Goal: Task Accomplishment & Management: Manage account settings

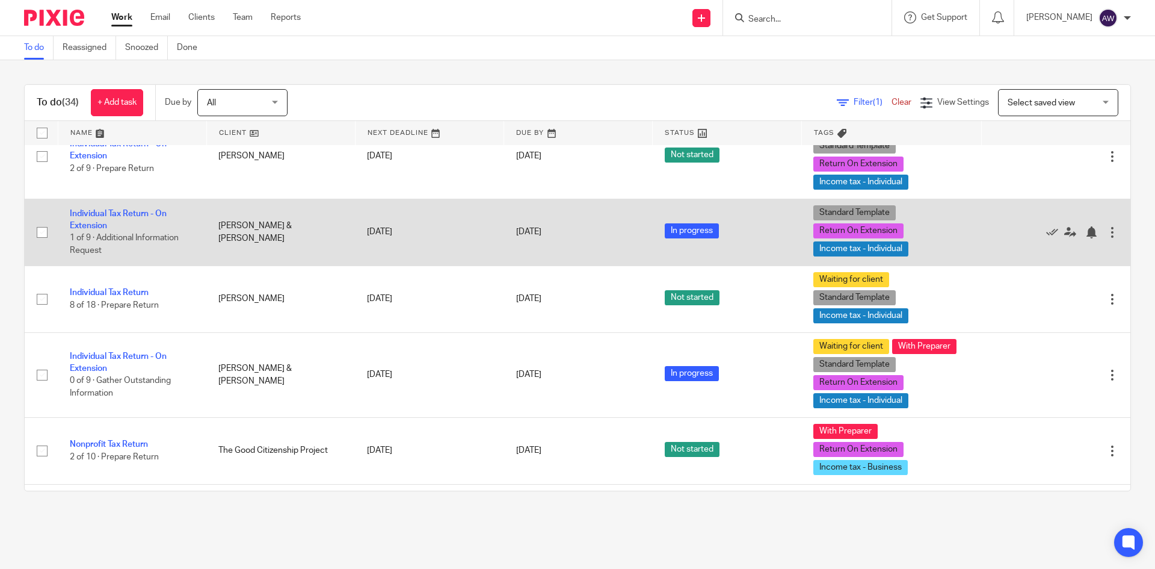
scroll to position [1745, 0]
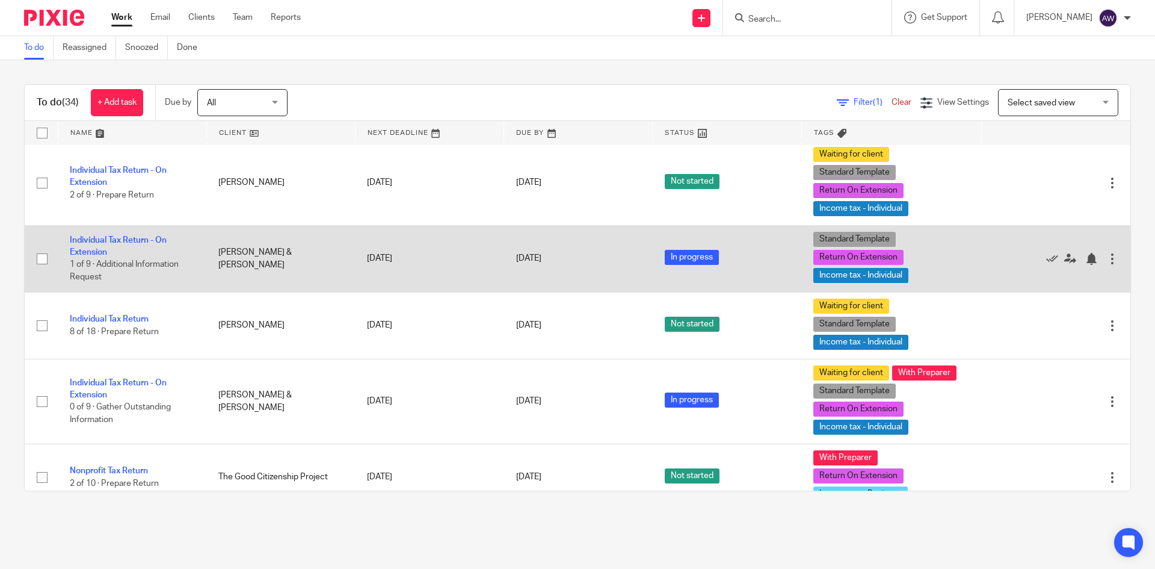
click at [117, 235] on td "Individual Tax Return - On Extension 1 of 9 · Additional Information Request" at bounding box center [132, 258] width 149 height 67
click at [110, 242] on link "Individual Tax Return - On Extension" at bounding box center [118, 246] width 97 height 20
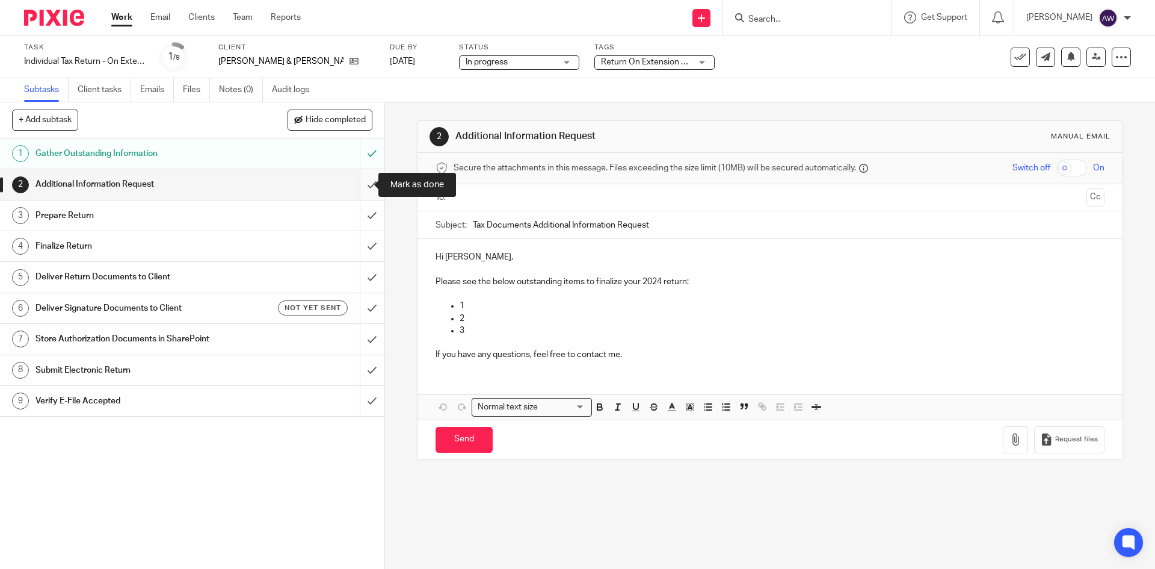
click at [356, 190] on input "submit" at bounding box center [192, 184] width 384 height 30
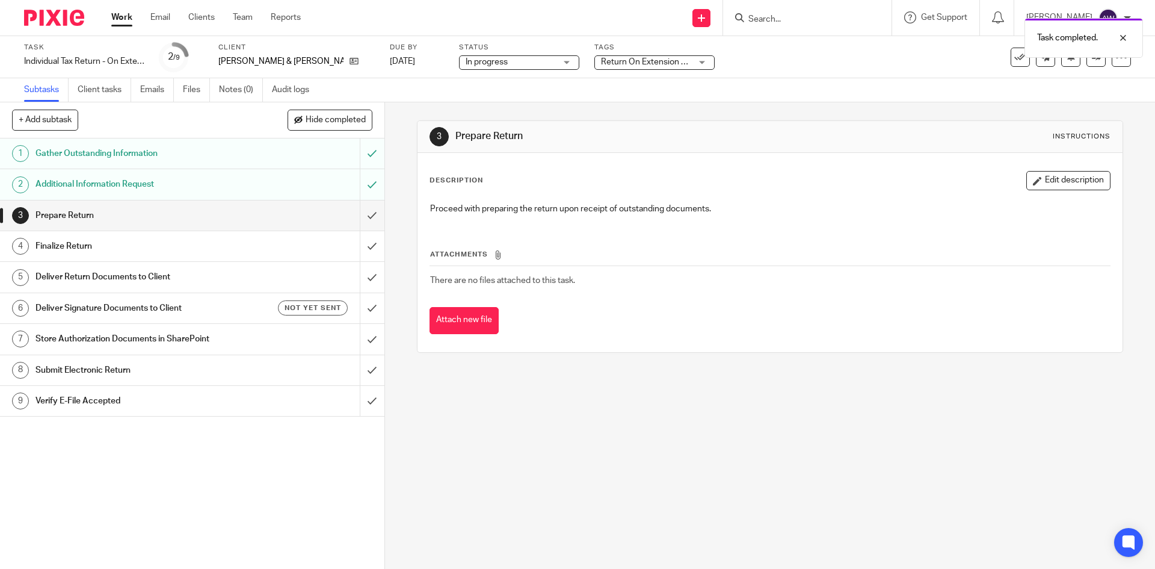
click at [603, 58] on span "Return On Extension + 2" at bounding box center [646, 62] width 91 height 8
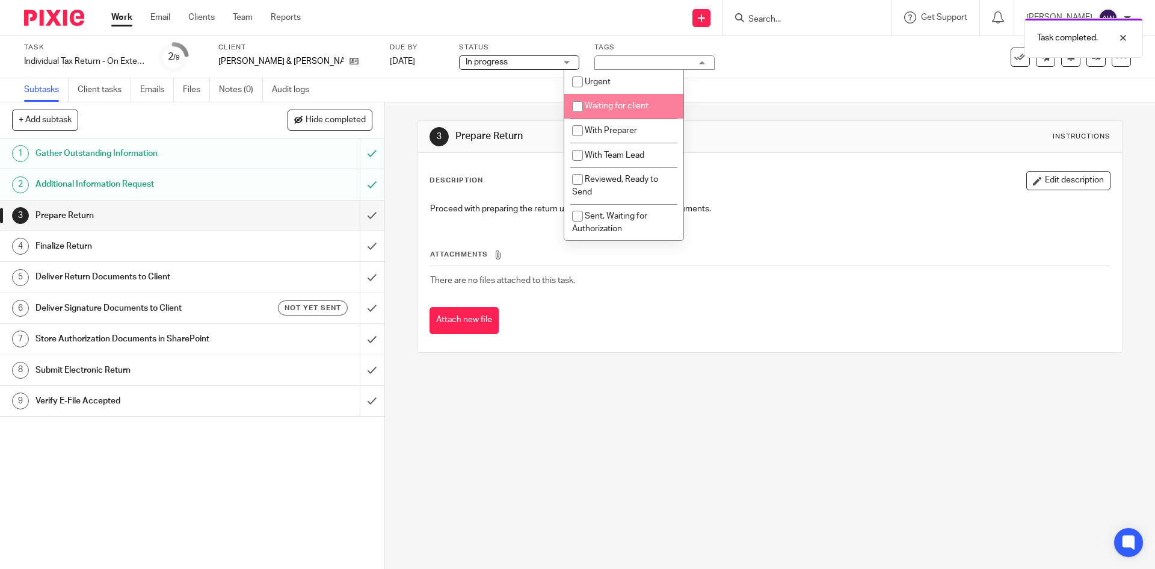
click at [611, 113] on li "Waiting for client" at bounding box center [623, 106] width 119 height 25
checkbox input "true"
click at [605, 126] on li "With Preparer" at bounding box center [623, 131] width 119 height 25
checkbox input "true"
click at [409, 93] on div "Subtasks Client tasks Emails Files Notes (0) Audit logs" at bounding box center [577, 90] width 1155 height 24
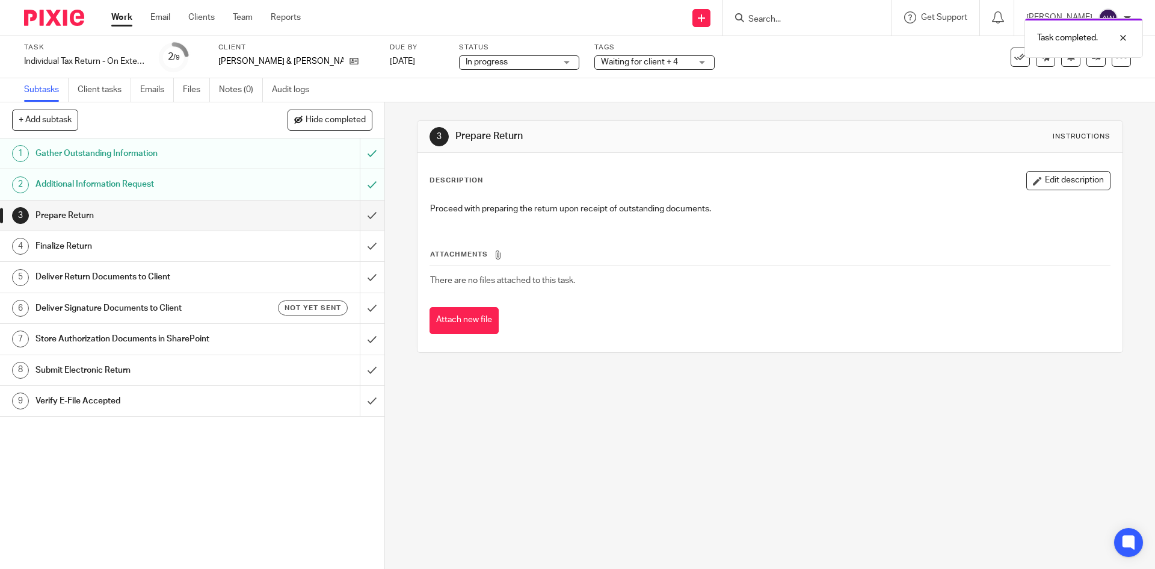
click at [120, 23] on link "Work" at bounding box center [121, 17] width 21 height 12
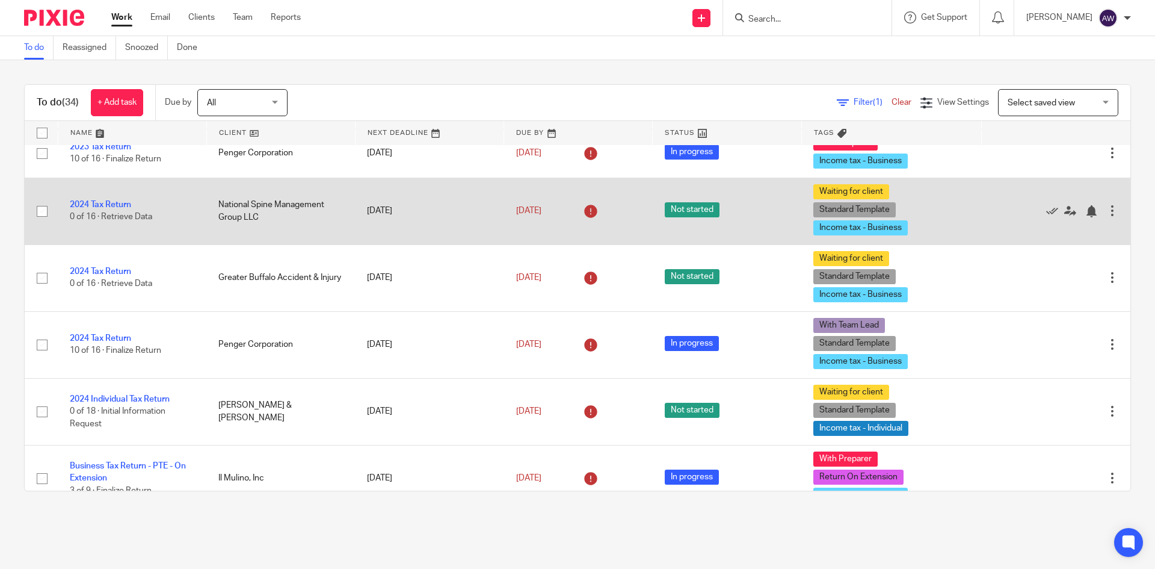
scroll to position [120, 0]
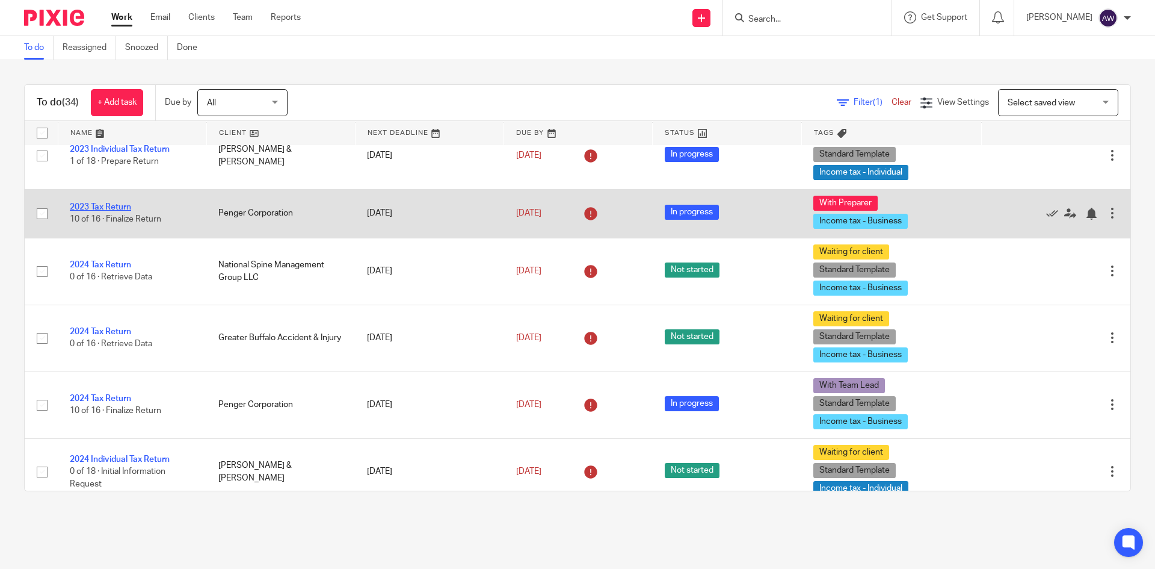
click at [116, 206] on link "2023 Tax Return" at bounding box center [100, 207] width 61 height 8
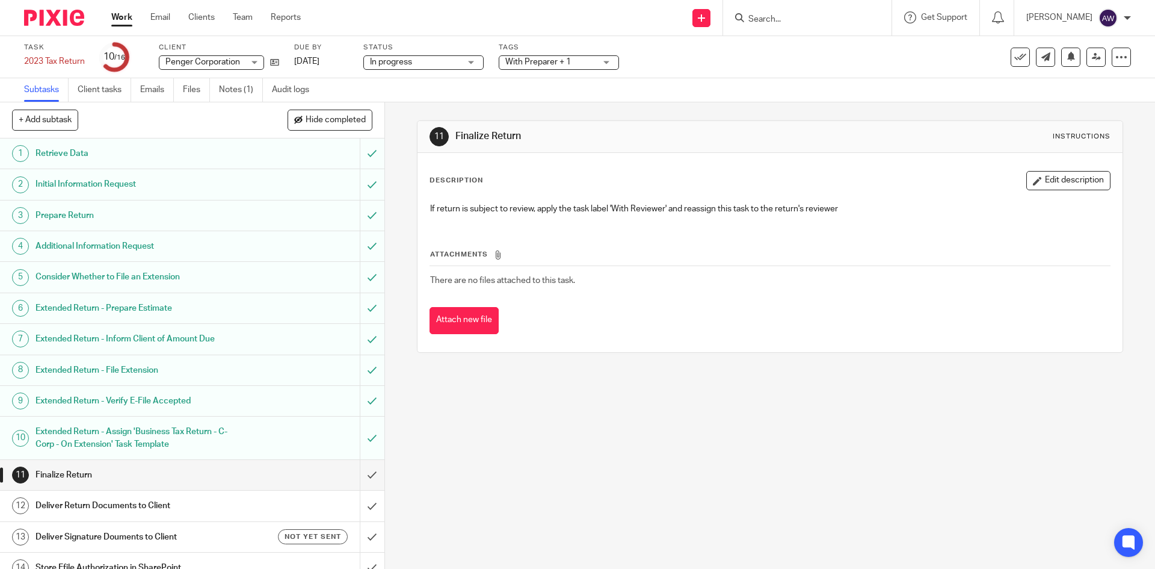
click at [543, 60] on span "With Preparer + 1" at bounding box center [538, 62] width 66 height 8
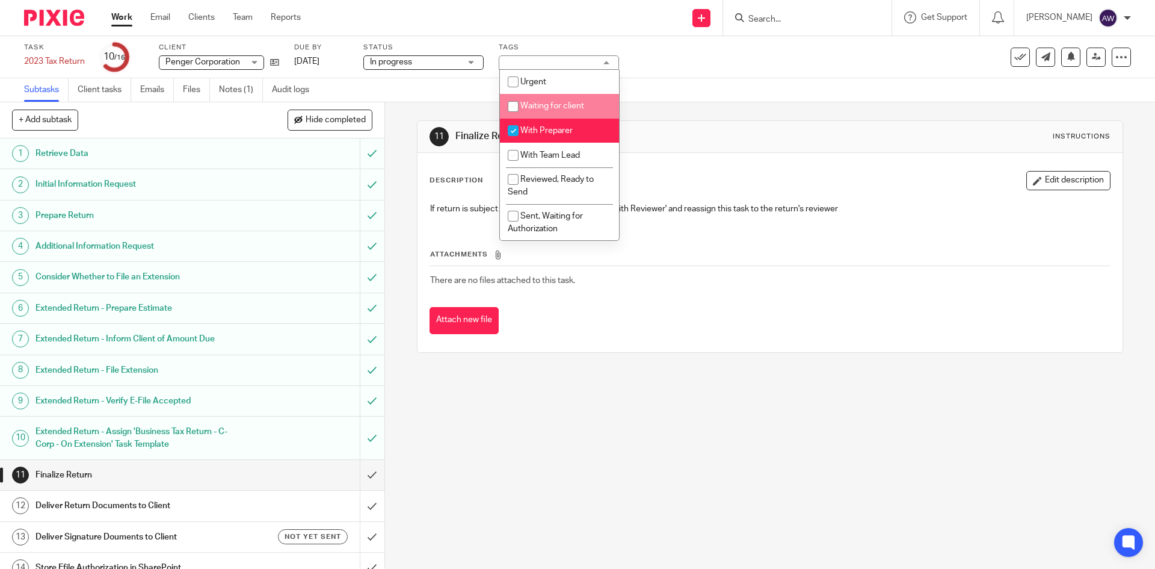
click at [541, 109] on span "Waiting for client" at bounding box center [552, 106] width 64 height 8
checkbox input "true"
click at [126, 17] on link "Work" at bounding box center [121, 17] width 21 height 12
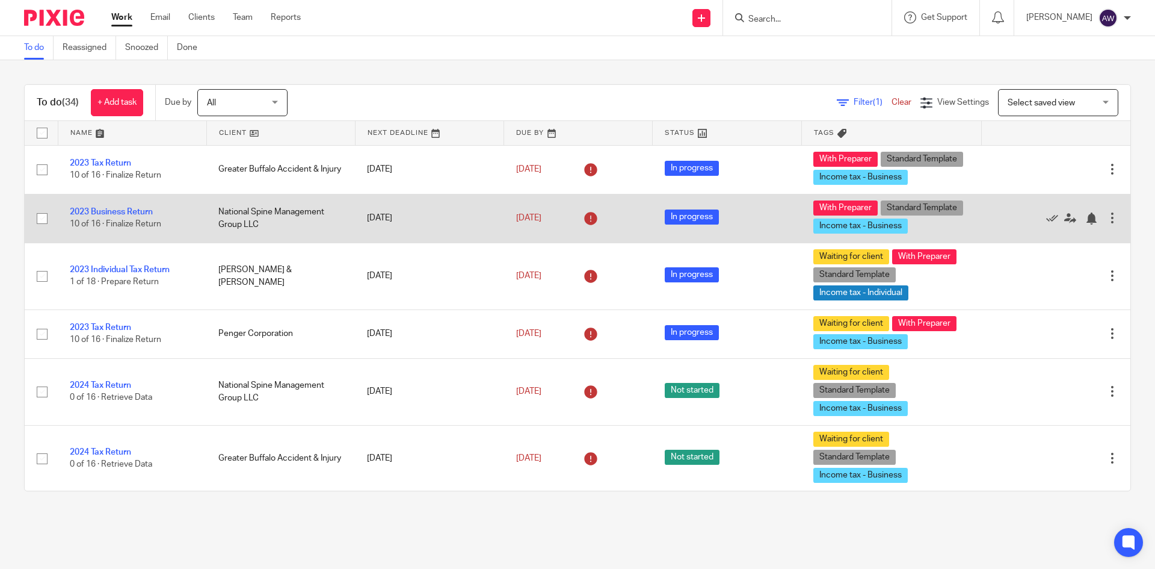
click at [97, 202] on td "2023 Business Return 10 of 16 · Finalize Return" at bounding box center [132, 218] width 149 height 49
click at [92, 207] on td "2023 Business Return 10 of 16 · Finalize Return" at bounding box center [132, 218] width 149 height 49
click at [88, 214] on link "2023 Business Return" at bounding box center [111, 212] width 83 height 8
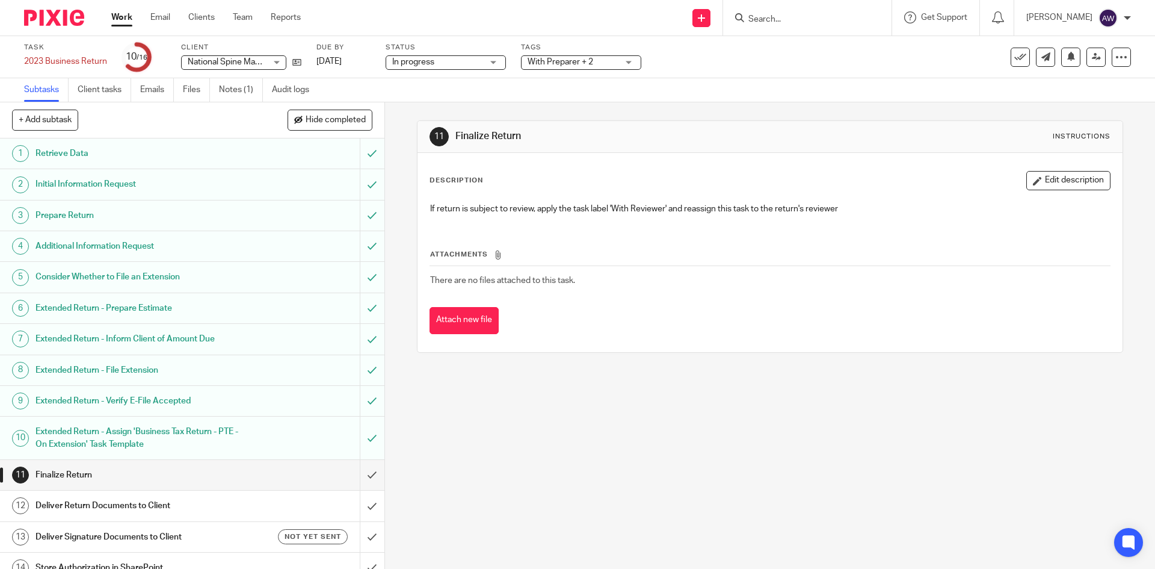
click at [599, 56] on span "With Preparer + 2" at bounding box center [573, 62] width 90 height 13
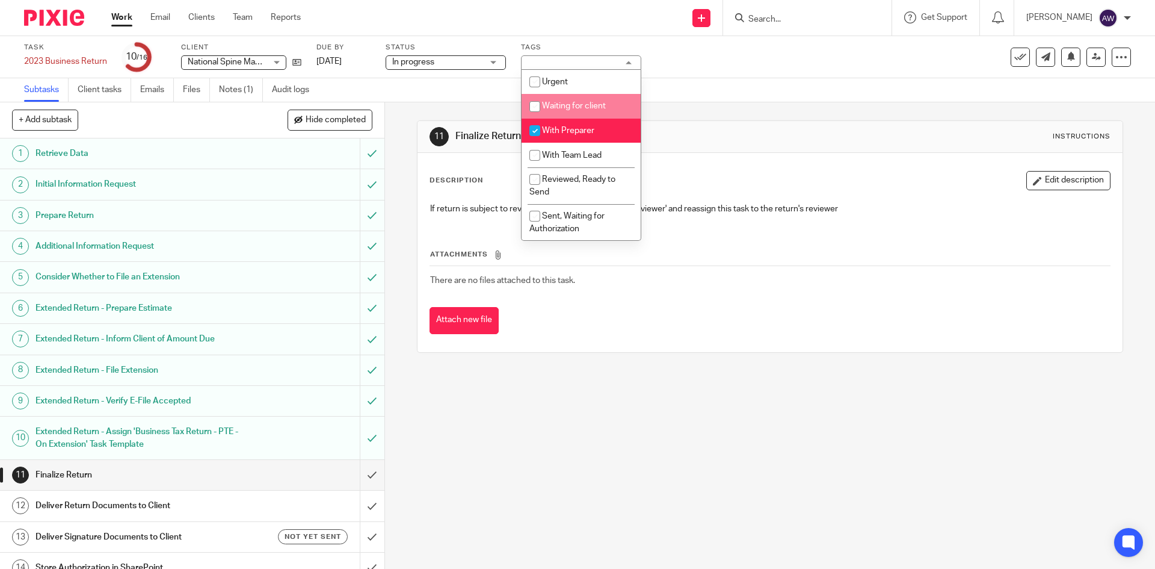
click at [576, 103] on span "Waiting for client" at bounding box center [574, 106] width 64 height 8
checkbox input "true"
click at [119, 21] on link "Work" at bounding box center [121, 17] width 21 height 12
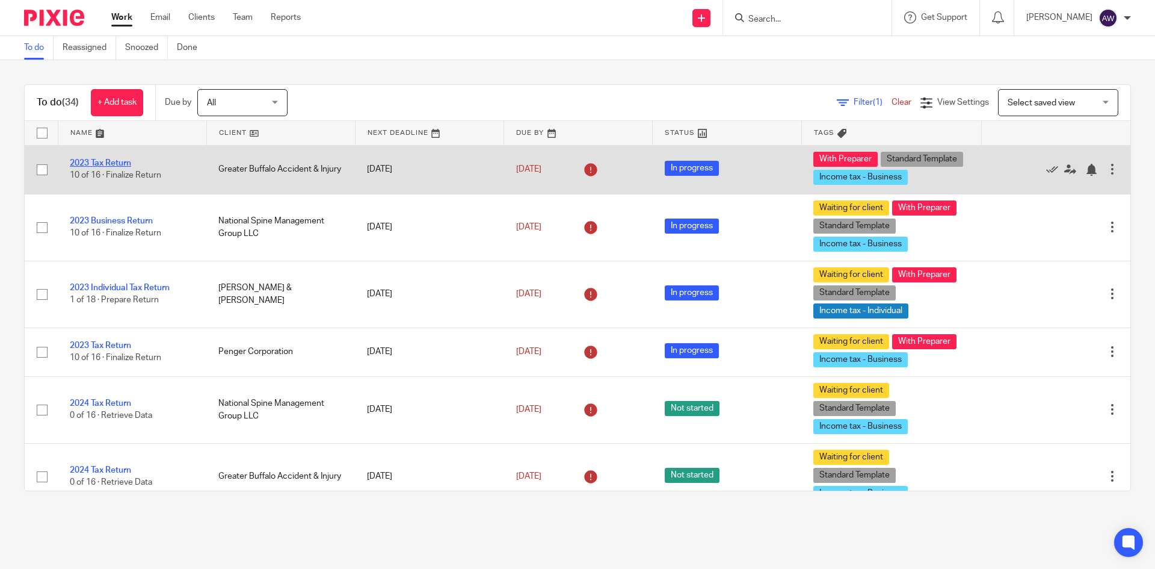
click at [119, 162] on link "2023 Tax Return" at bounding box center [100, 163] width 61 height 8
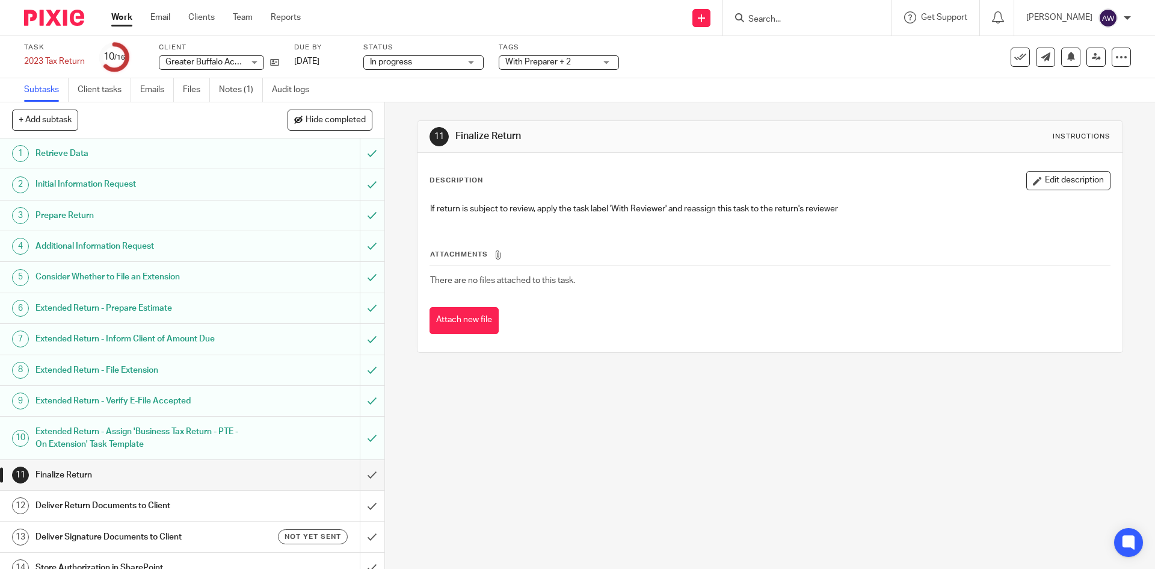
click at [533, 64] on span "With Preparer + 2" at bounding box center [538, 62] width 66 height 8
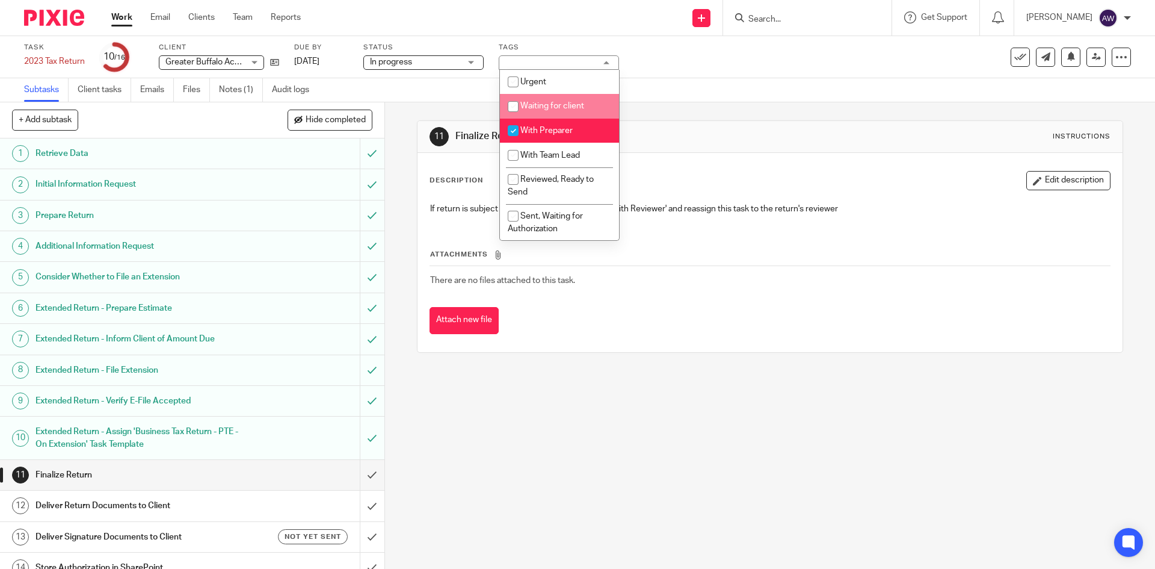
click at [534, 102] on span "Waiting for client" at bounding box center [552, 106] width 64 height 8
checkbox input "true"
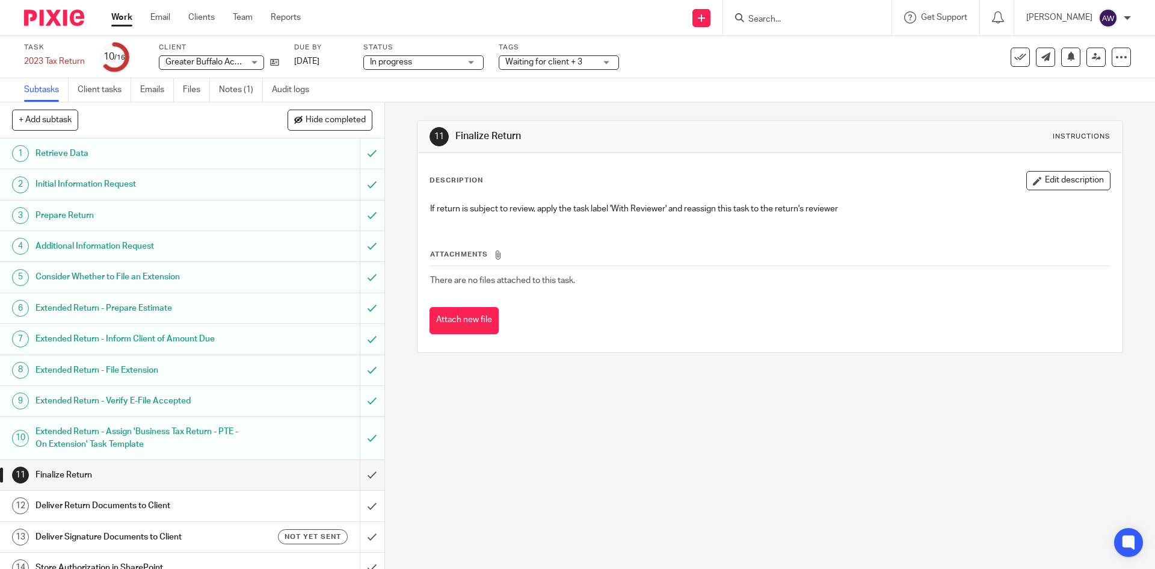
click at [128, 18] on link "Work" at bounding box center [121, 17] width 21 height 12
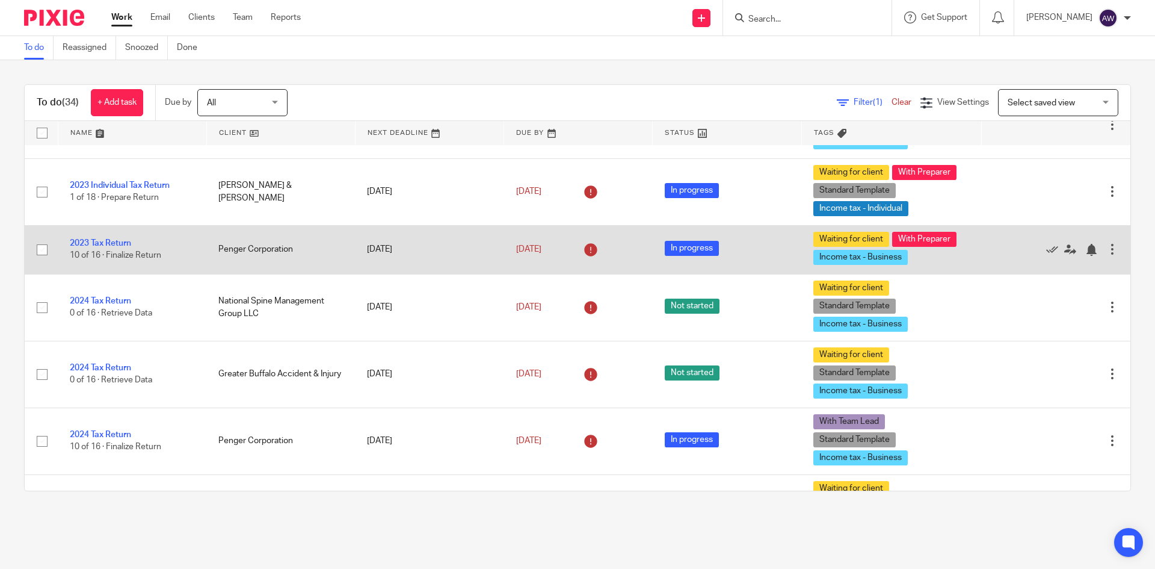
scroll to position [301, 0]
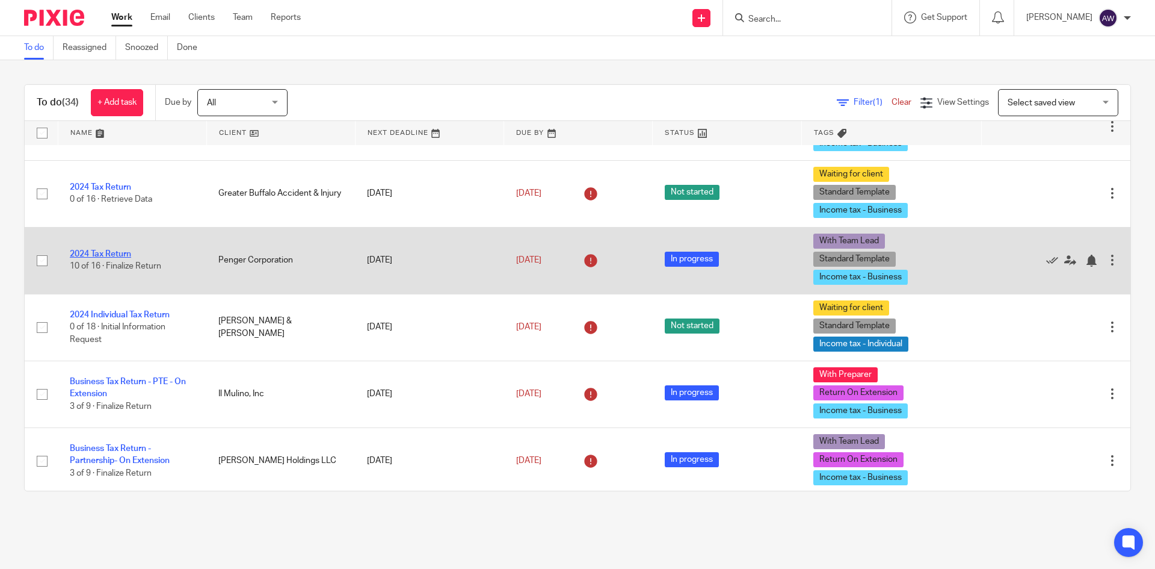
click at [91, 250] on link "2024 Tax Return" at bounding box center [100, 254] width 61 height 8
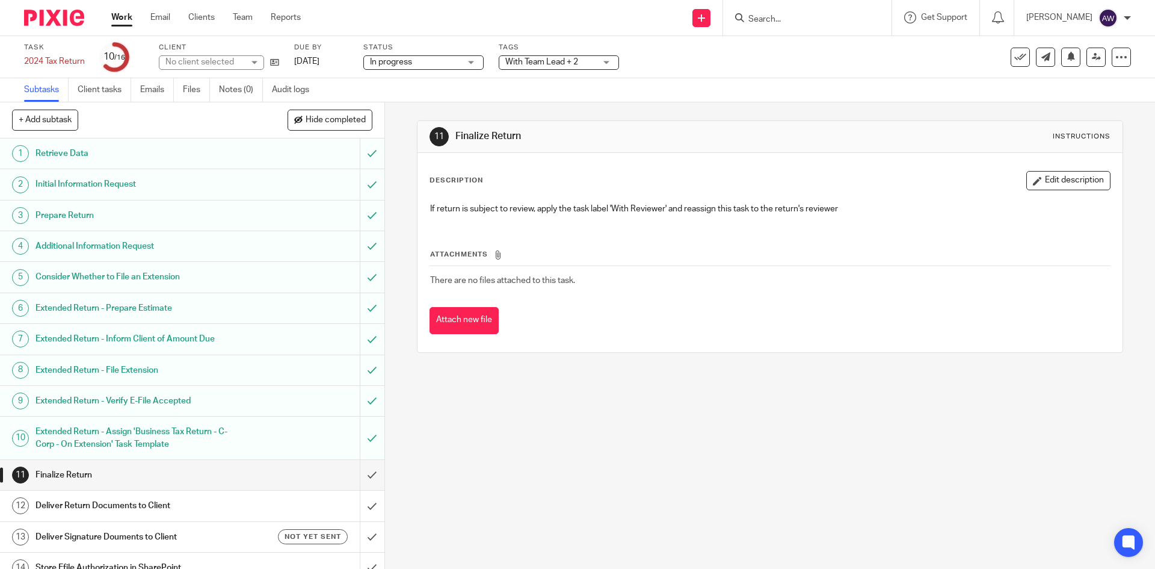
click at [534, 63] on span "With Team Lead + 2" at bounding box center [541, 62] width 73 height 8
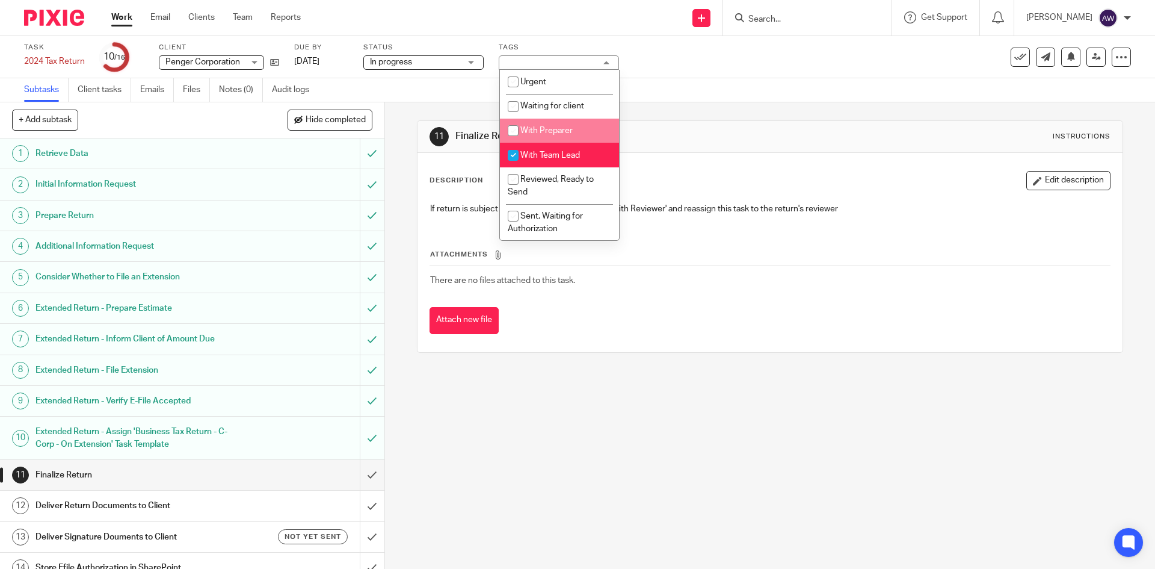
click at [541, 137] on li "With Preparer" at bounding box center [559, 131] width 119 height 25
checkbox input "true"
click at [537, 161] on li "With Team Lead" at bounding box center [559, 155] width 119 height 25
checkbox input "false"
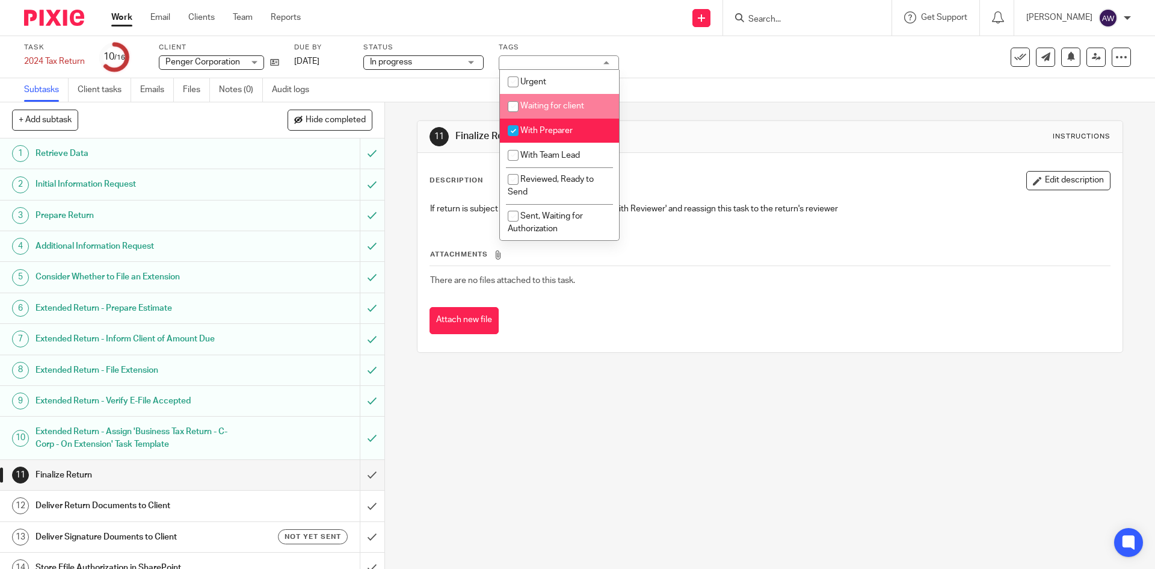
click at [567, 110] on span "Waiting for client" at bounding box center [552, 106] width 64 height 8
checkbox input "true"
click at [125, 16] on link "Work" at bounding box center [121, 17] width 21 height 12
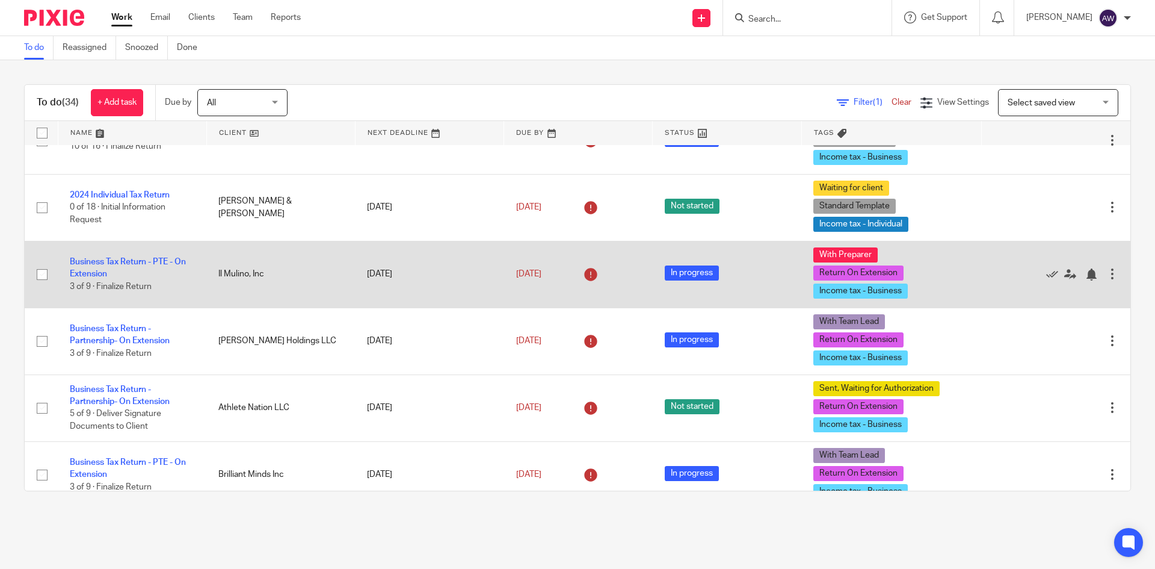
scroll to position [421, 0]
click at [124, 259] on link "Business Tax Return - PTE - On Extension" at bounding box center [128, 267] width 116 height 20
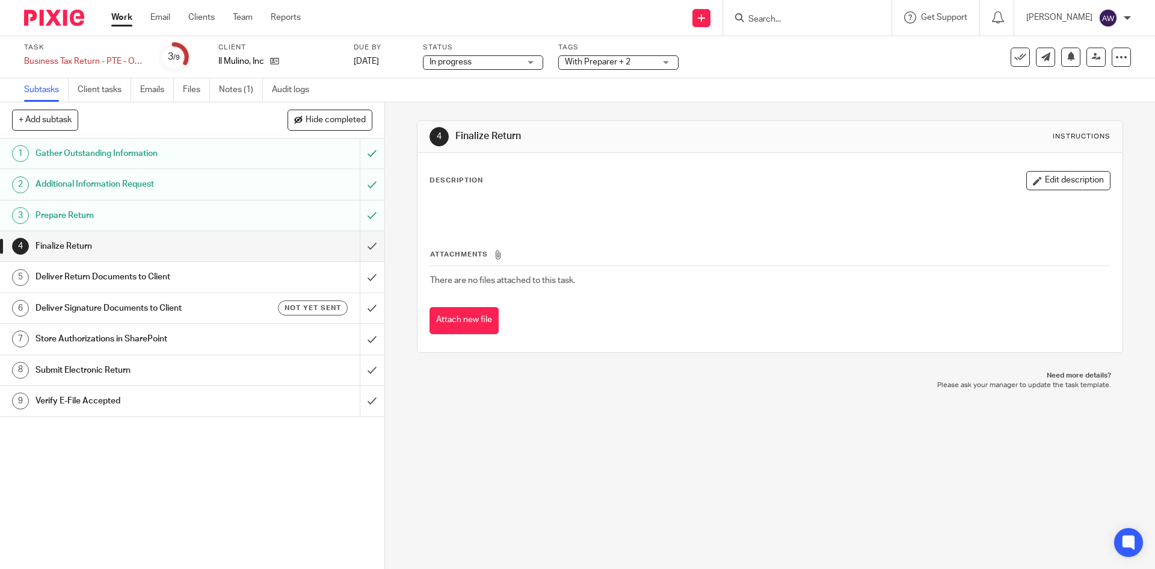
click at [616, 65] on span "With Preparer + 2" at bounding box center [598, 62] width 66 height 8
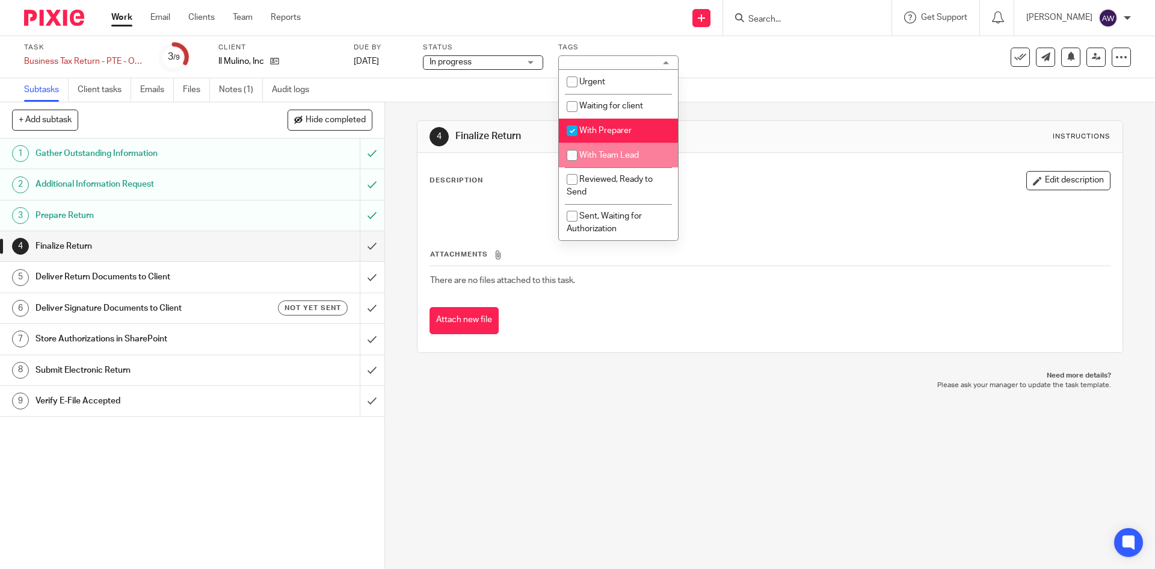
click at [611, 147] on li "With Team Lead" at bounding box center [618, 155] width 119 height 25
checkbox input "true"
click at [616, 128] on span "With Preparer" at bounding box center [605, 130] width 52 height 8
checkbox input "false"
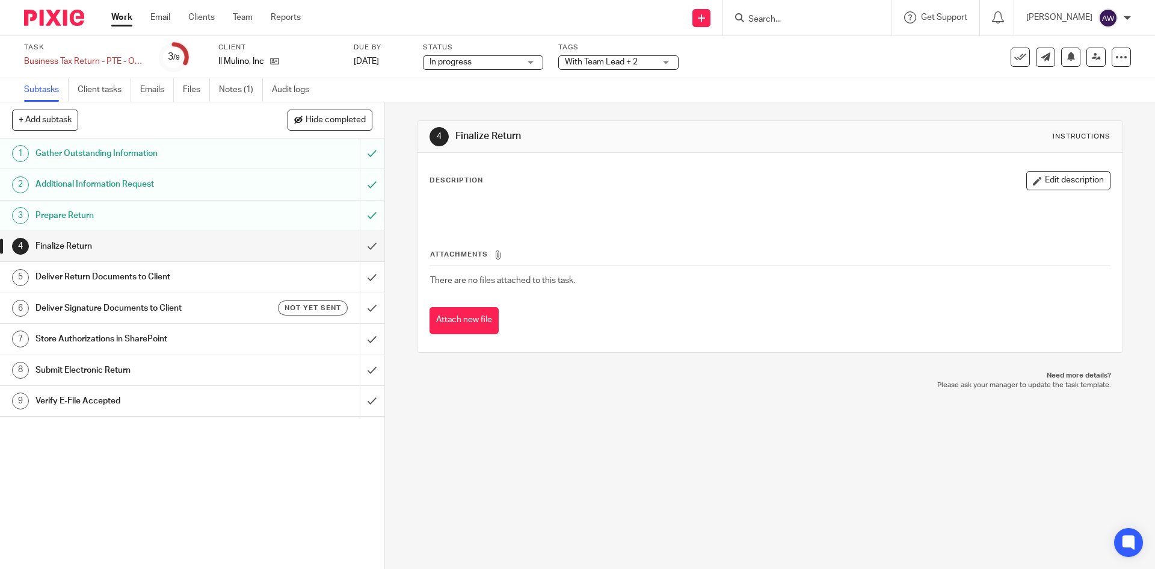
click at [847, 99] on div "Subtasks Client tasks Emails Files Notes (1) Audit logs" at bounding box center [577, 90] width 1155 height 24
click at [1092, 56] on icon at bounding box center [1096, 56] width 9 height 9
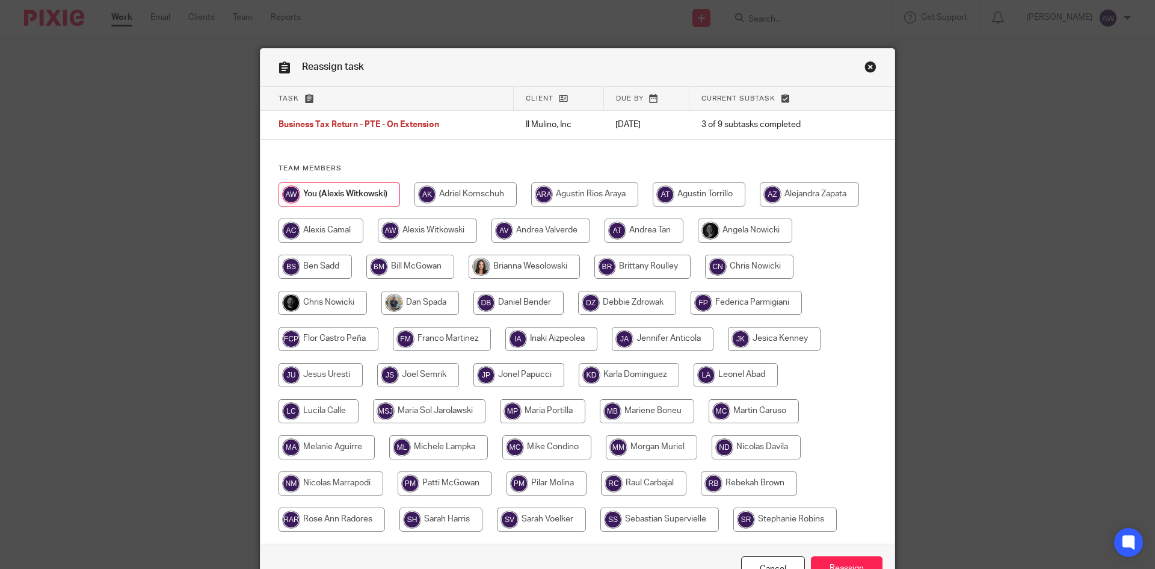
click at [318, 306] on input "radio" at bounding box center [323, 303] width 88 height 24
radio input "true"
click at [830, 559] on input "Reassign" at bounding box center [847, 569] width 72 height 26
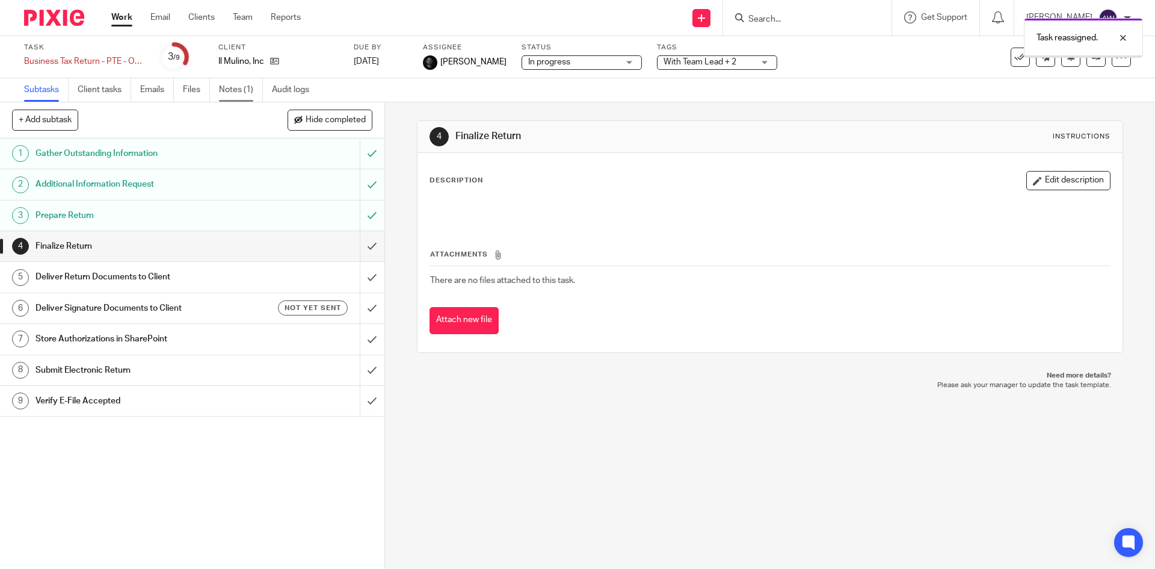
click at [245, 90] on link "Notes (1)" at bounding box center [241, 89] width 44 height 23
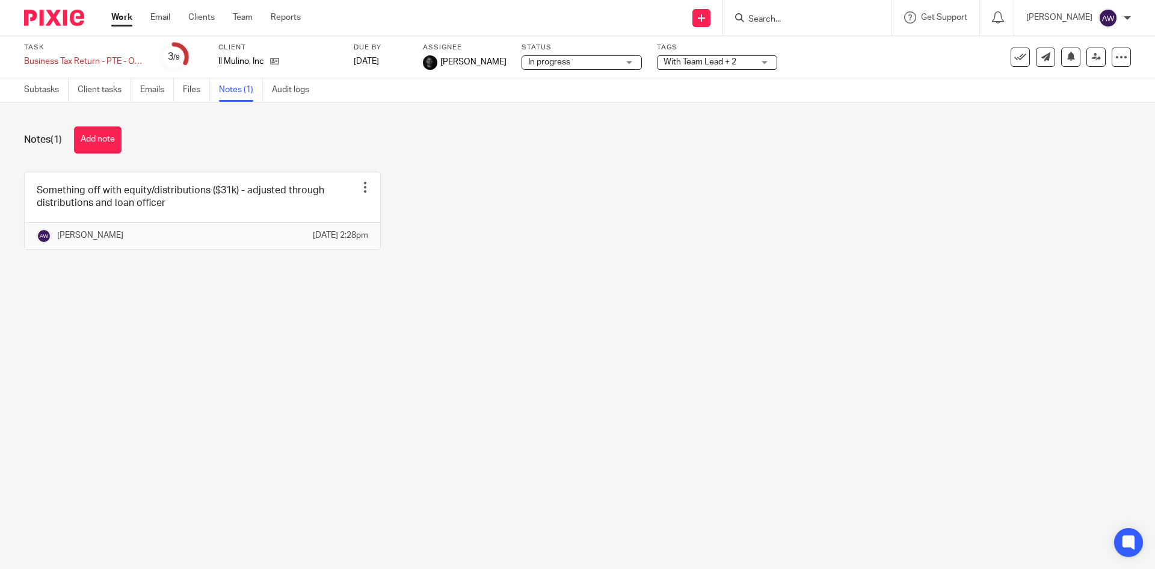
click at [131, 22] on link "Work" at bounding box center [121, 17] width 21 height 12
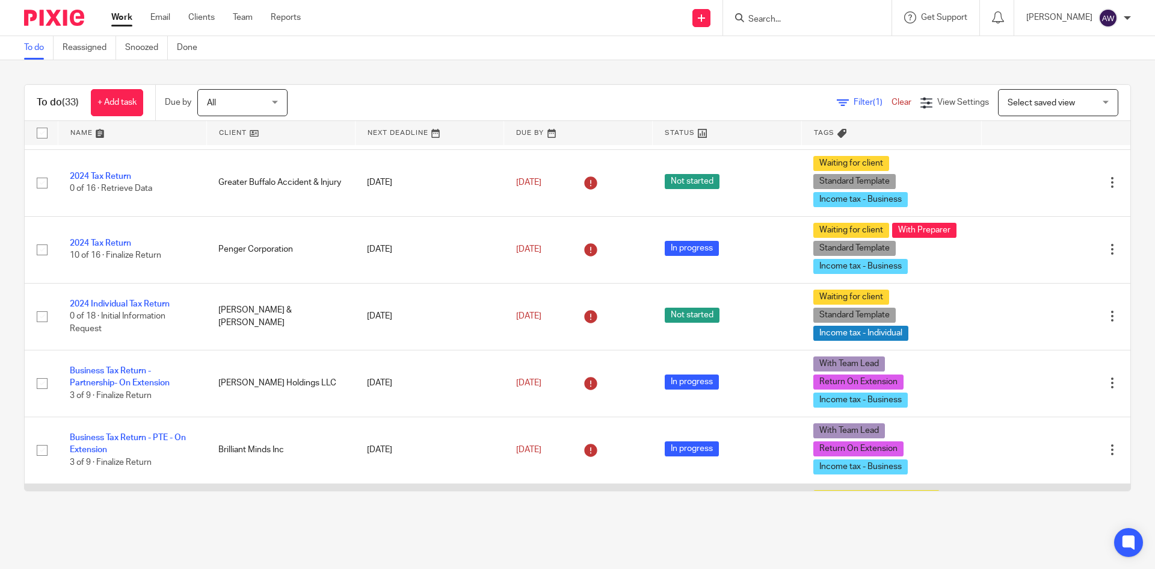
scroll to position [481, 0]
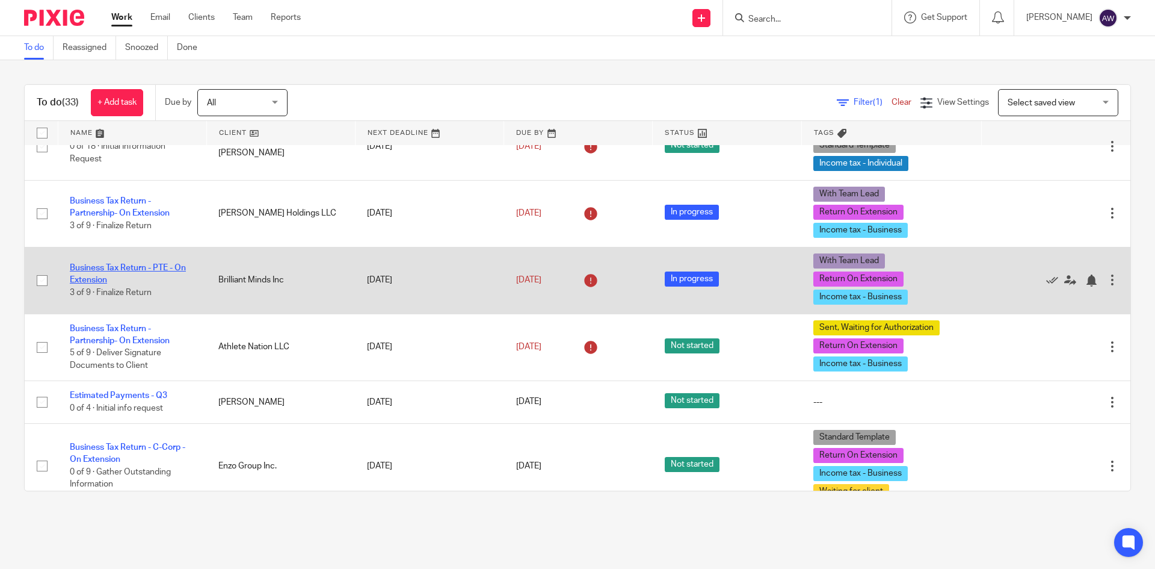
click at [132, 270] on link "Business Tax Return - PTE - On Extension" at bounding box center [128, 274] width 116 height 20
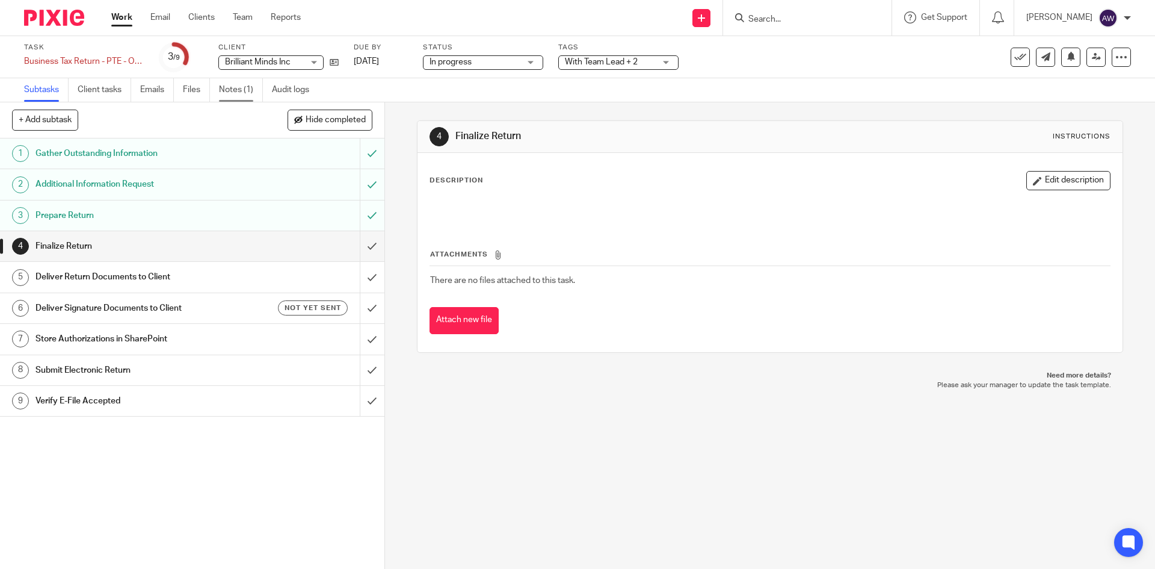
click at [235, 81] on link "Notes (1)" at bounding box center [241, 89] width 44 height 23
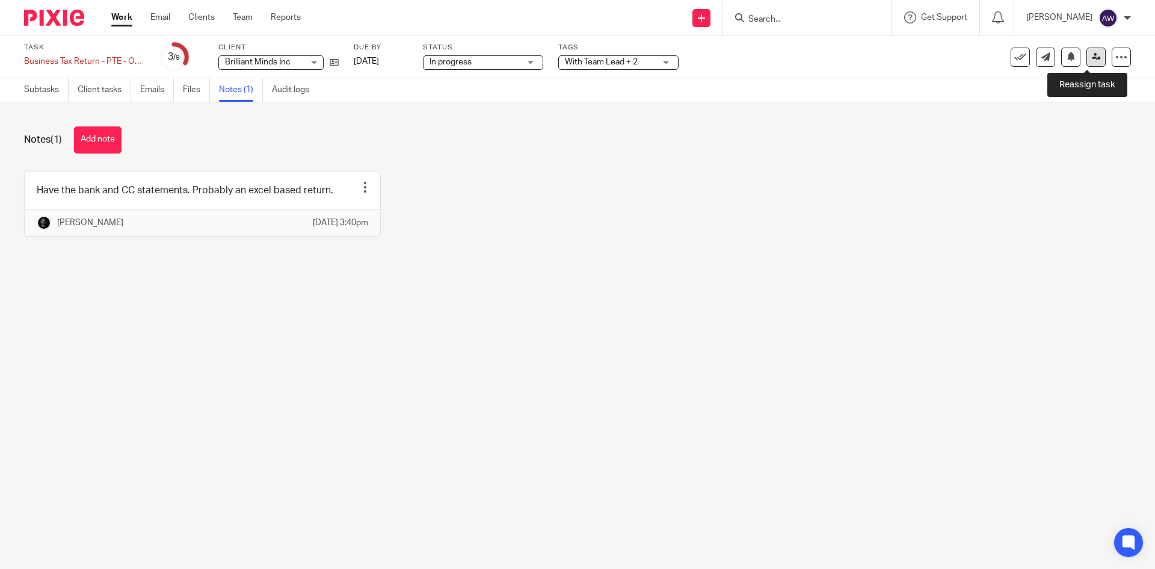
click at [1092, 58] on icon at bounding box center [1096, 56] width 9 height 9
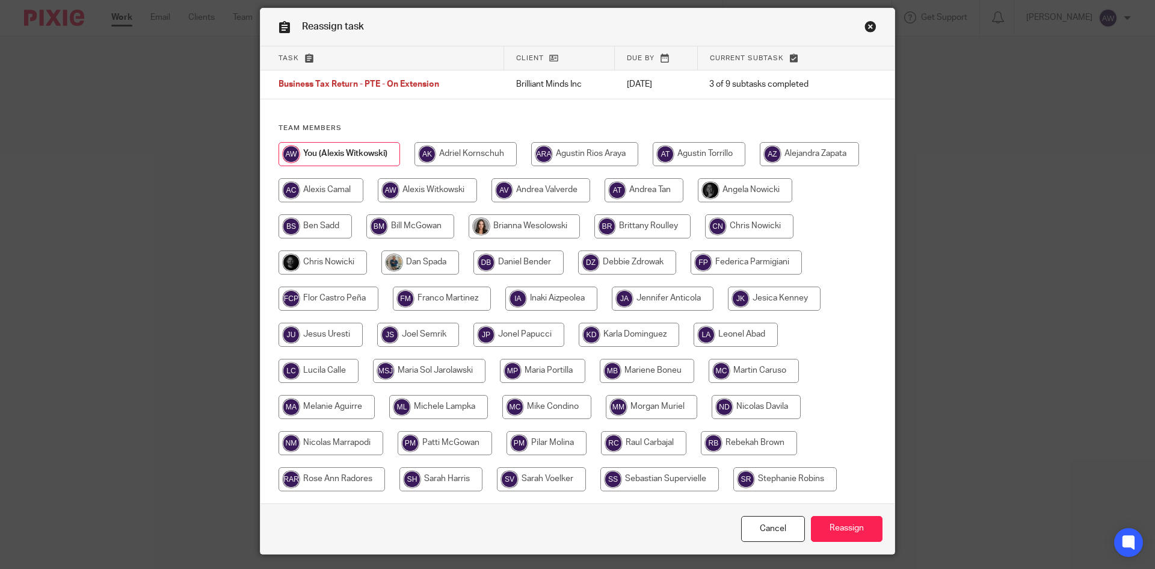
scroll to position [60, 0]
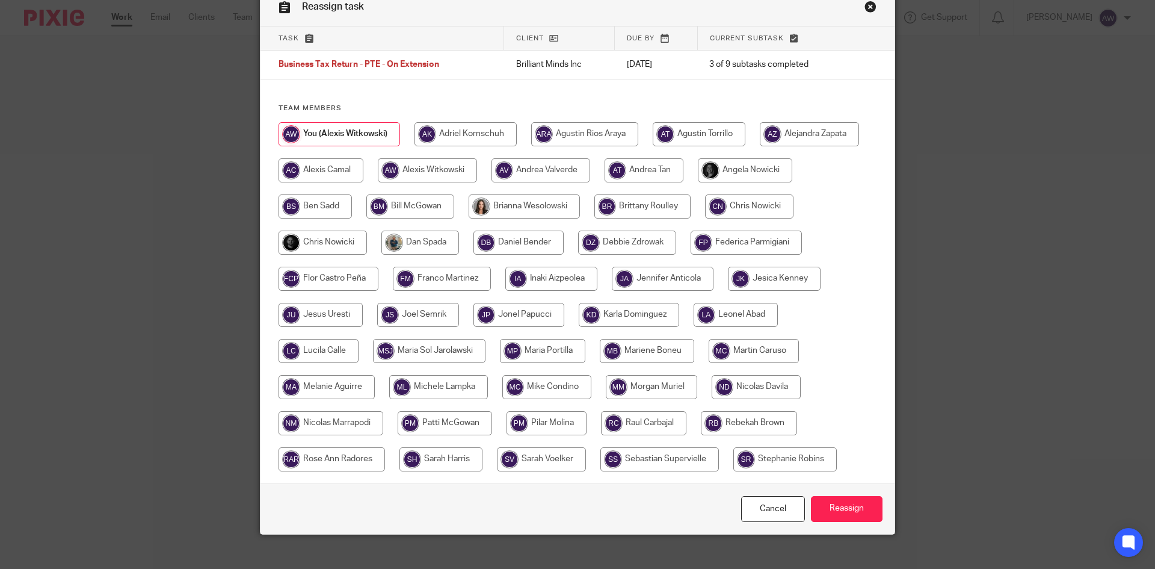
click at [754, 313] on input "radio" at bounding box center [736, 315] width 84 height 24
radio input "true"
click at [846, 501] on input "Reassign" at bounding box center [847, 509] width 72 height 26
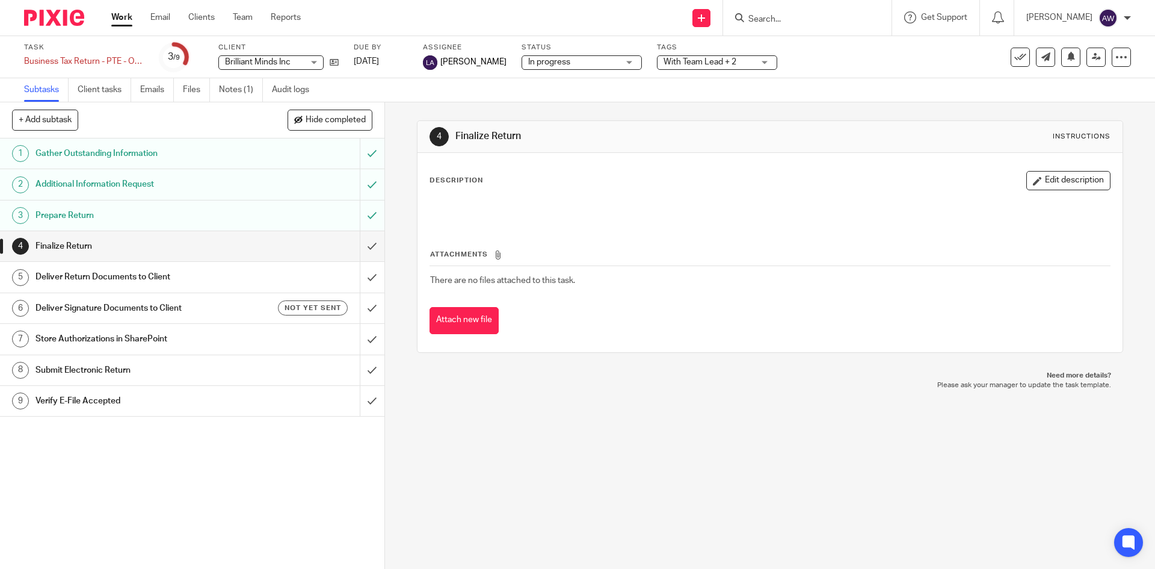
click at [116, 20] on link "Work" at bounding box center [121, 17] width 21 height 12
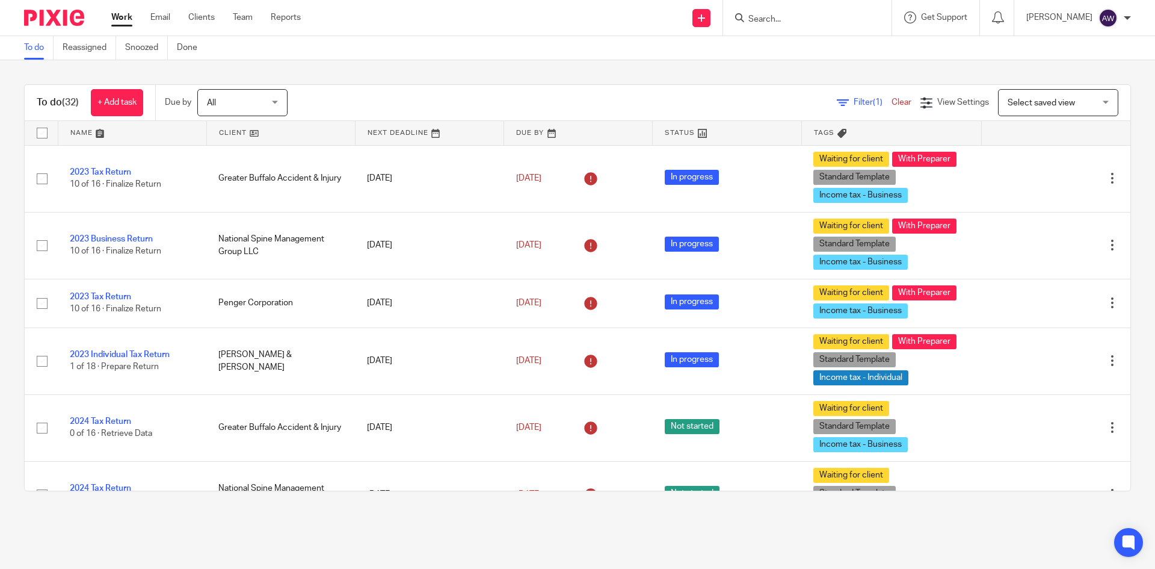
click at [815, 23] on input "Search" at bounding box center [801, 19] width 108 height 11
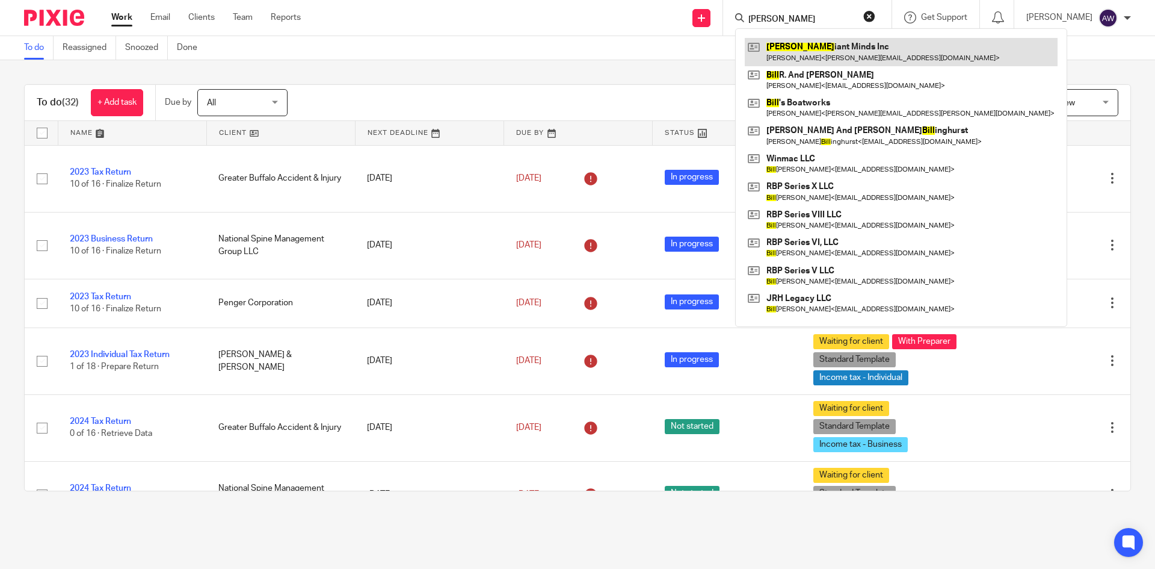
type input "[PERSON_NAME]"
click at [829, 51] on link at bounding box center [901, 52] width 313 height 28
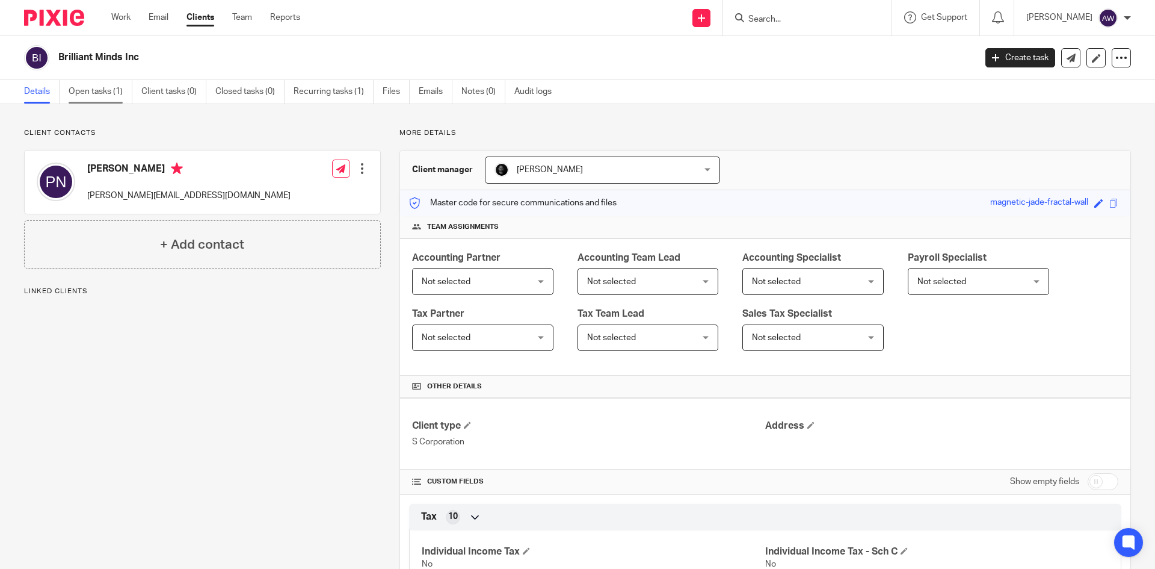
click at [125, 91] on link "Open tasks (1)" at bounding box center [101, 91] width 64 height 23
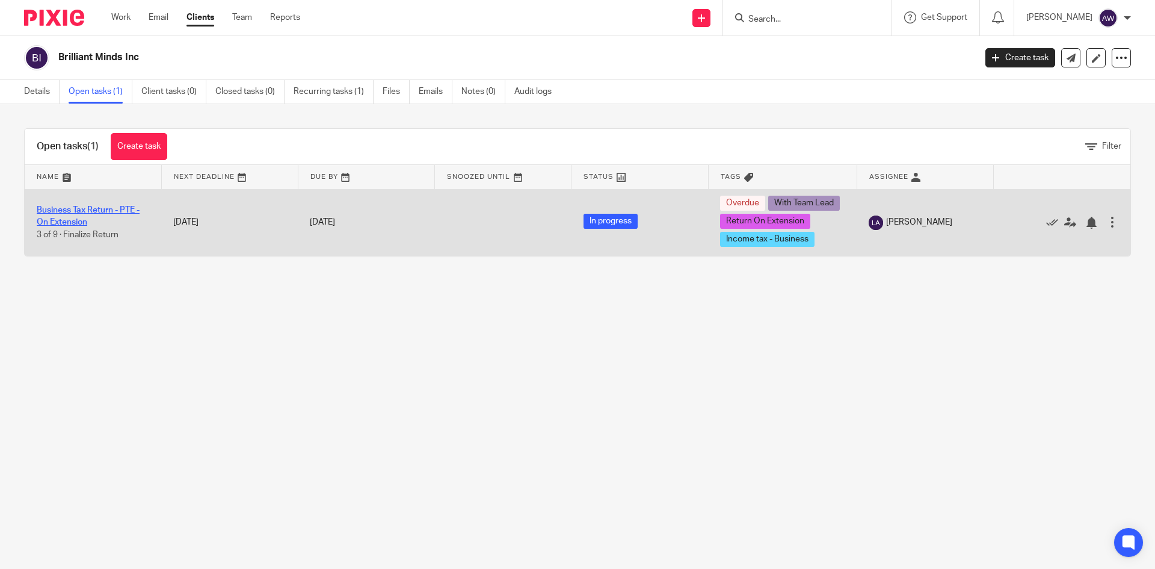
click at [88, 206] on link "Business Tax Return - PTE - On Extension" at bounding box center [88, 216] width 103 height 20
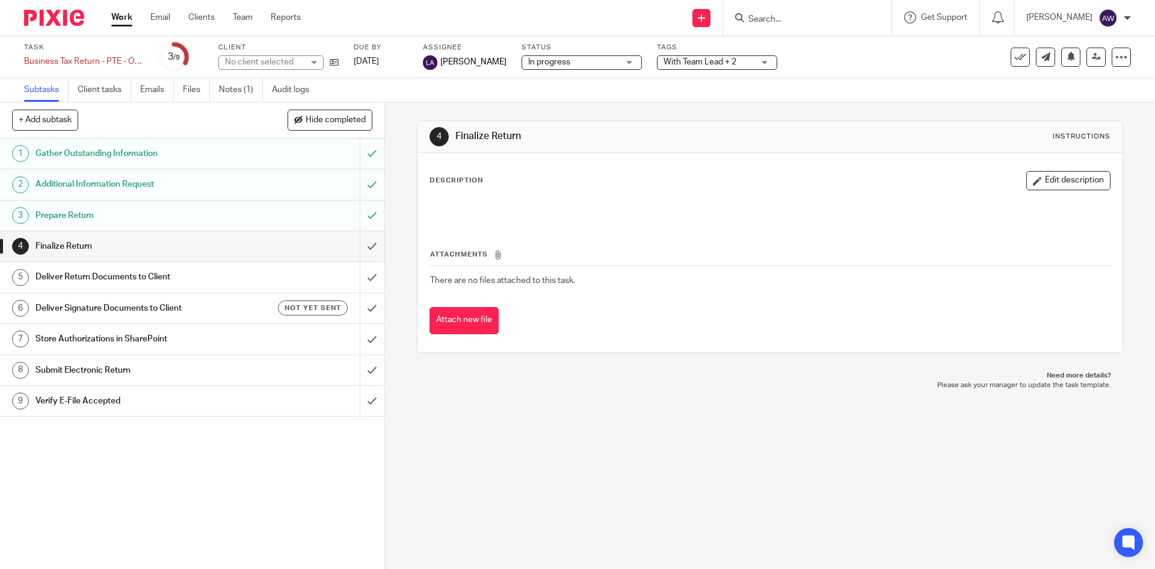
click at [664, 64] on span "With Team Lead + 2" at bounding box center [700, 62] width 73 height 8
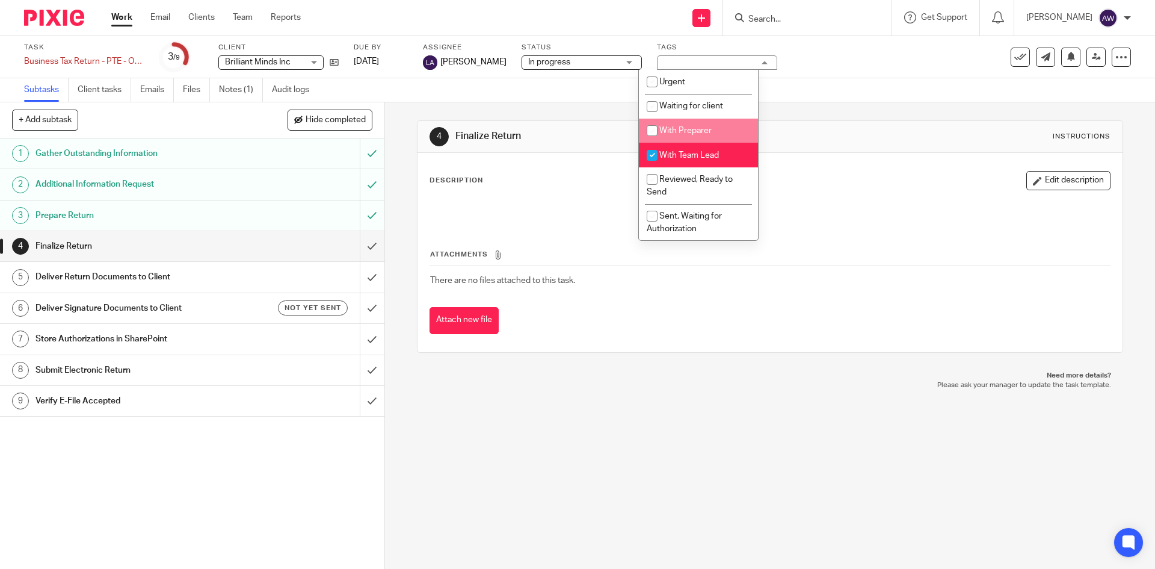
click at [664, 130] on input "checkbox" at bounding box center [652, 130] width 23 height 23
checkbox input "true"
click at [671, 150] on li "With Team Lead" at bounding box center [698, 155] width 119 height 25
checkbox input "false"
click at [114, 19] on link "Work" at bounding box center [121, 17] width 21 height 12
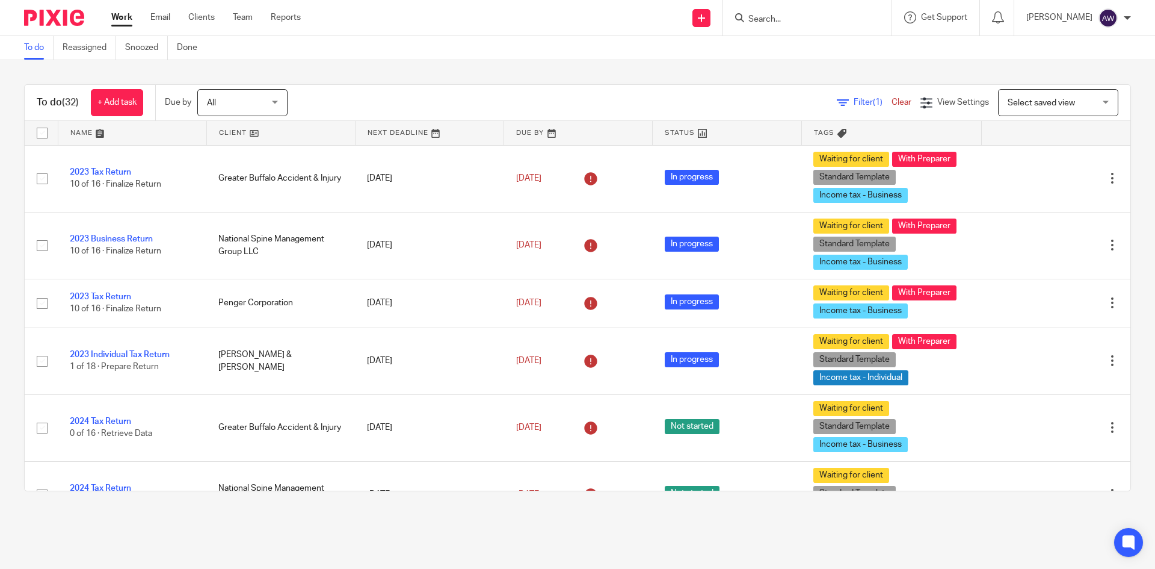
click at [255, 22] on ul "Work Email Clients Team Reports" at bounding box center [215, 17] width 208 height 12
click at [251, 19] on link "Team" at bounding box center [243, 17] width 20 height 12
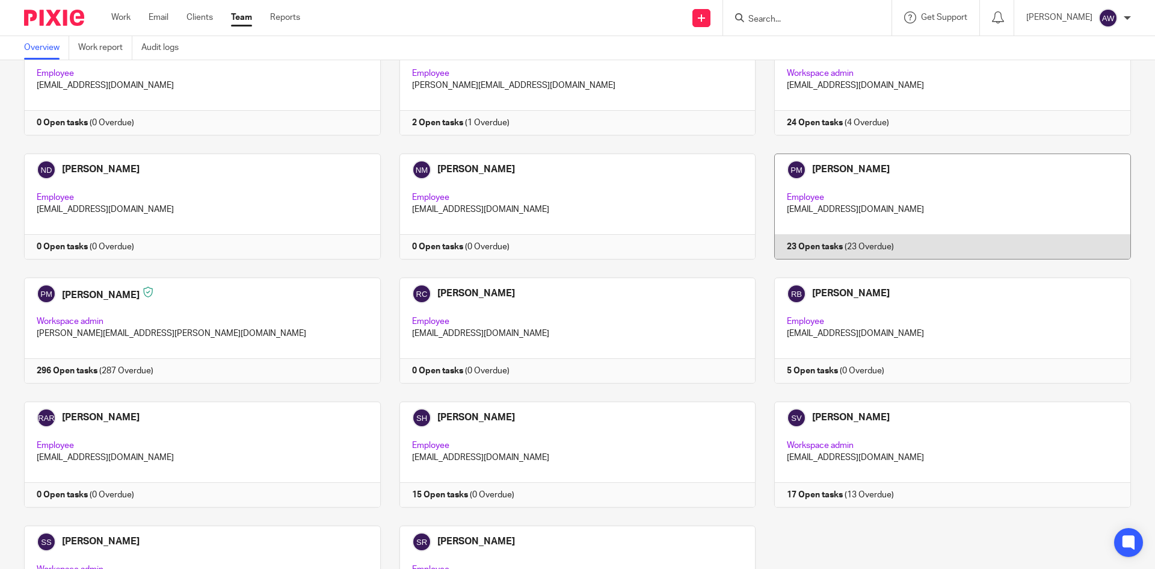
scroll to position [1504, 0]
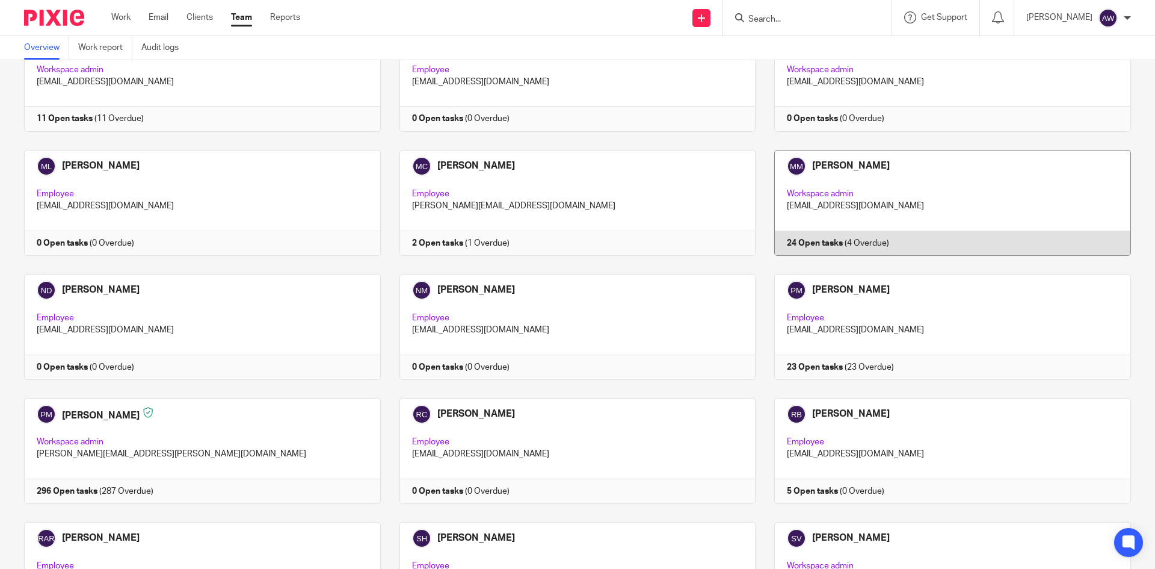
click at [856, 174] on link at bounding box center [943, 203] width 375 height 106
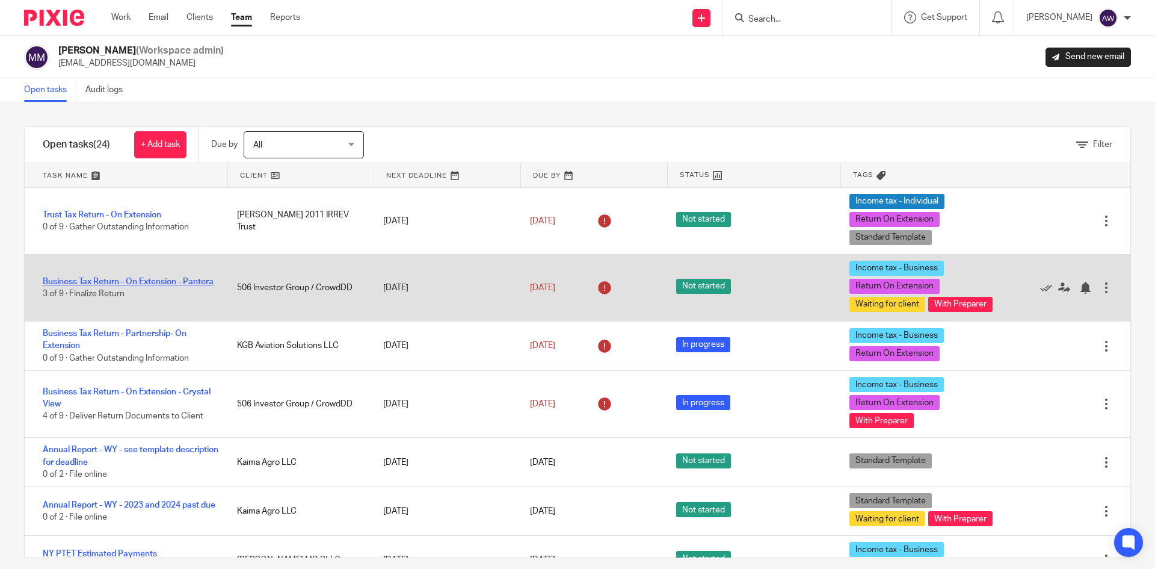
click at [142, 282] on link "Business Tax Return - On Extension - Pantera" at bounding box center [128, 281] width 171 height 8
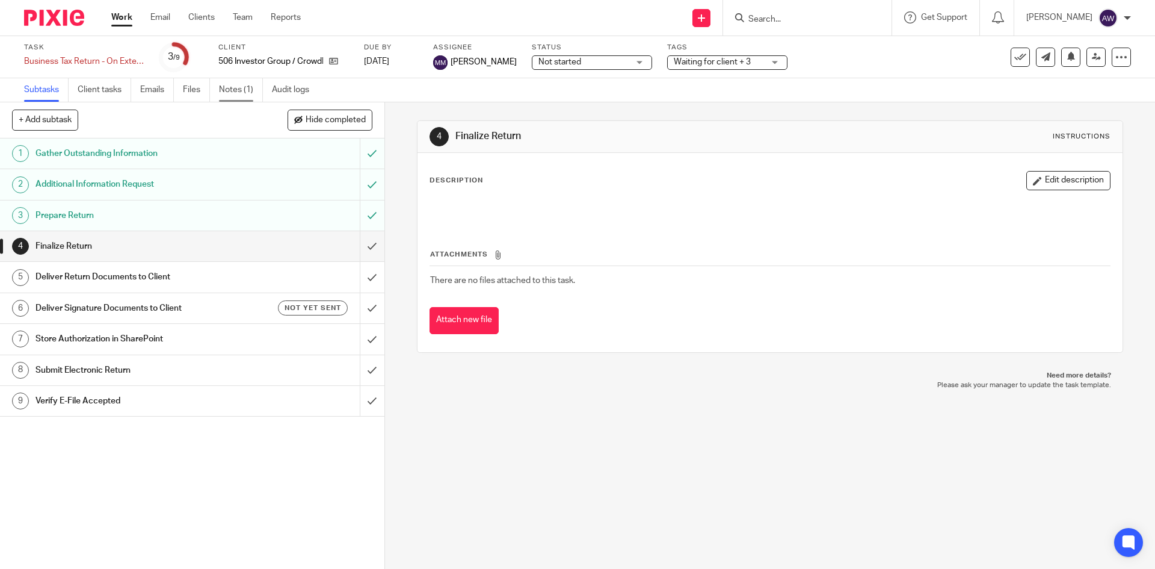
click at [239, 98] on link "Notes (1)" at bounding box center [241, 89] width 44 height 23
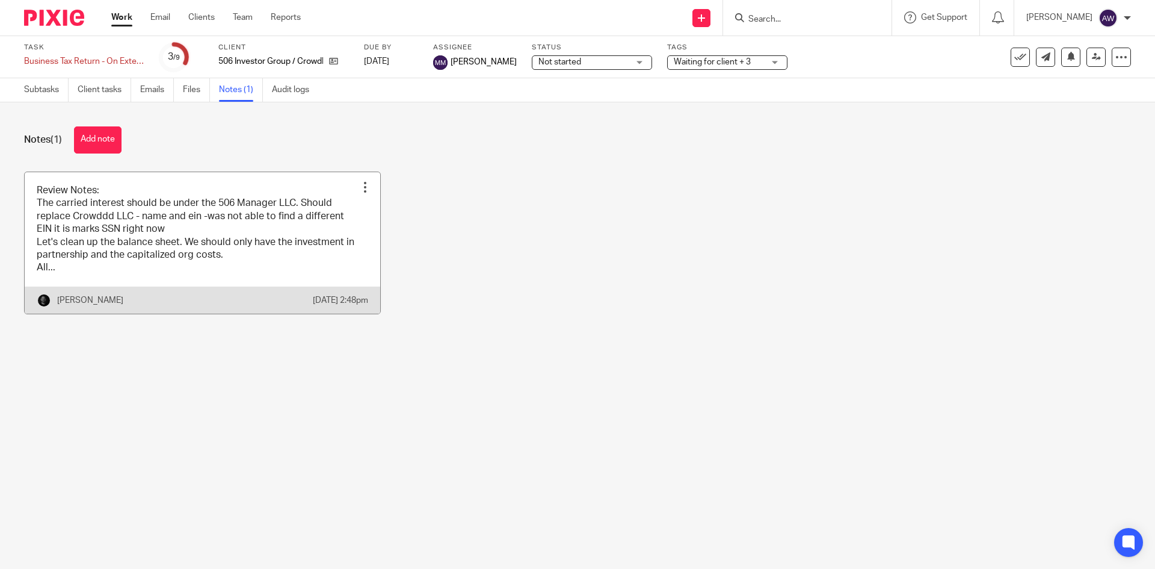
click at [156, 278] on link at bounding box center [203, 242] width 356 height 141
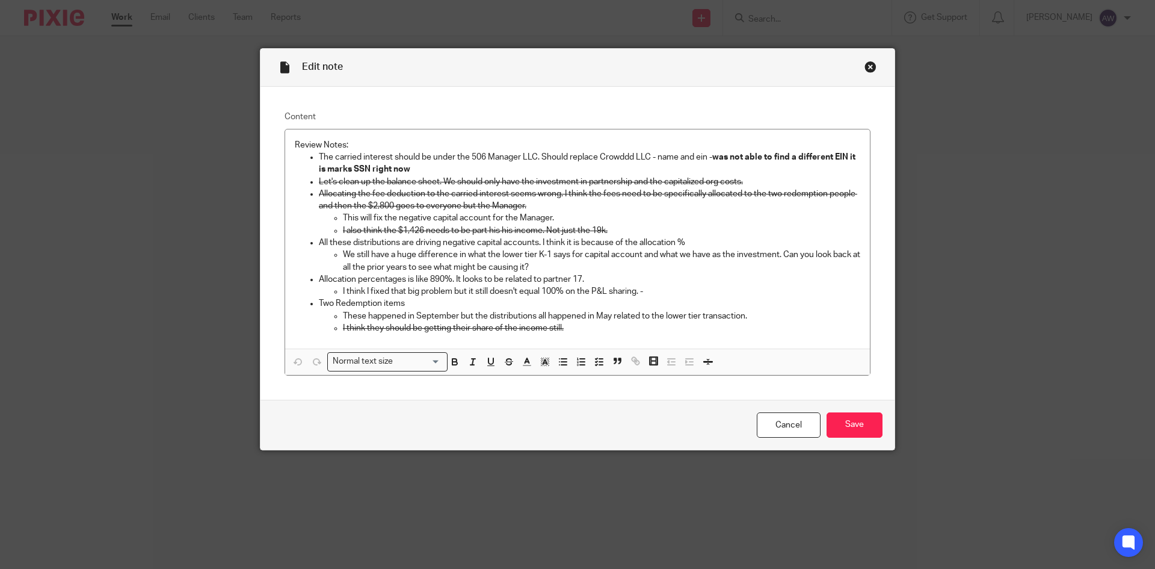
click at [868, 64] on div "Close this dialog window" at bounding box center [871, 67] width 12 height 12
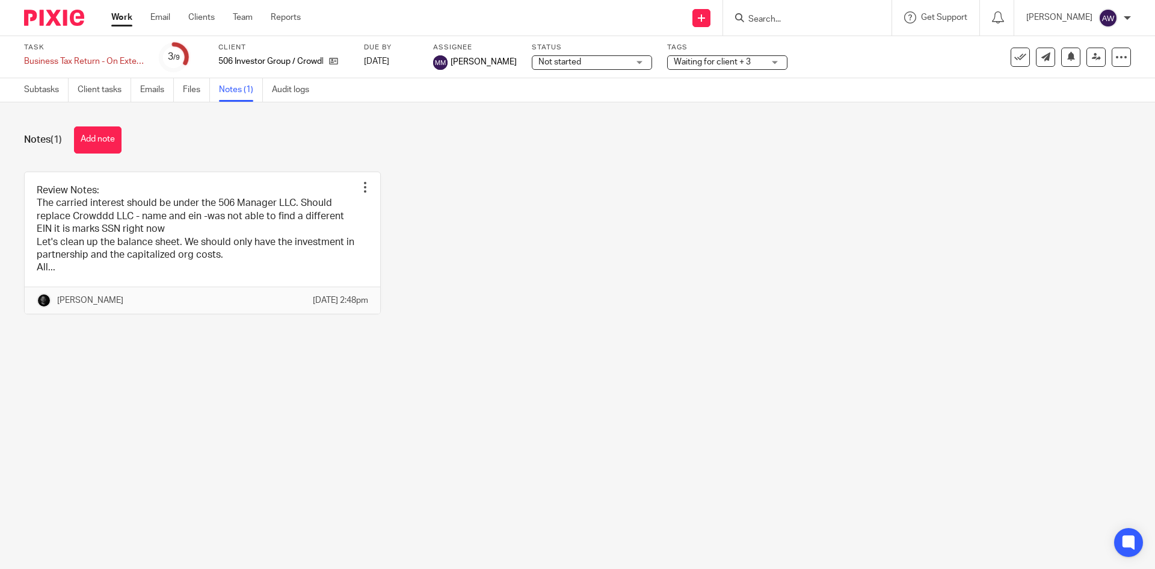
click at [132, 26] on div "Work Email Clients Team Reports Work Email Clients Team Reports Settings" at bounding box center [209, 17] width 220 height 35
click at [124, 22] on link "Work" at bounding box center [121, 17] width 21 height 12
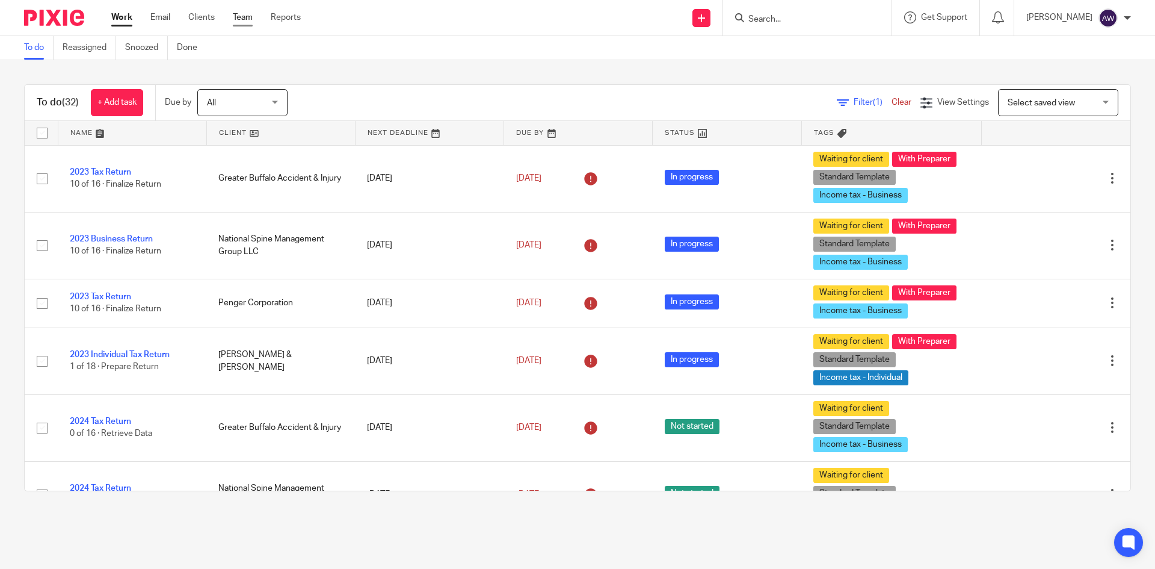
click at [241, 20] on link "Team" at bounding box center [243, 17] width 20 height 12
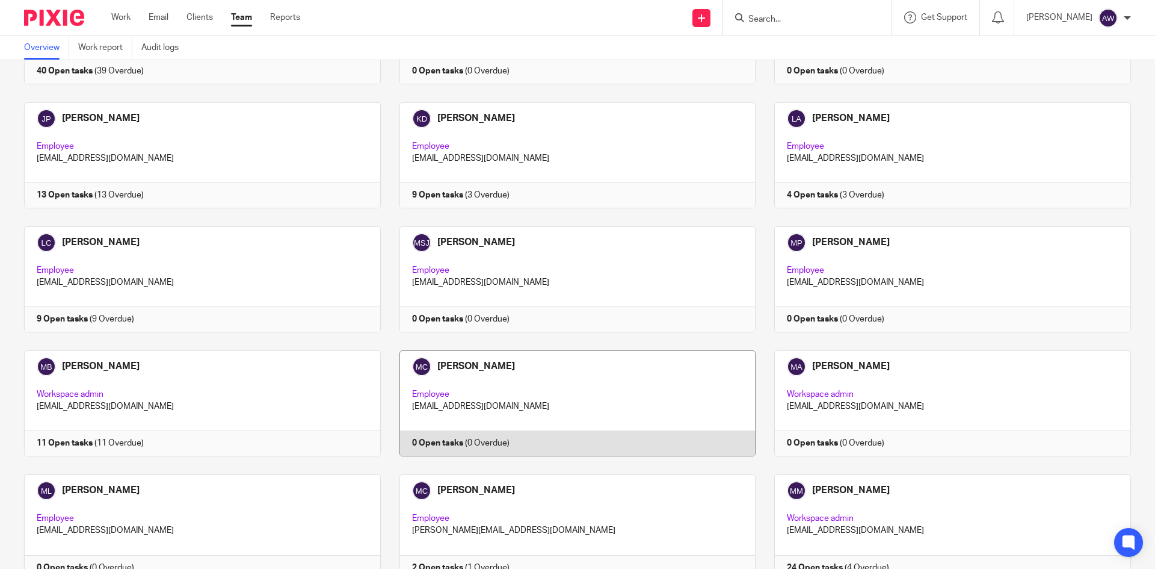
scroll to position [1324, 0]
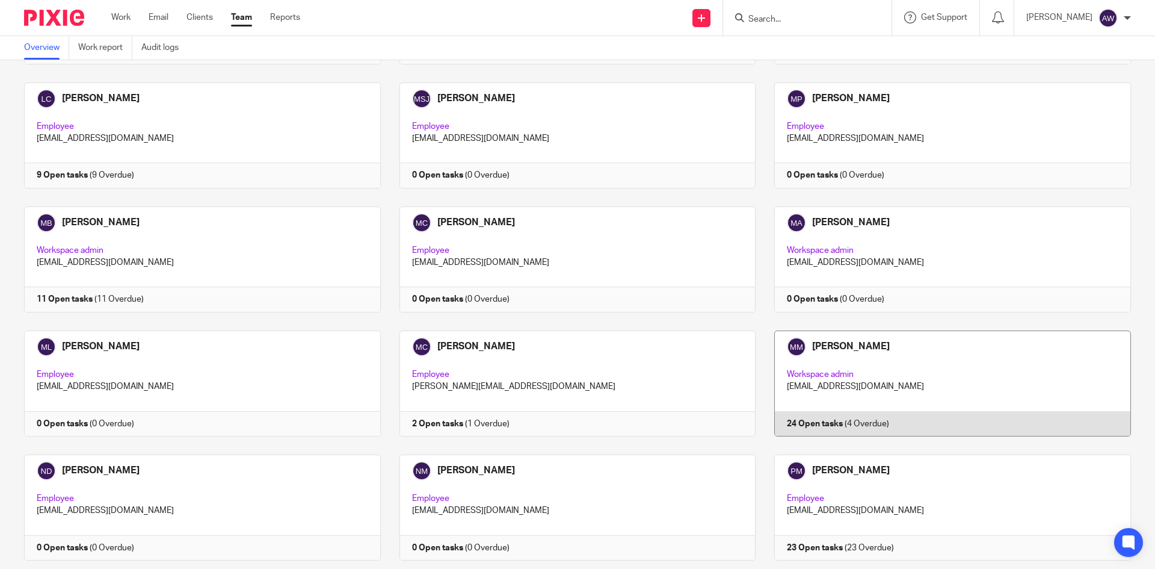
click at [930, 351] on link at bounding box center [943, 383] width 375 height 106
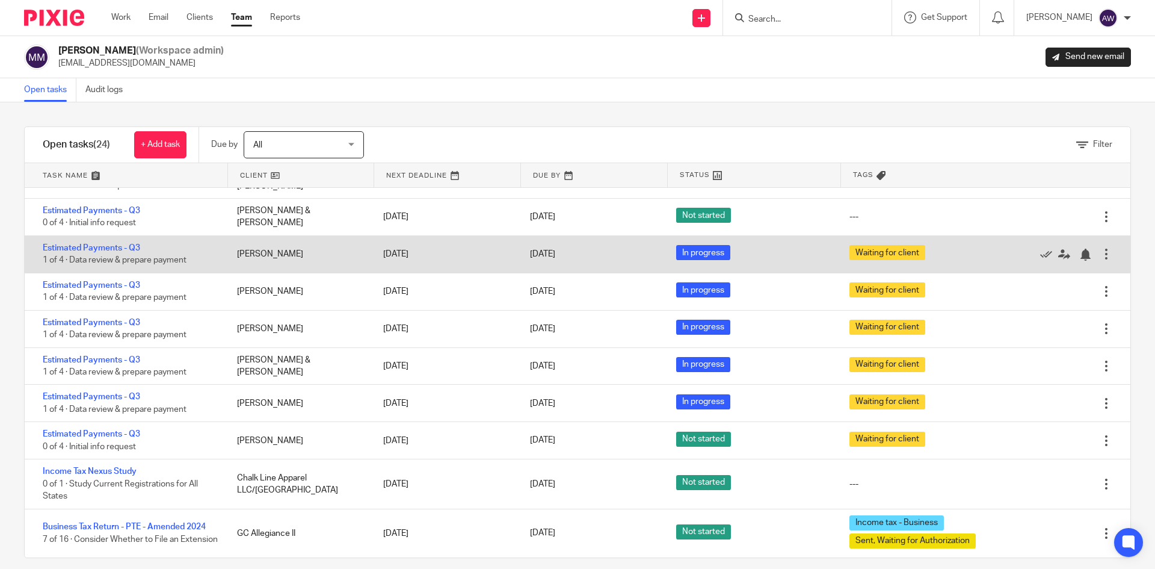
scroll to position [841, 0]
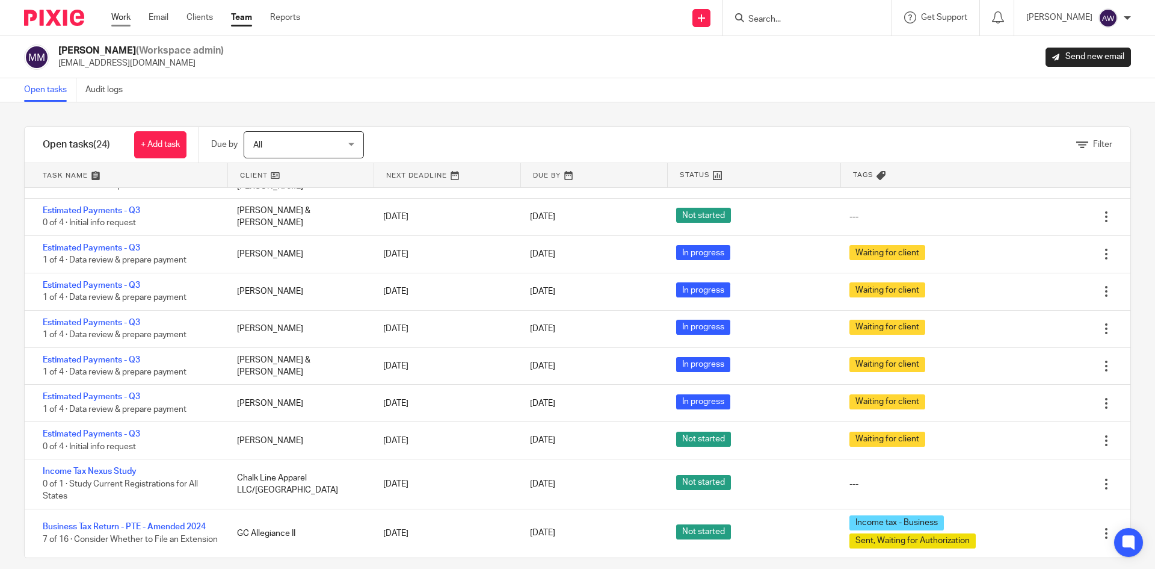
click at [118, 18] on link "Work" at bounding box center [120, 17] width 19 height 12
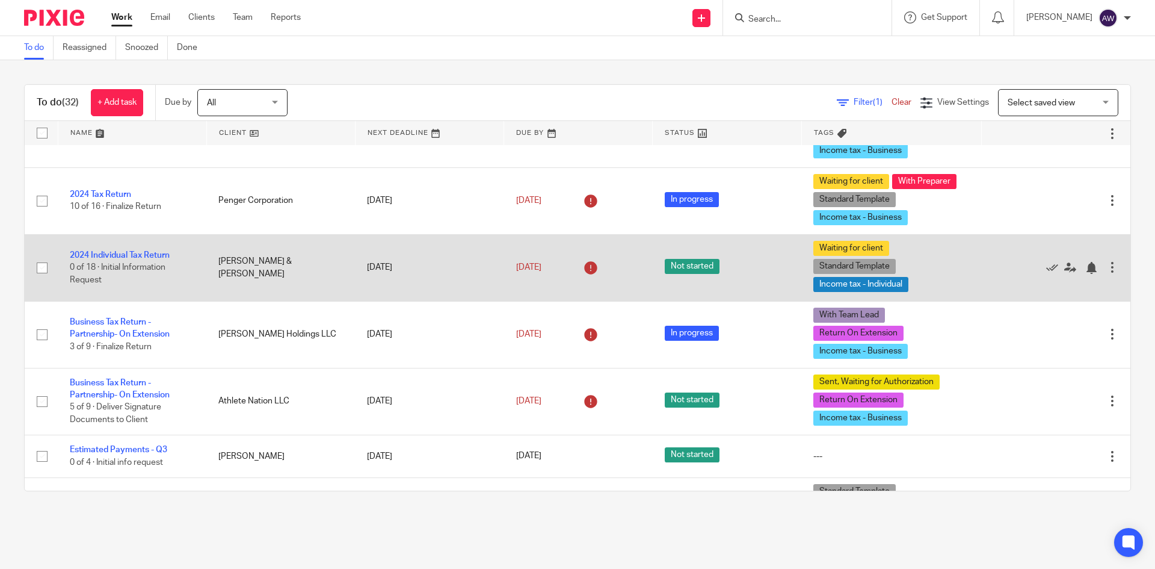
scroll to position [361, 0]
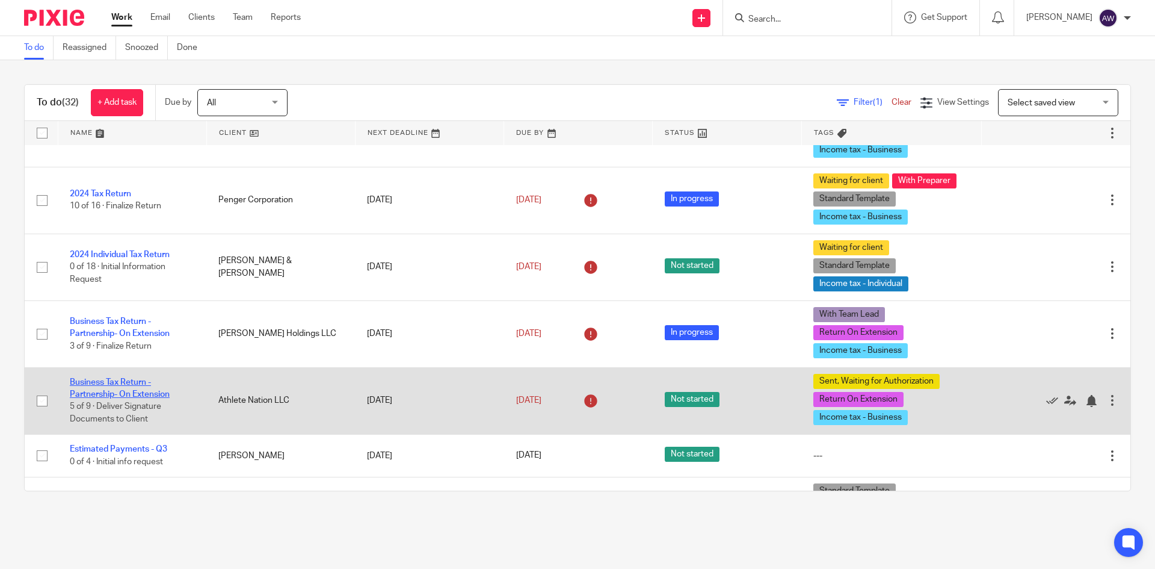
click at [119, 383] on link "Business Tax Return - Partnership- On Extension" at bounding box center [120, 388] width 100 height 20
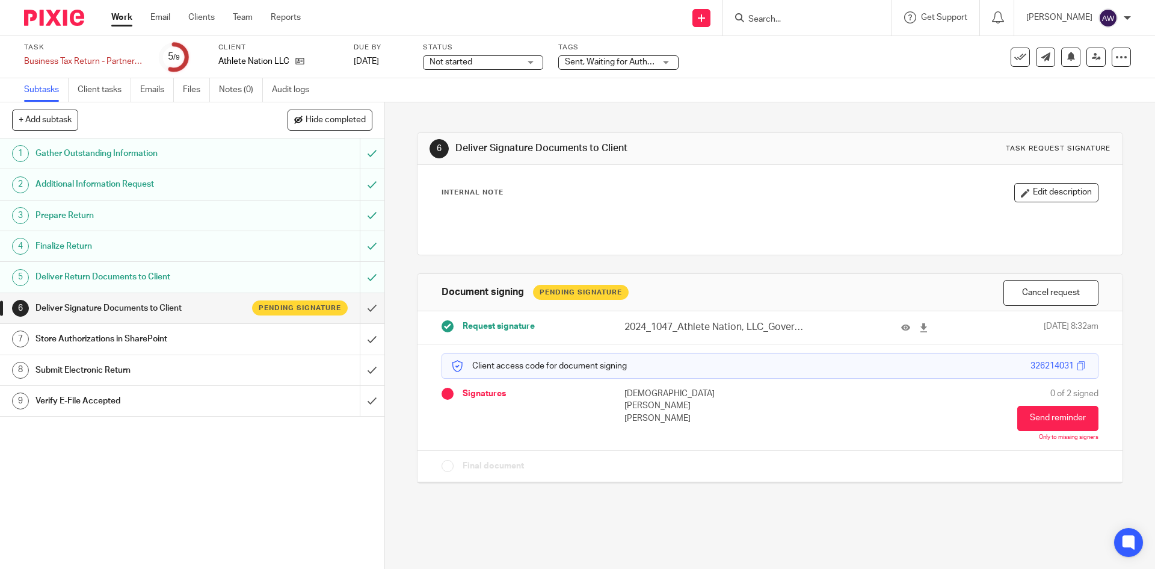
click at [125, 21] on link "Work" at bounding box center [121, 17] width 21 height 12
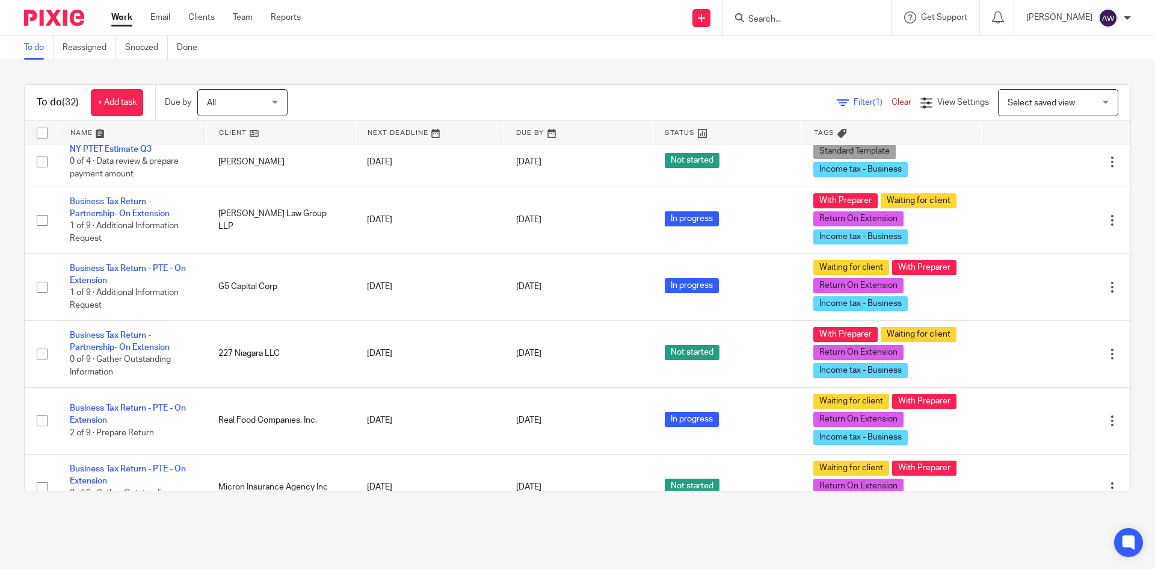
scroll to position [903, 0]
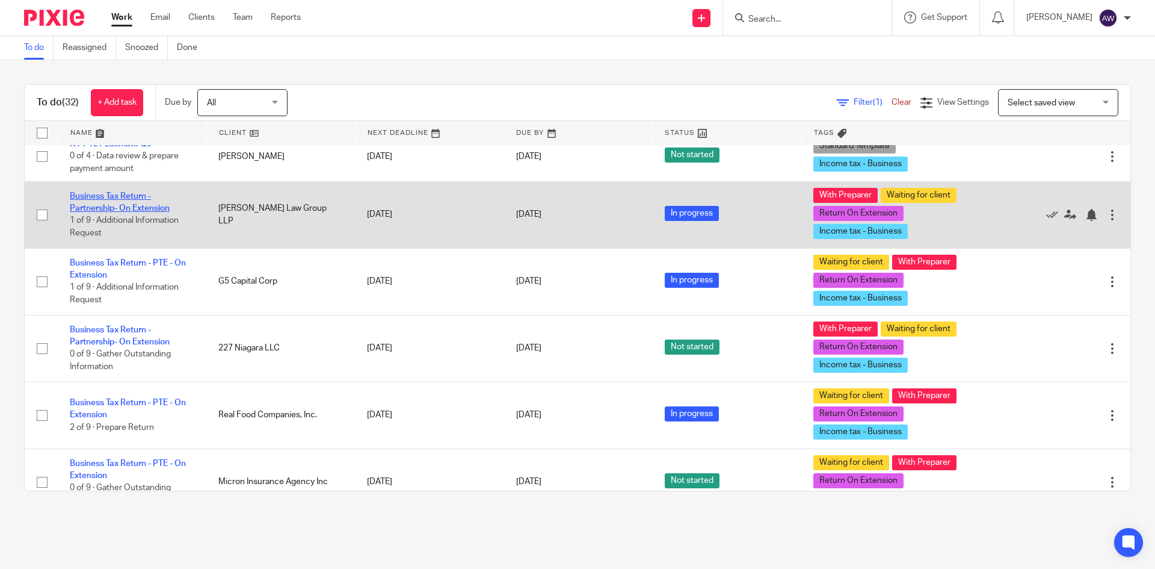
click at [126, 199] on link "Business Tax Return - Partnership- On Extension" at bounding box center [120, 202] width 100 height 20
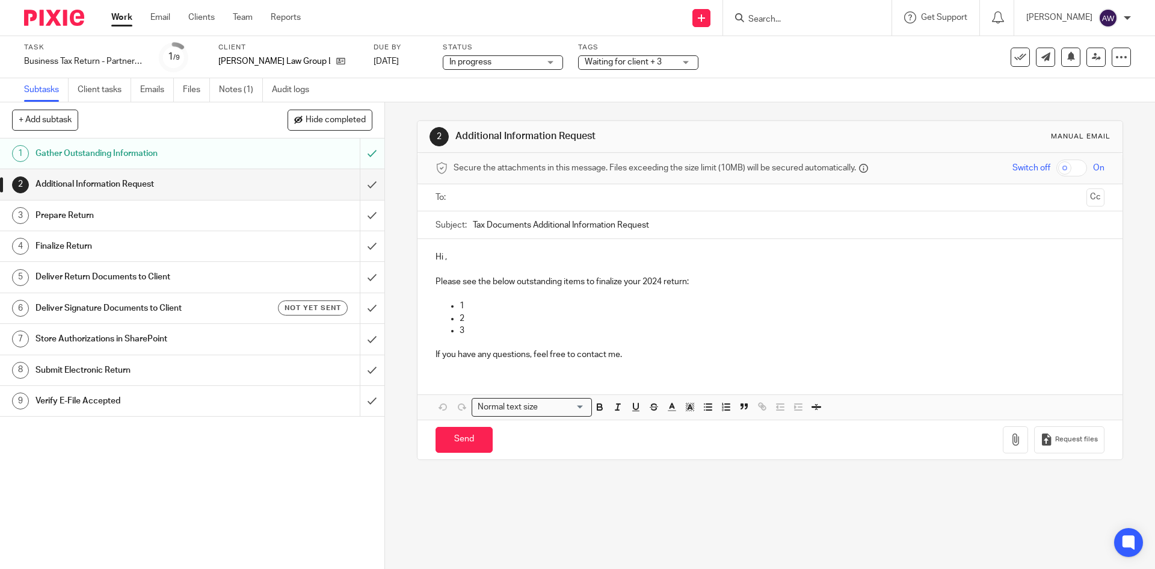
click at [612, 62] on span "Waiting for client + 3" at bounding box center [623, 62] width 77 height 8
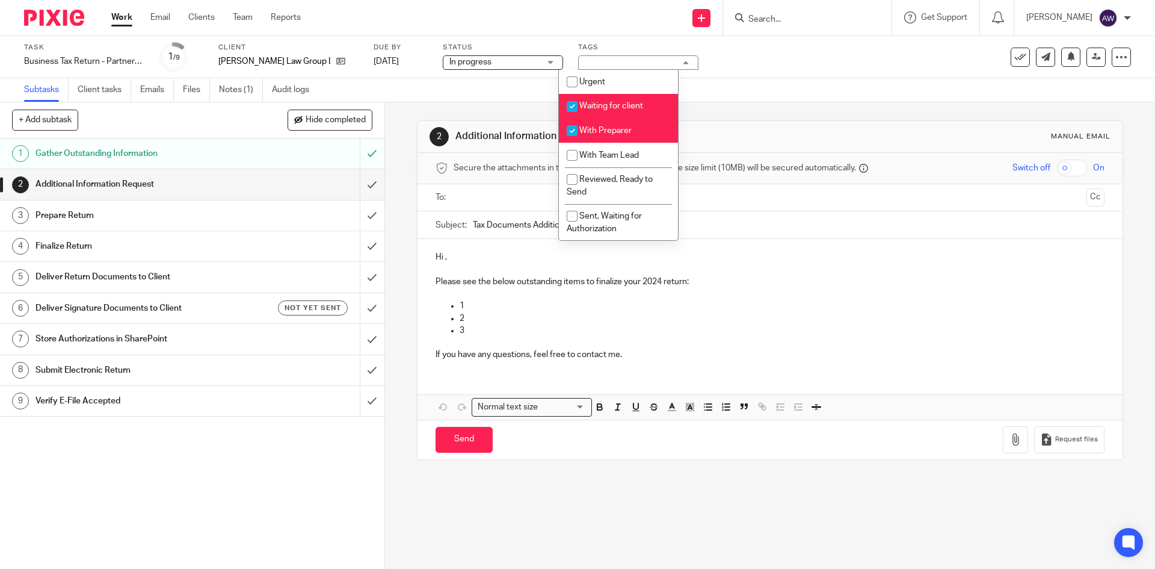
click at [620, 106] on span "Waiting for client" at bounding box center [611, 106] width 64 height 8
checkbox input "false"
click at [461, 95] on div "Subtasks Client tasks Emails Files Notes (1) Audit logs" at bounding box center [577, 90] width 1155 height 24
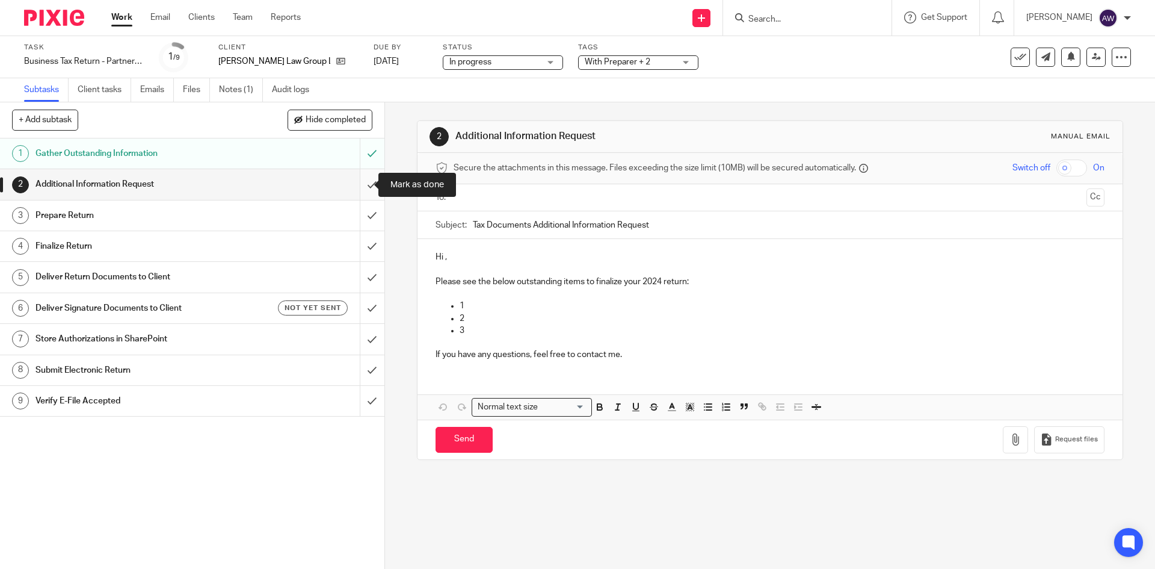
click at [355, 181] on input "submit" at bounding box center [192, 184] width 384 height 30
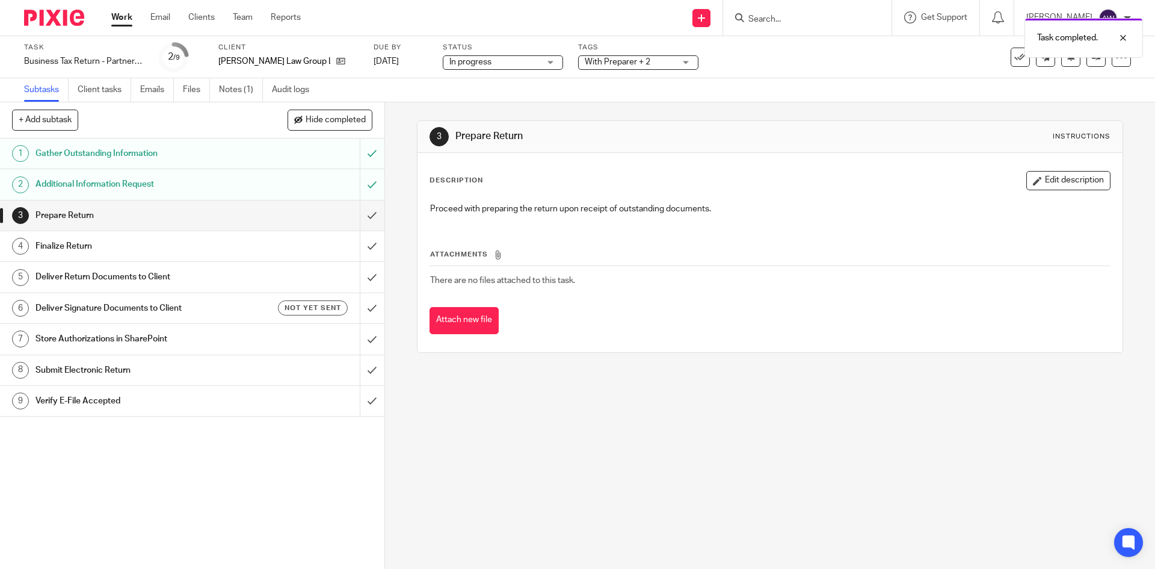
click at [125, 22] on link "Work" at bounding box center [121, 17] width 21 height 12
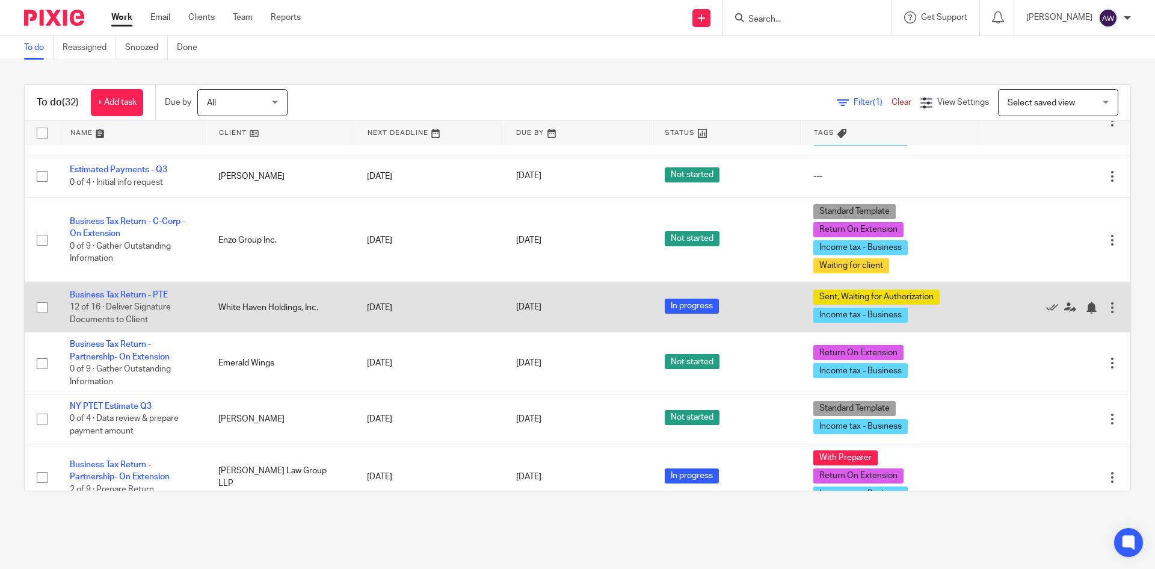
scroll to position [773, 0]
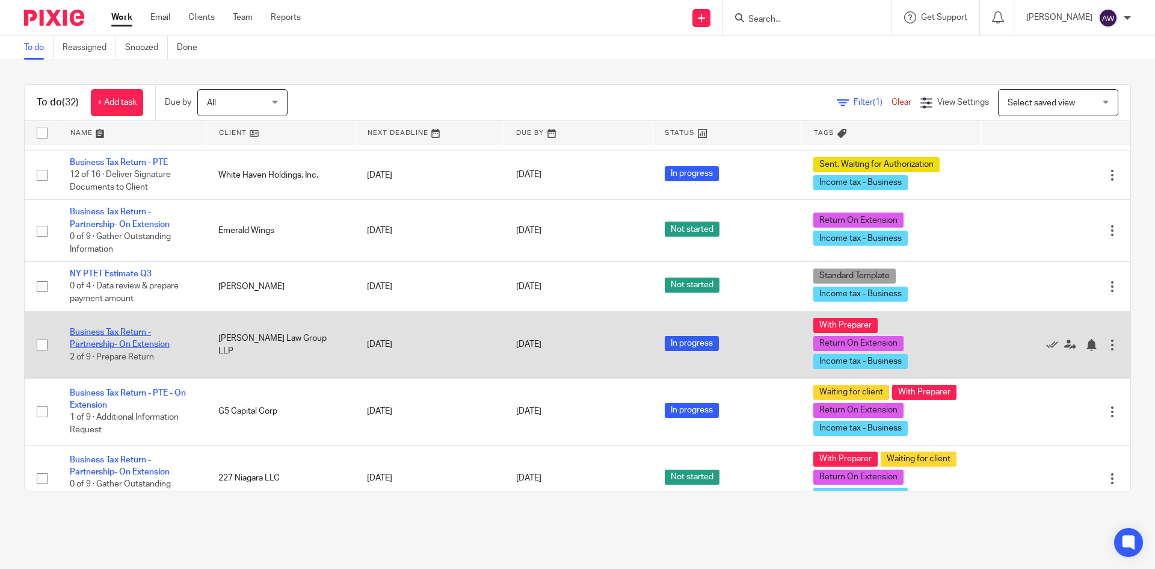
click at [136, 341] on link "Business Tax Return - Partnership- On Extension" at bounding box center [120, 338] width 100 height 20
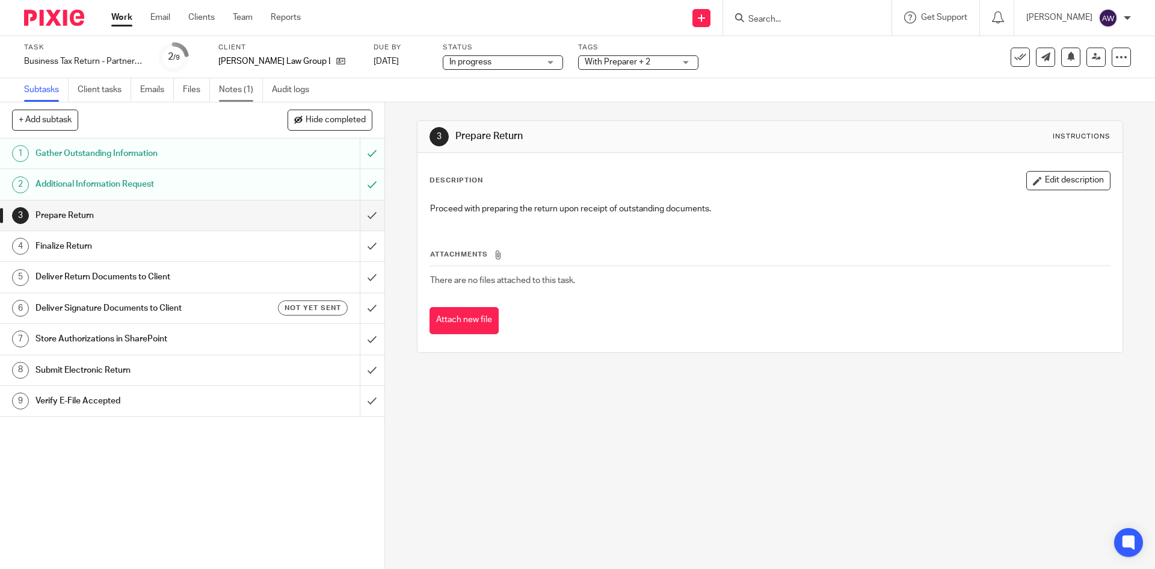
click at [239, 83] on link "Notes (1)" at bounding box center [241, 89] width 44 height 23
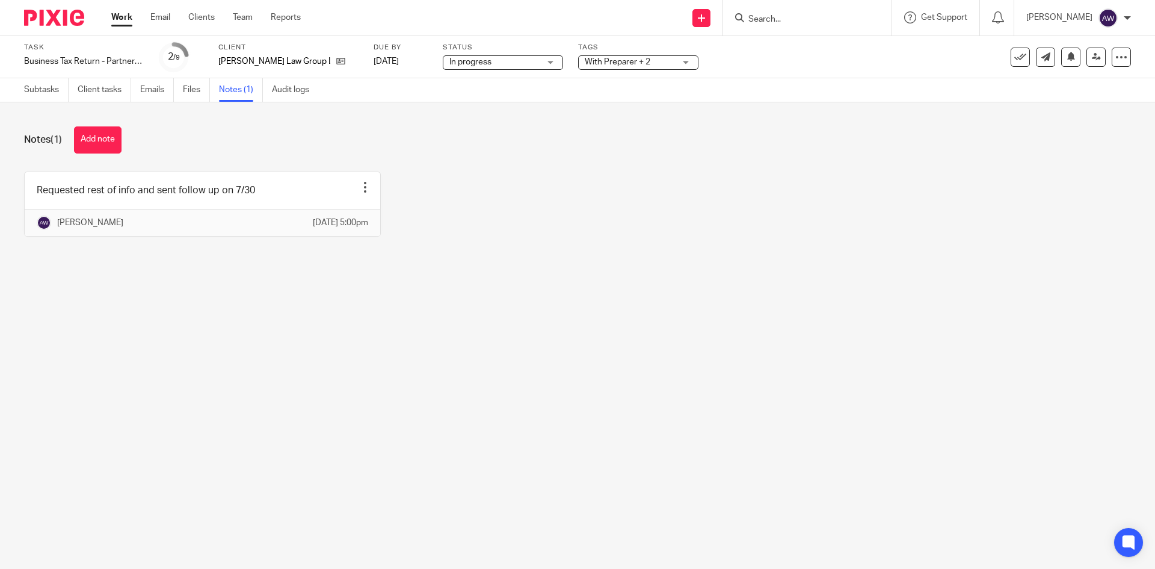
click at [611, 64] on span "With Preparer + 2" at bounding box center [618, 62] width 66 height 8
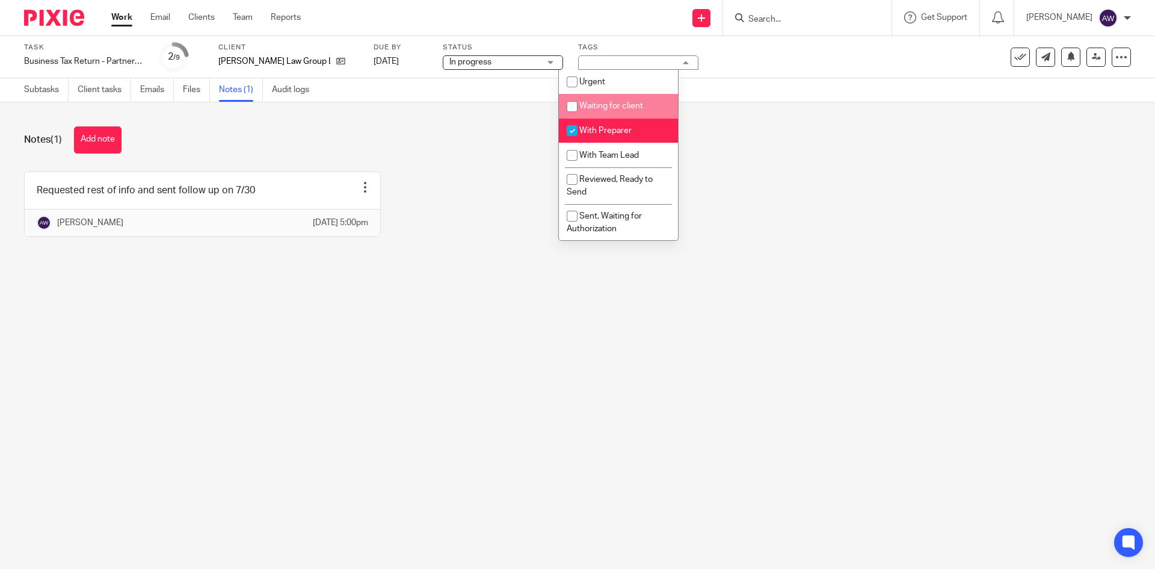
click at [629, 113] on li "Waiting for client" at bounding box center [618, 106] width 119 height 25
checkbox input "true"
click at [128, 23] on link "Work" at bounding box center [121, 17] width 21 height 12
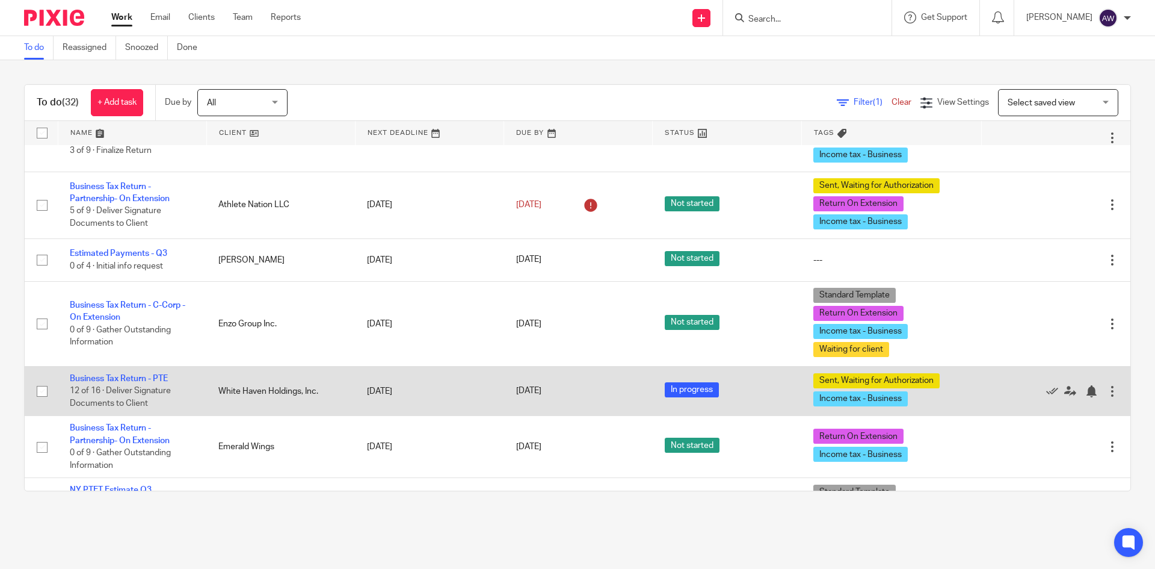
scroll to position [481, 0]
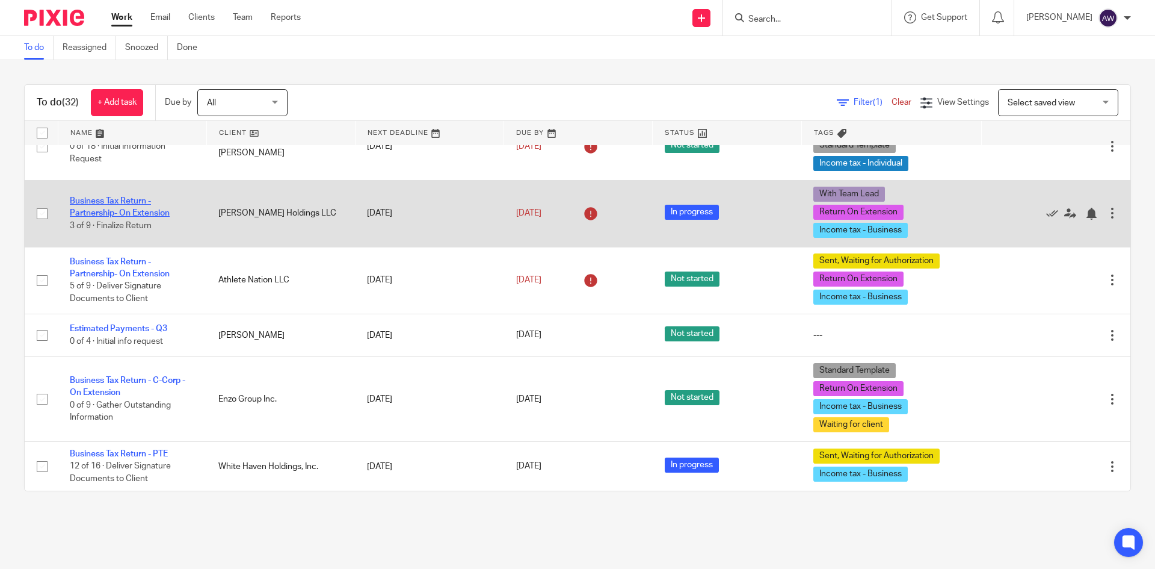
click at [121, 200] on link "Business Tax Return - Partnership- On Extension" at bounding box center [120, 207] width 100 height 20
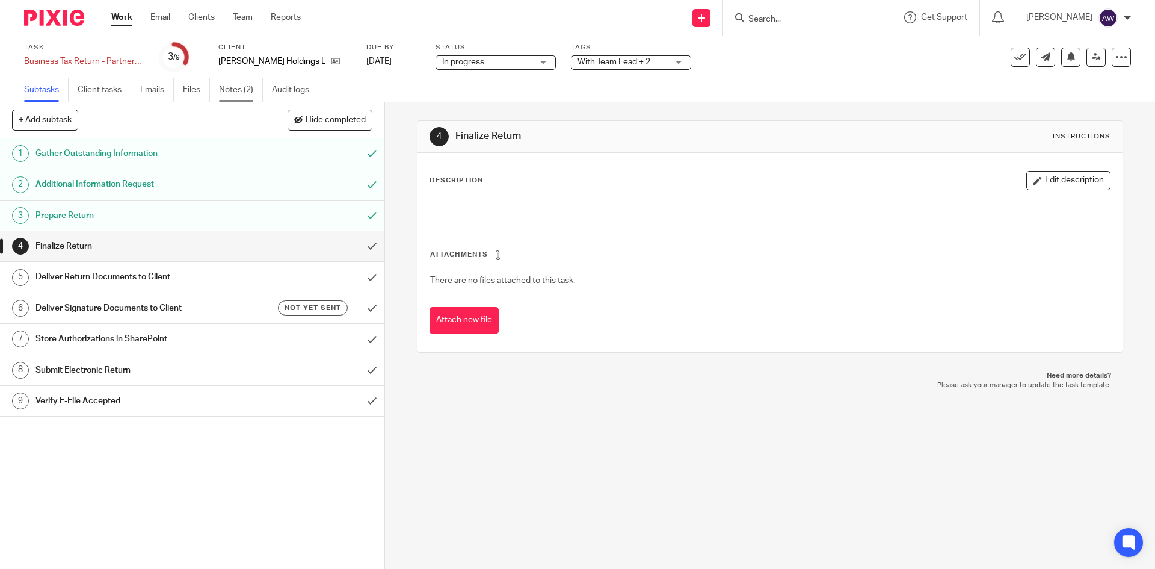
click at [240, 82] on link "Notes (2)" at bounding box center [241, 89] width 44 height 23
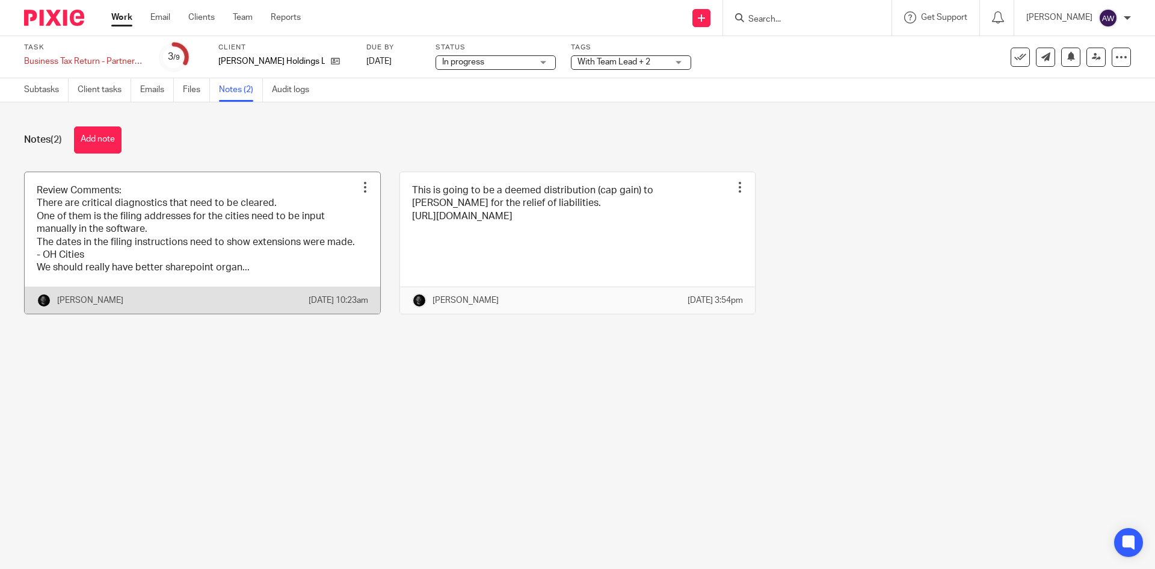
drag, startPoint x: 149, startPoint y: 211, endPoint x: 145, endPoint y: 202, distance: 9.7
click at [150, 210] on link at bounding box center [203, 242] width 356 height 141
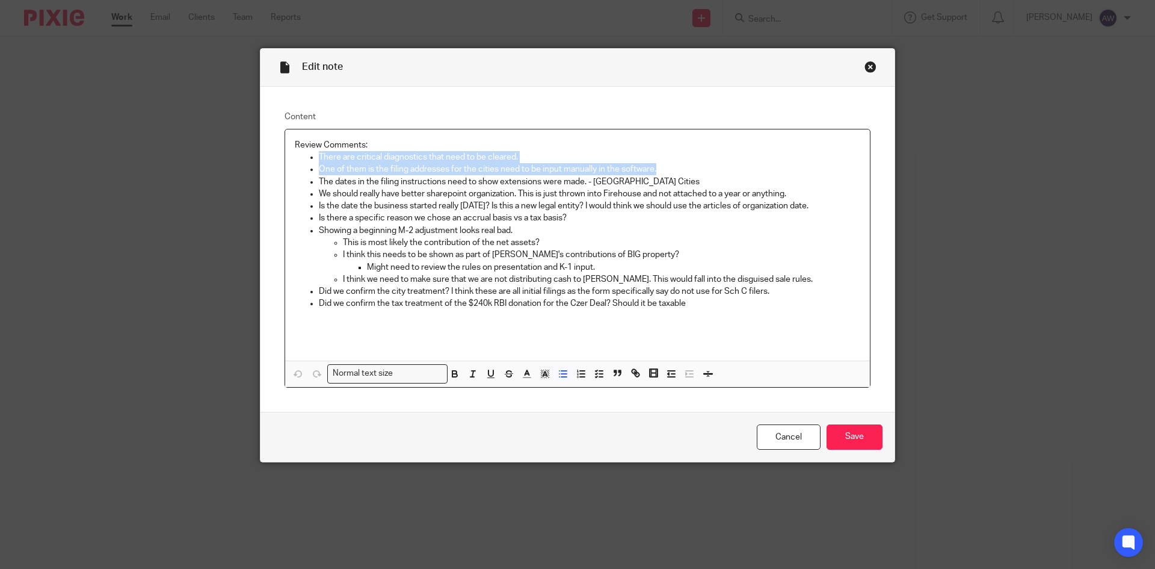
drag, startPoint x: 658, startPoint y: 168, endPoint x: 303, endPoint y: 158, distance: 355.1
click at [303, 158] on ul "There are critical diagnostics that need to be cleared. One of them is the fili…" at bounding box center [578, 236] width 566 height 171
click at [506, 371] on icon "button" at bounding box center [509, 371] width 6 height 3
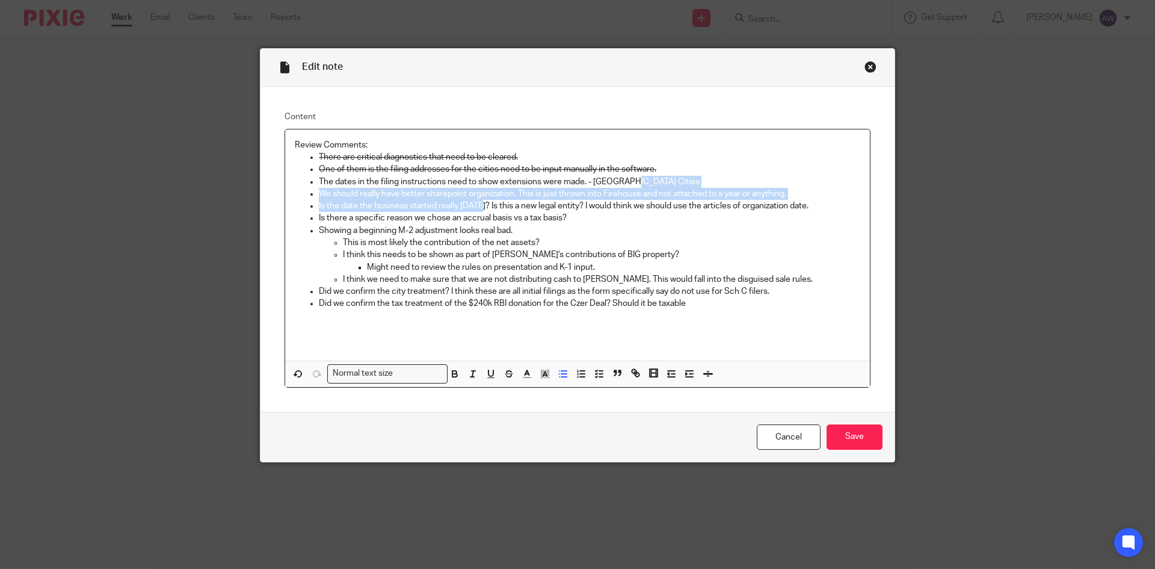
drag, startPoint x: 640, startPoint y: 182, endPoint x: 476, endPoint y: 205, distance: 165.8
click at [476, 205] on ul "There are critical diagnostics that need to be cleared. One of them is the fili…" at bounding box center [578, 236] width 566 height 171
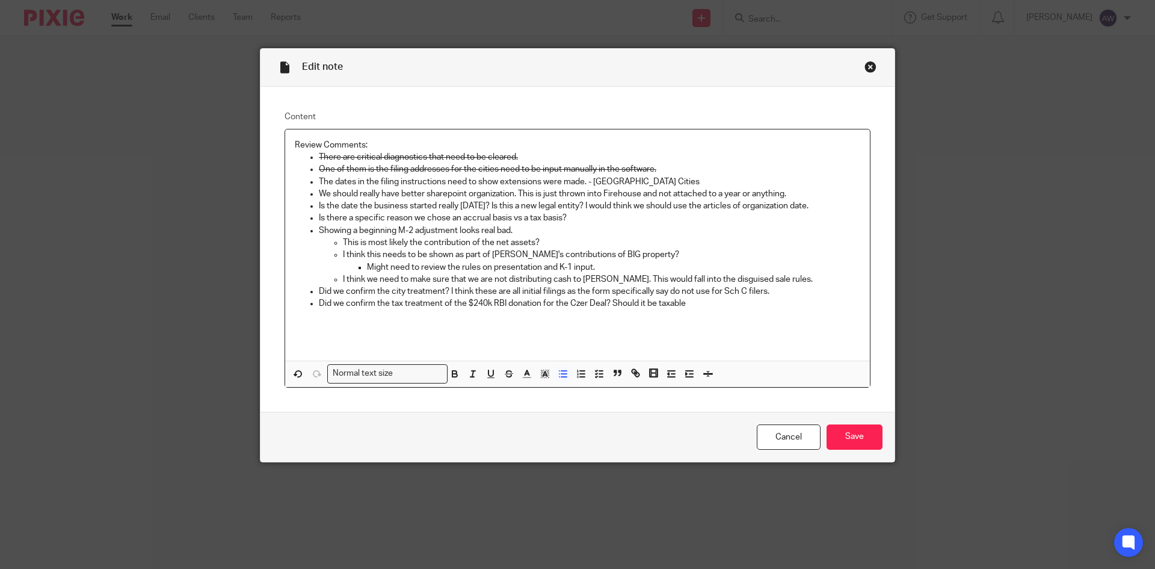
click at [530, 205] on p "Is the date the business started really 1/1/24? Is this a new legal entity? I w…" at bounding box center [590, 206] width 542 height 12
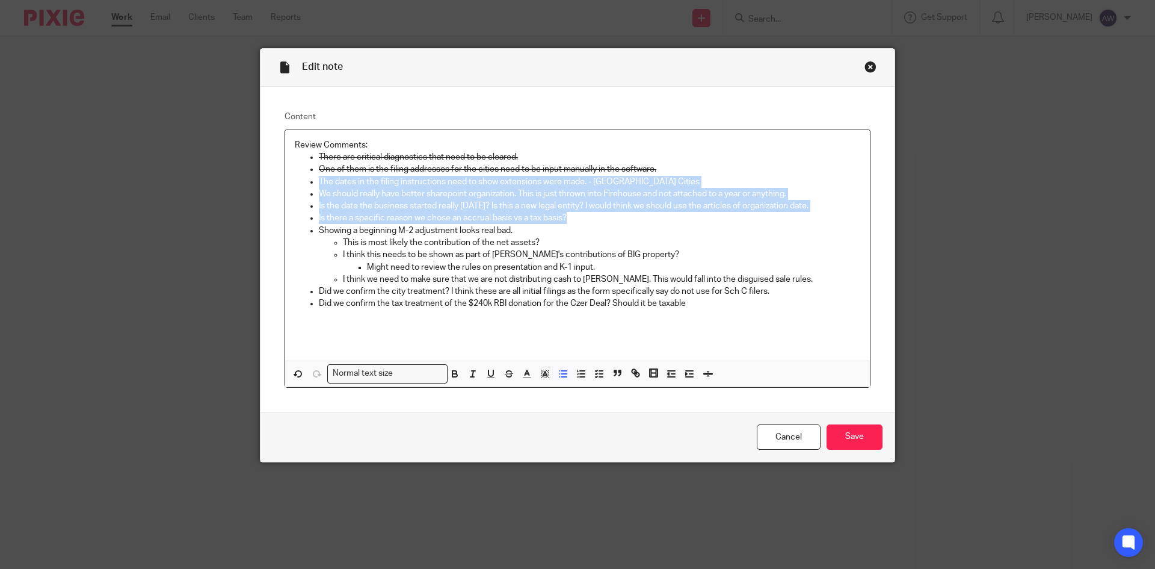
drag, startPoint x: 578, startPoint y: 215, endPoint x: 315, endPoint y: 179, distance: 265.4
click at [315, 179] on ul "There are critical diagnostics that need to be cleared. One of them is the fili…" at bounding box center [578, 236] width 566 height 171
click at [508, 369] on icon "button" at bounding box center [509, 373] width 11 height 11
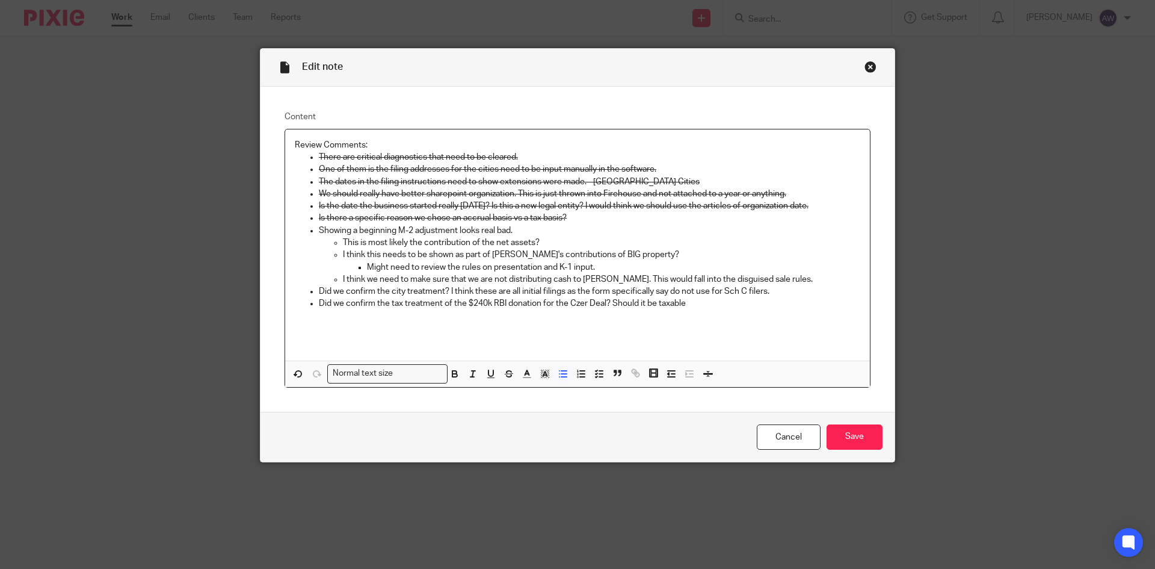
click at [466, 262] on p "Might need to review the rules on presentation and K-1 input." at bounding box center [613, 267] width 493 height 12
click at [696, 298] on p "Did we confirm the tax treatment of the $240k RBI donation for the Czer Deal? S…" at bounding box center [590, 303] width 542 height 12
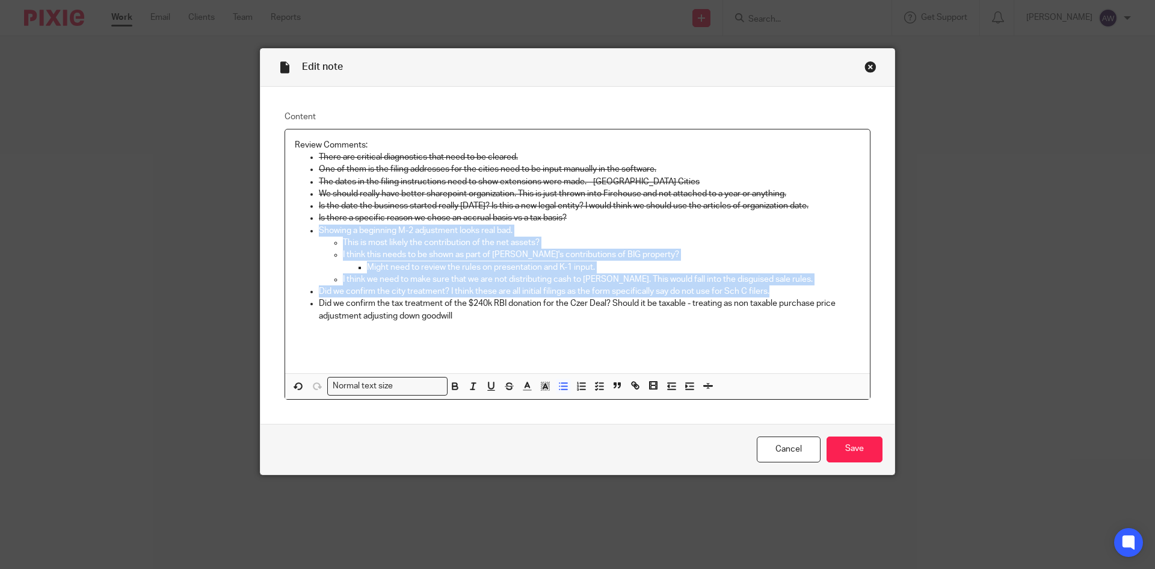
drag, startPoint x: 771, startPoint y: 288, endPoint x: 318, endPoint y: 239, distance: 455.7
click at [313, 233] on ul "There are critical diagnostics that need to be cleared. One of them is the fili…" at bounding box center [578, 242] width 566 height 183
click at [504, 387] on icon "button" at bounding box center [509, 385] width 11 height 11
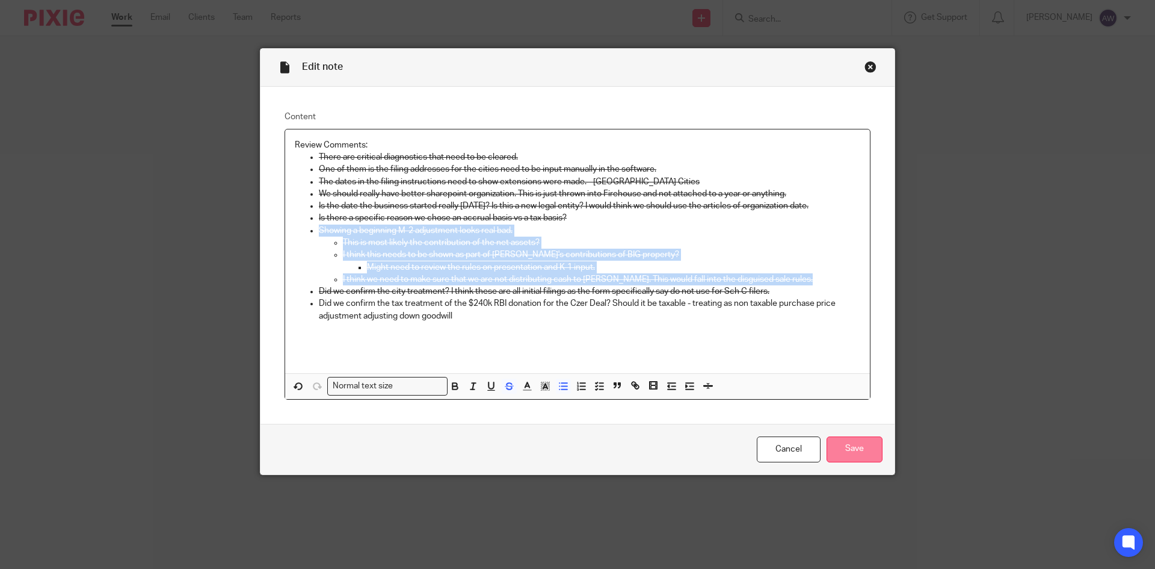
click at [863, 450] on input "Save" at bounding box center [855, 449] width 56 height 26
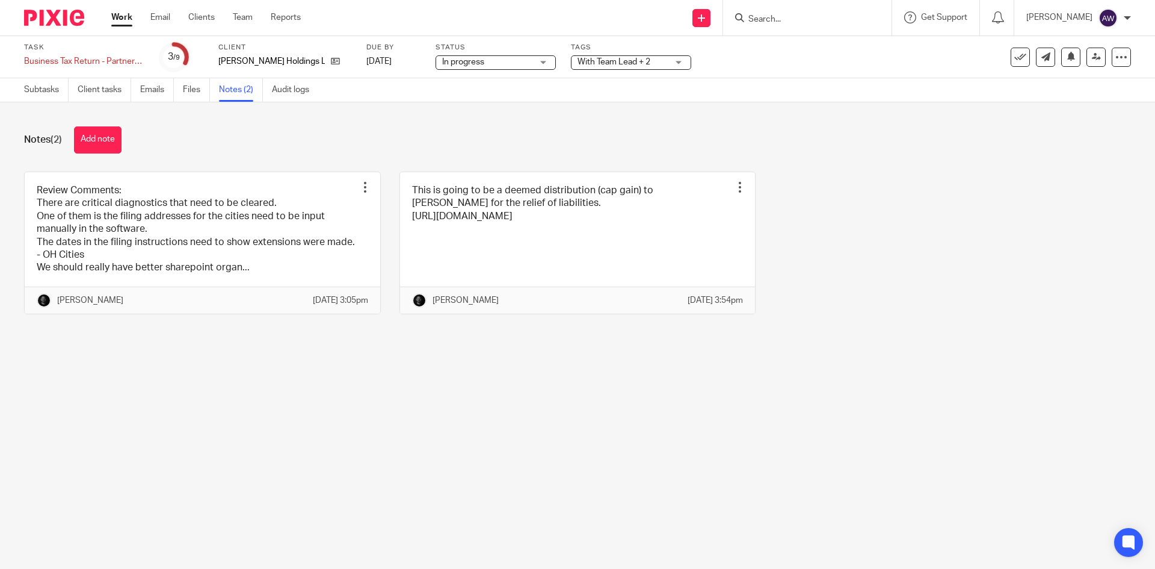
click at [128, 19] on link "Work" at bounding box center [121, 17] width 21 height 12
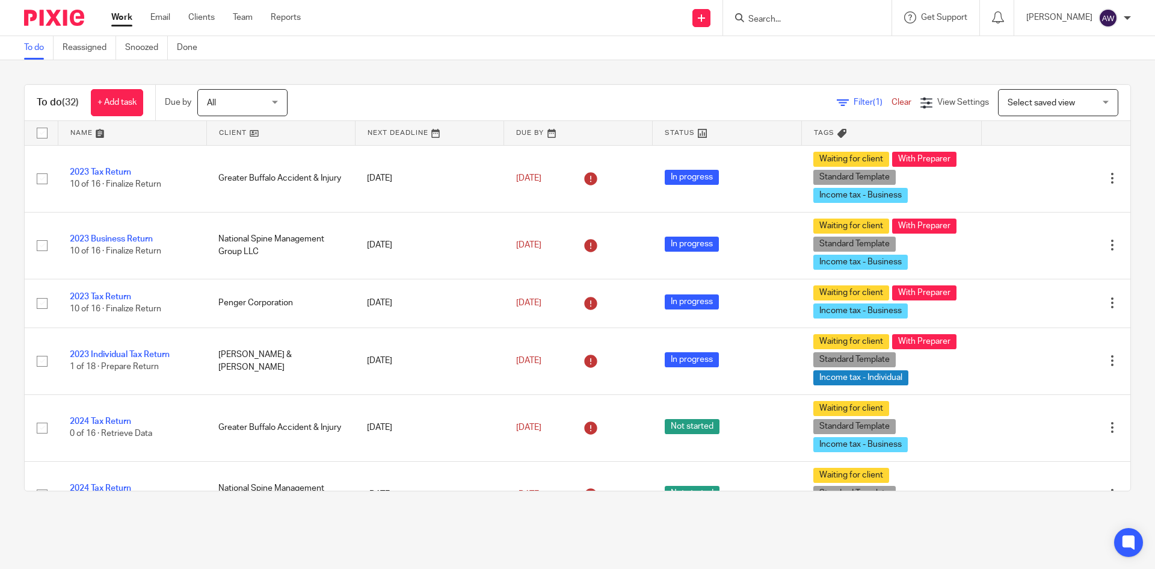
click at [231, 16] on ul "Work Email Clients Team Reports" at bounding box center [215, 17] width 208 height 12
click at [238, 15] on link "Team" at bounding box center [243, 17] width 20 height 12
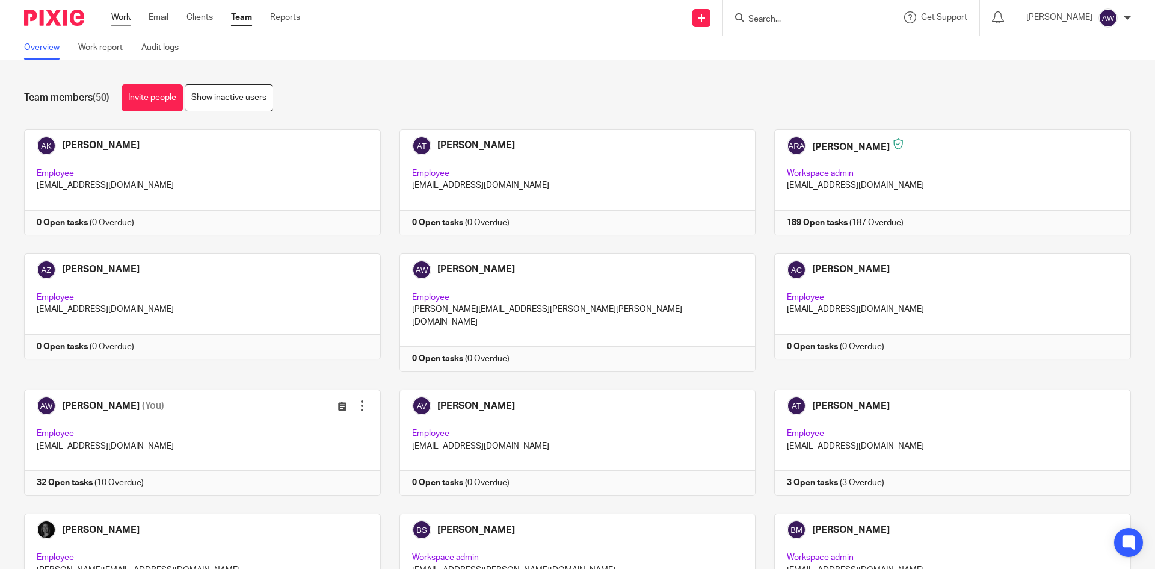
click at [127, 17] on link "Work" at bounding box center [120, 17] width 19 height 12
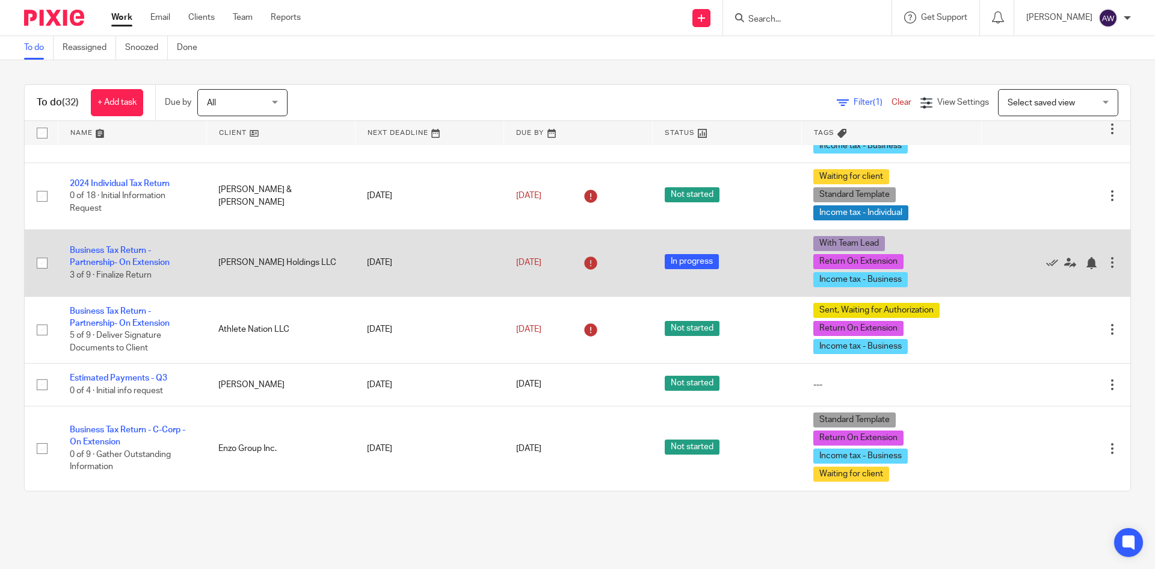
scroll to position [421, 0]
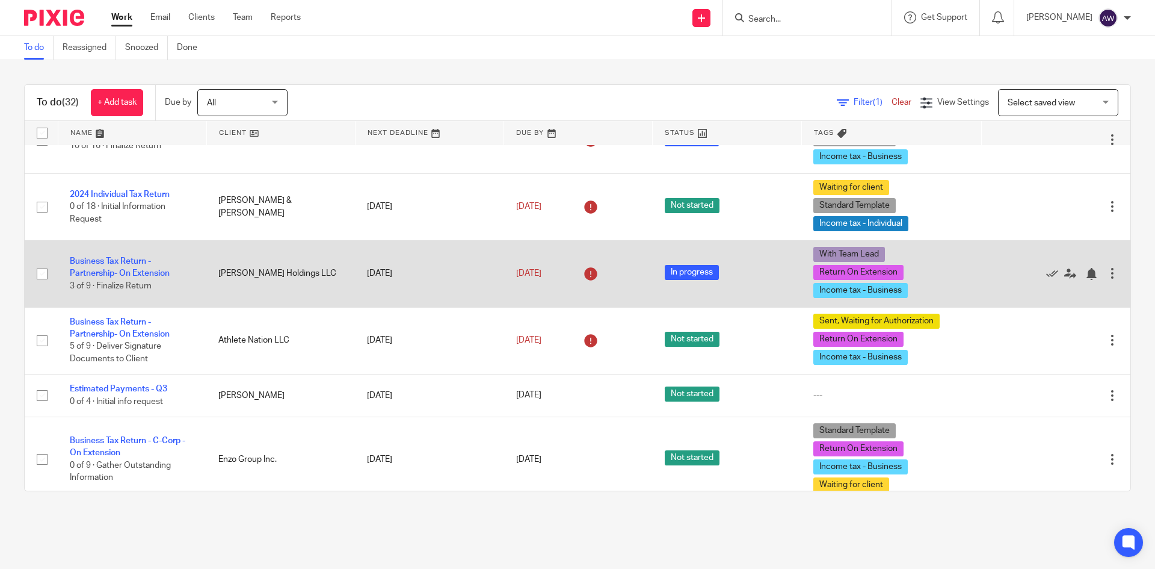
click at [129, 265] on td "Business Tax Return - Partnership- On Extension 3 of 9 · Finalize Return" at bounding box center [132, 273] width 149 height 67
click at [95, 273] on link "Business Tax Return - Partnership- On Extension" at bounding box center [120, 267] width 100 height 20
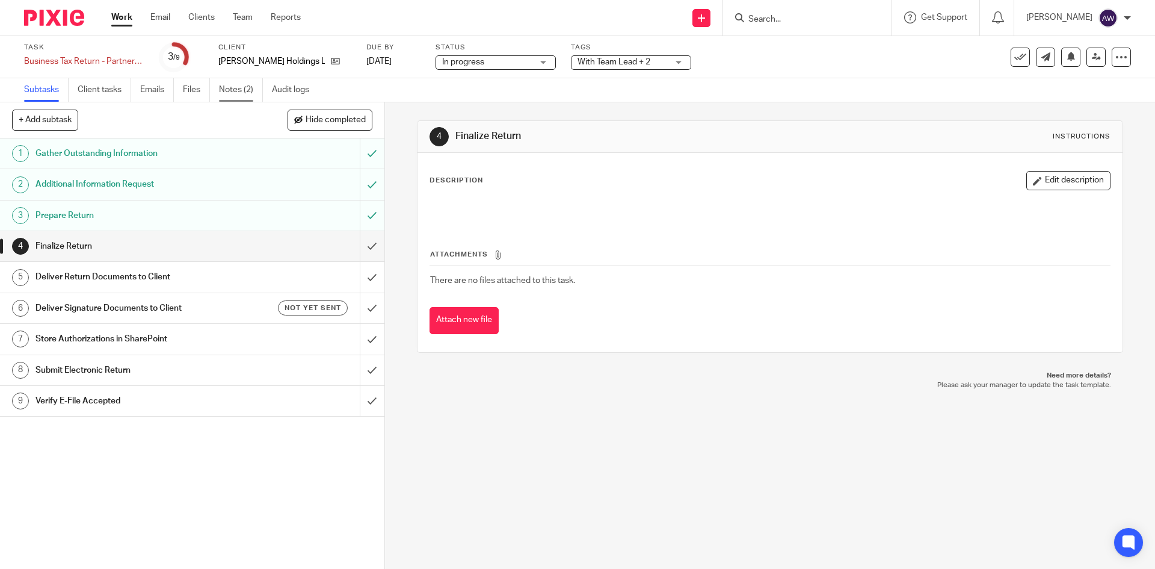
click at [246, 92] on link "Notes (2)" at bounding box center [241, 89] width 44 height 23
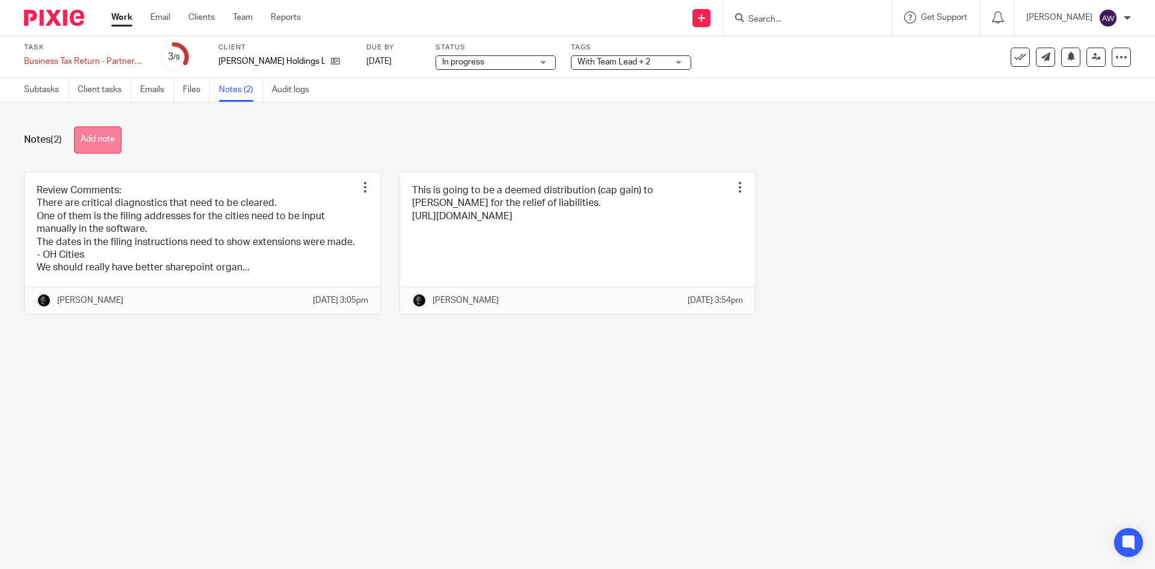
click at [91, 141] on button "Add note" at bounding box center [98, 139] width 48 height 27
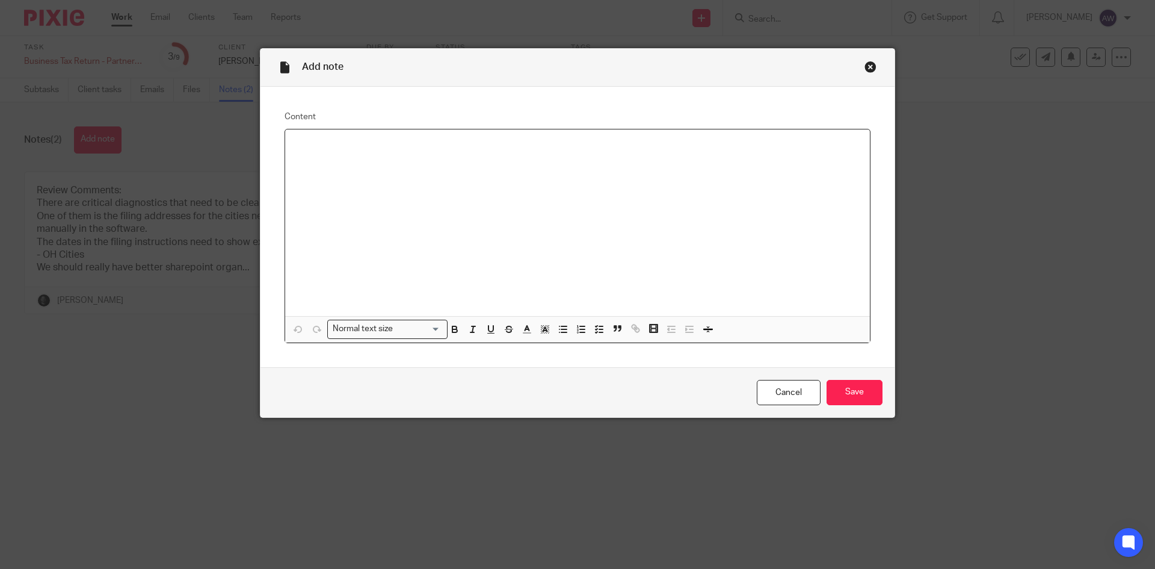
click at [337, 154] on div at bounding box center [577, 222] width 585 height 187
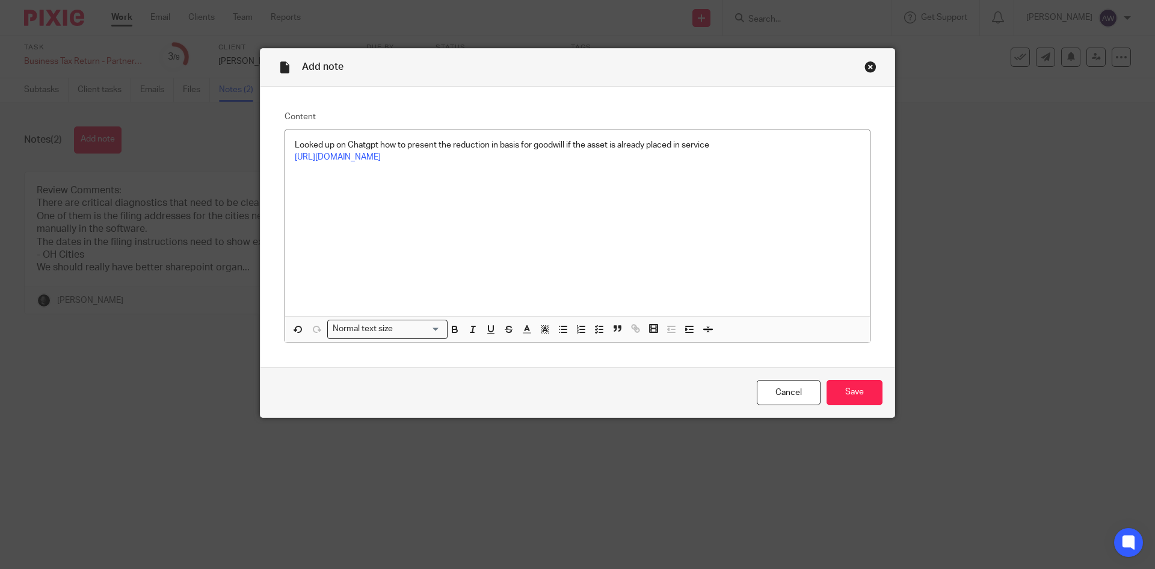
click at [404, 209] on div "Looked up on Chatgpt how to present the reduction in basis for goodwill if the …" at bounding box center [577, 222] width 585 height 187
click at [866, 397] on input "Save" at bounding box center [855, 393] width 56 height 26
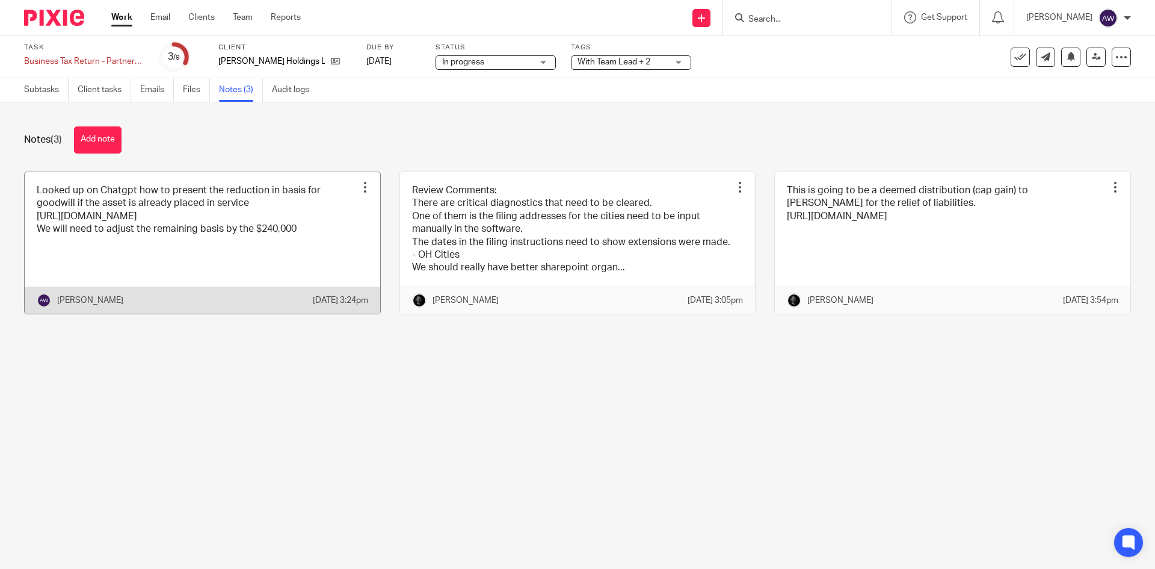
click at [277, 254] on link at bounding box center [203, 242] width 356 height 141
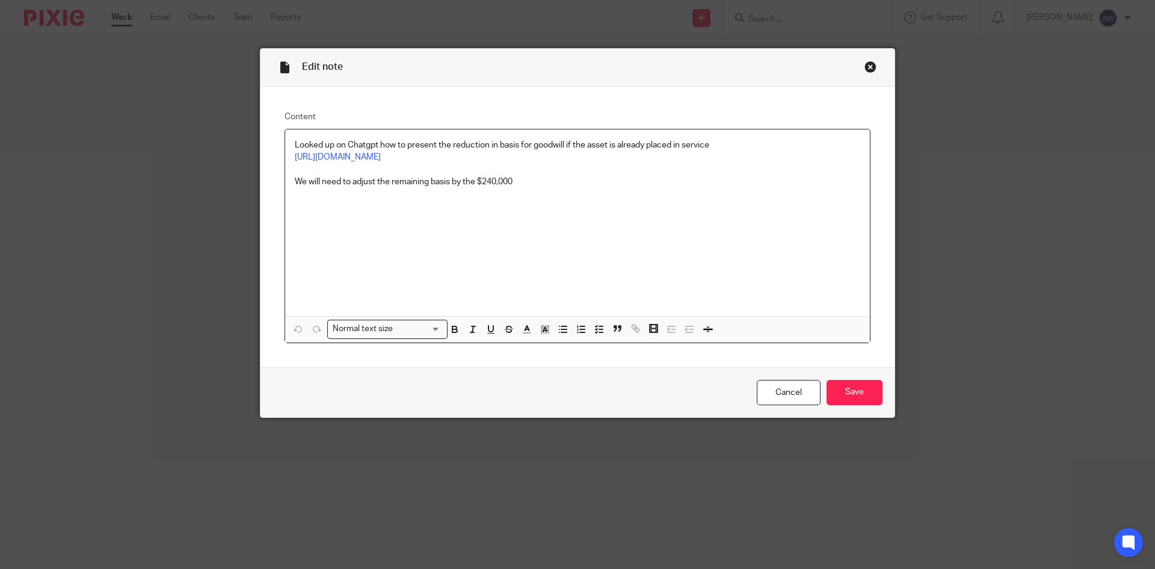
click at [868, 66] on div "Close this dialog window" at bounding box center [871, 67] width 12 height 12
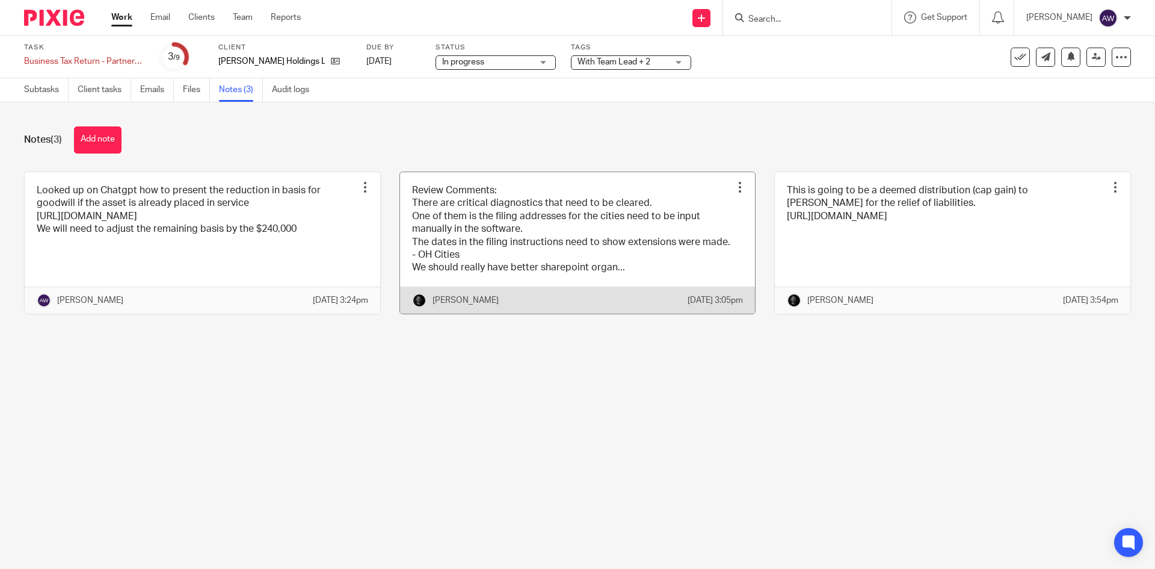
click at [572, 278] on link at bounding box center [578, 242] width 356 height 141
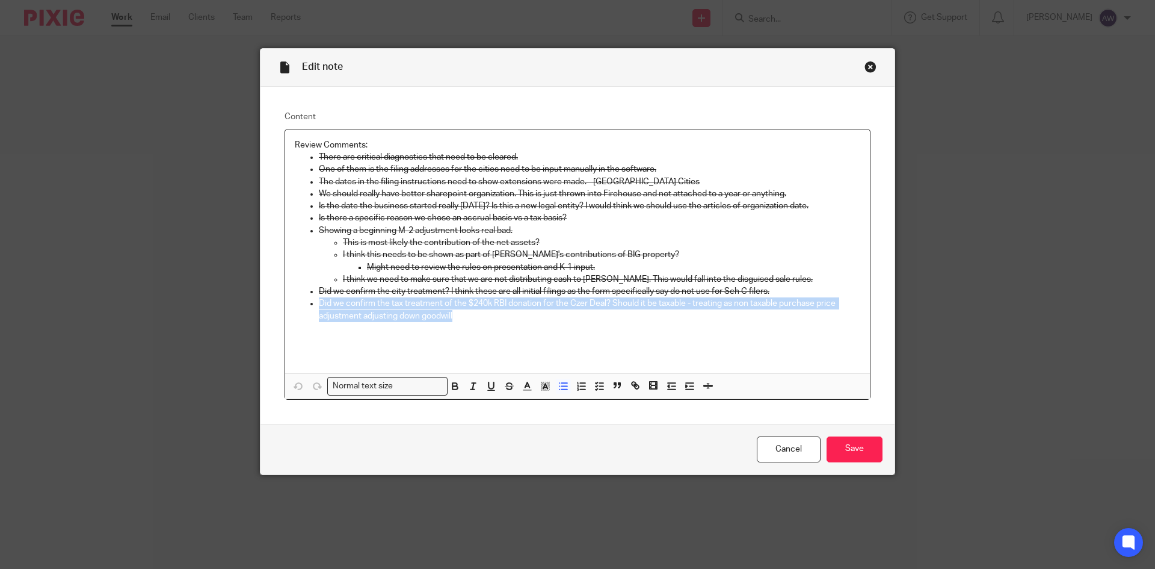
drag, startPoint x: 471, startPoint y: 319, endPoint x: 308, endPoint y: 298, distance: 164.3
click at [319, 298] on li "Did we confirm the tax treatment of the $240k RBI donation for the Czer Deal? S…" at bounding box center [590, 315] width 542 height 37
click at [489, 383] on icon "button" at bounding box center [491, 385] width 5 height 6
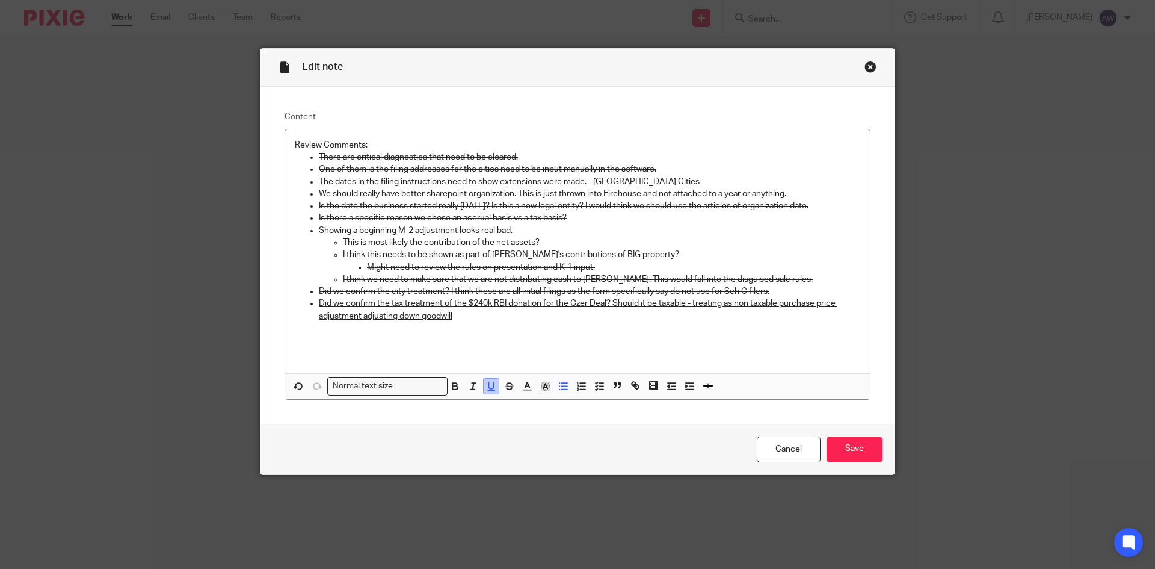
click at [489, 386] on icon "button" at bounding box center [491, 385] width 5 height 6
click at [506, 390] on icon "button" at bounding box center [509, 385] width 11 height 11
click at [845, 443] on input "Save" at bounding box center [855, 449] width 56 height 26
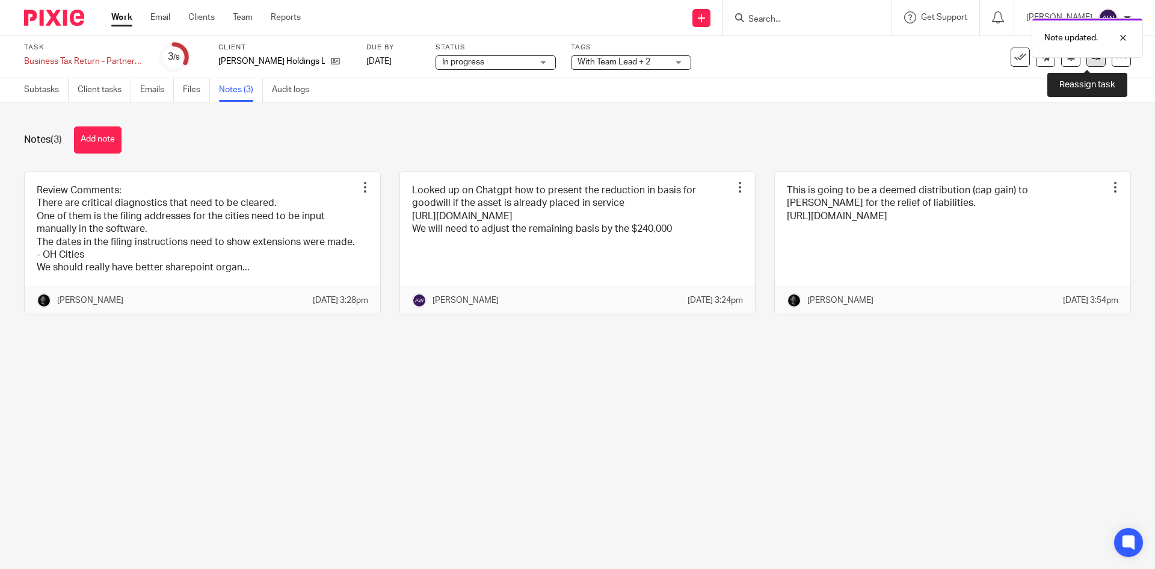
click at [1088, 61] on link at bounding box center [1096, 57] width 19 height 19
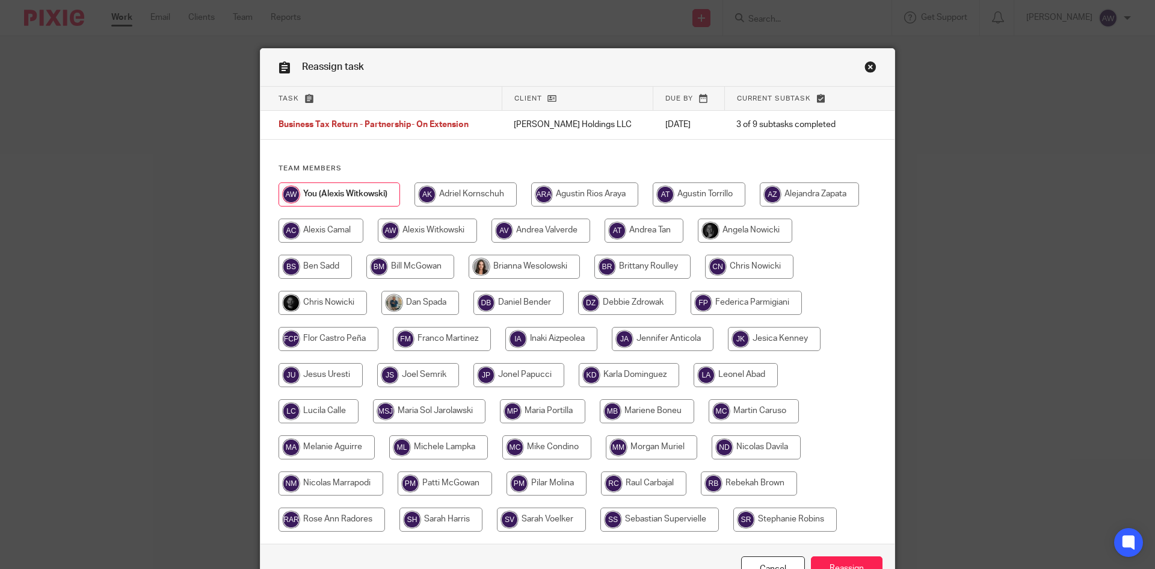
click at [314, 291] on input "radio" at bounding box center [323, 303] width 88 height 24
radio input "true"
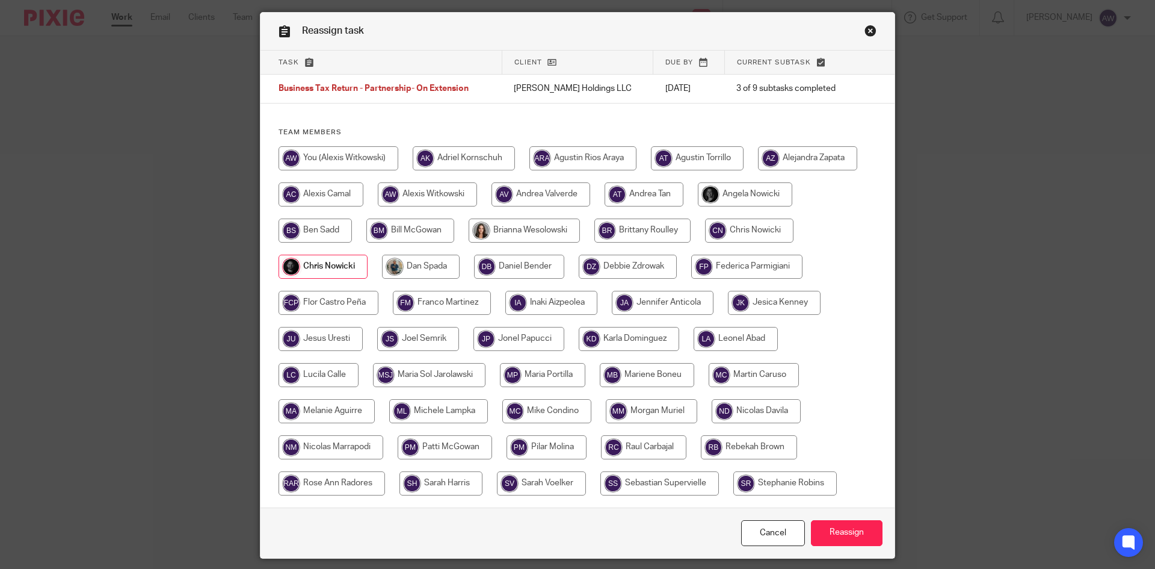
scroll to position [74, 0]
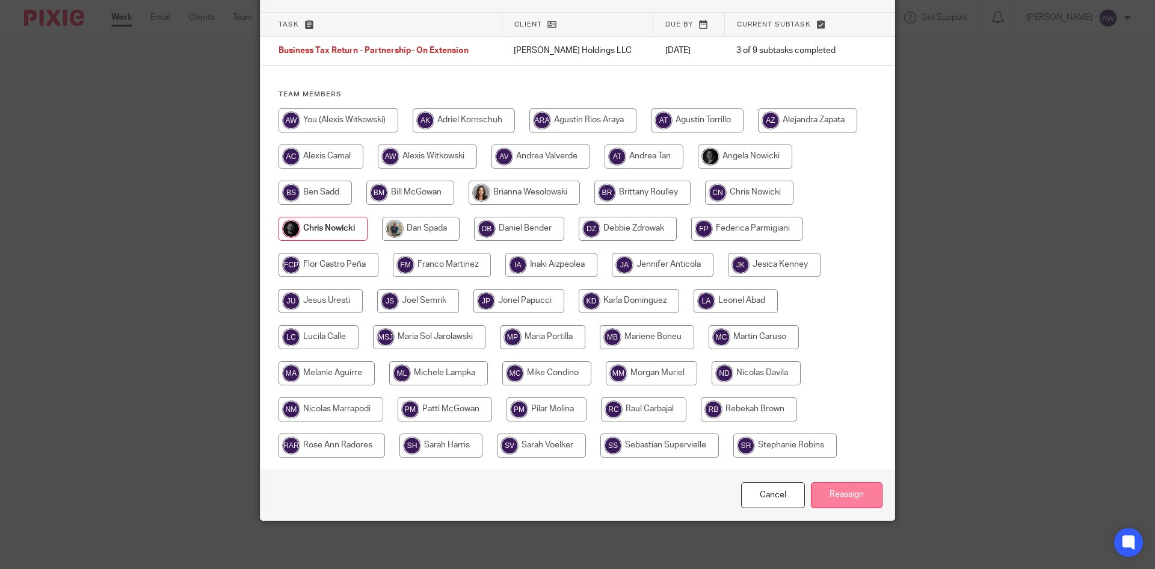
click at [861, 493] on input "Reassign" at bounding box center [847, 495] width 72 height 26
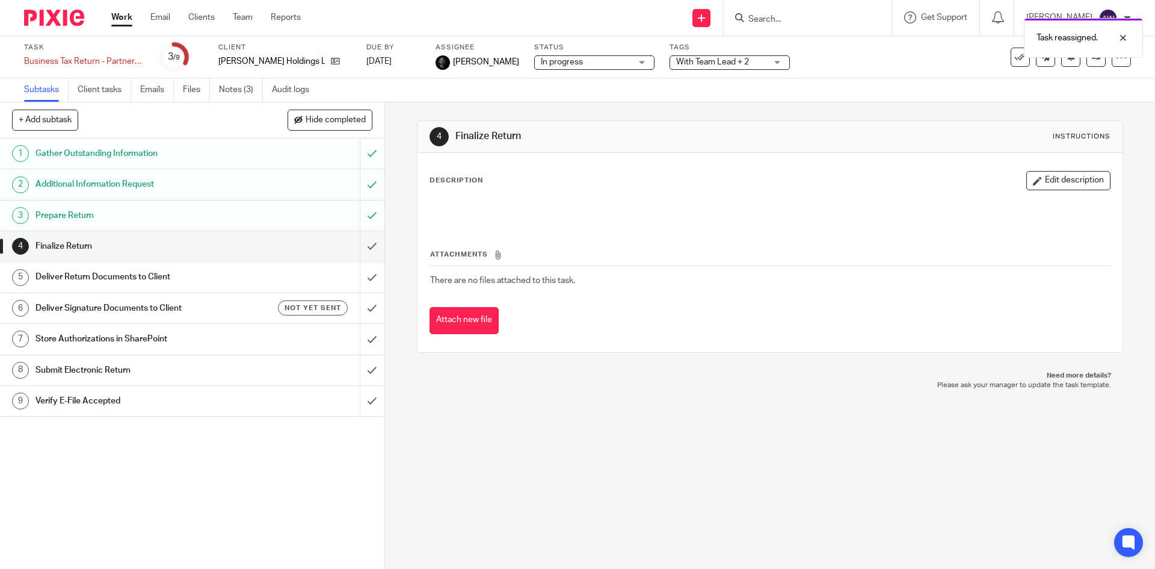
click at [134, 10] on div "Work Email Clients Team Reports Work Email Clients Team Reports Settings" at bounding box center [209, 17] width 220 height 35
click at [117, 17] on link "Work" at bounding box center [121, 17] width 21 height 12
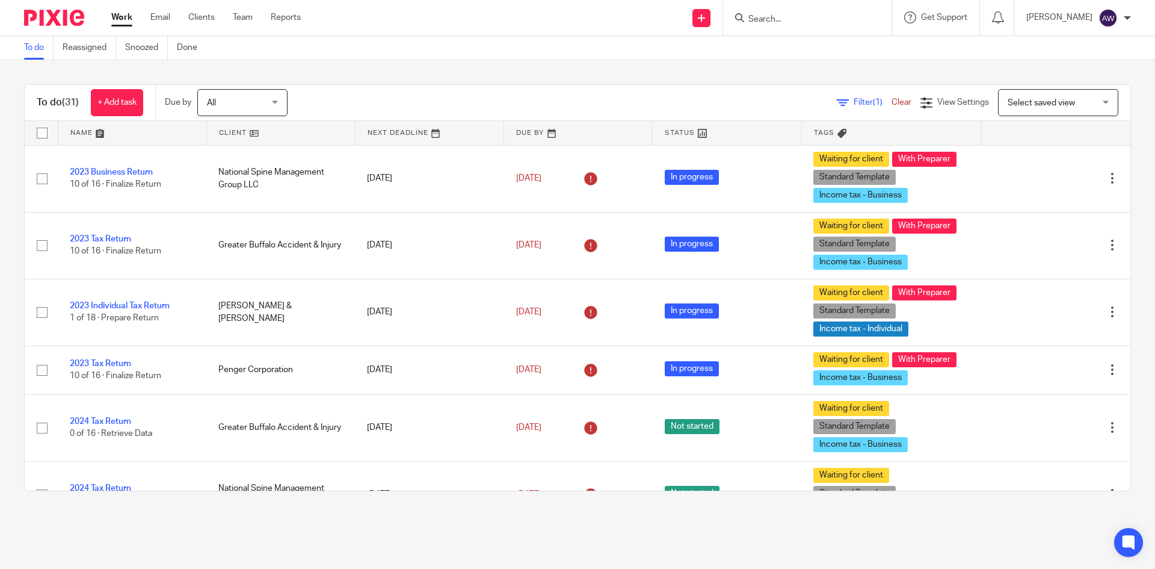
click at [801, 21] on input "Search" at bounding box center [801, 19] width 108 height 11
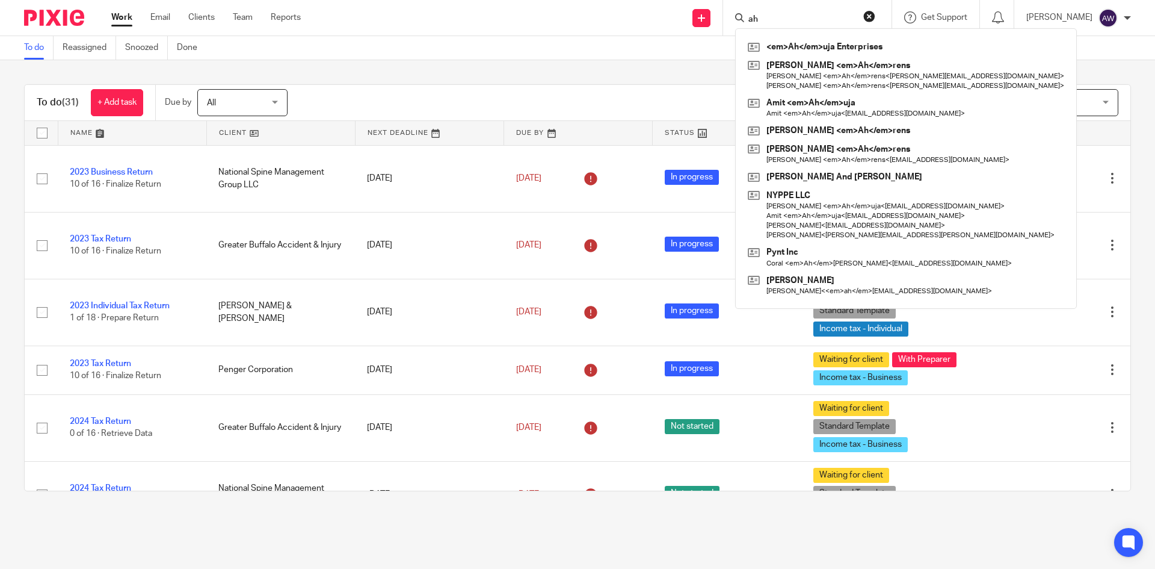
type input "a"
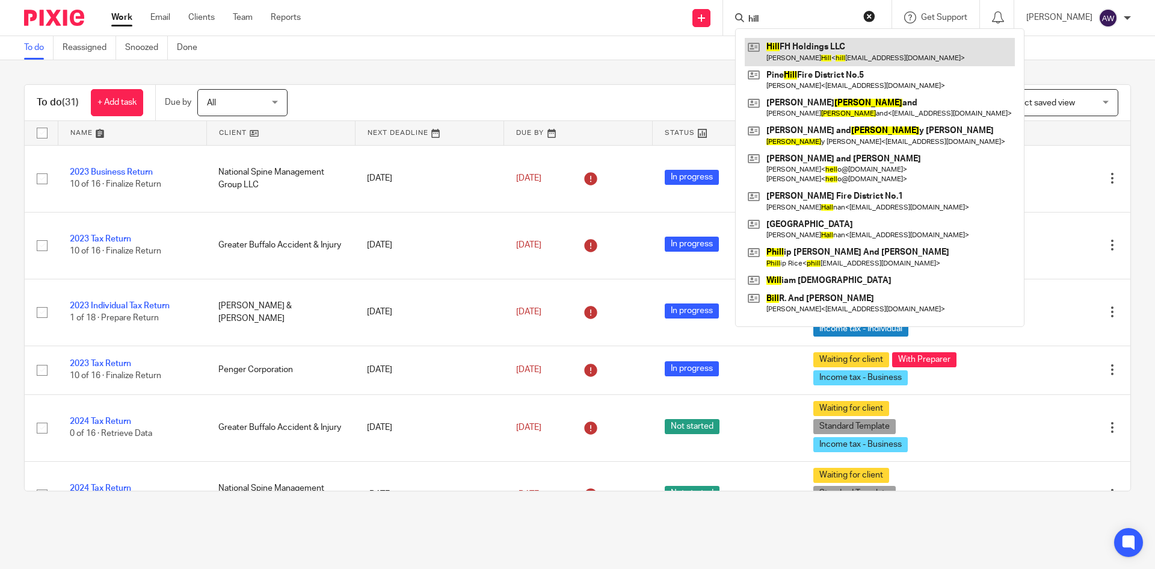
type input "hill"
click at [797, 57] on link at bounding box center [880, 52] width 270 height 28
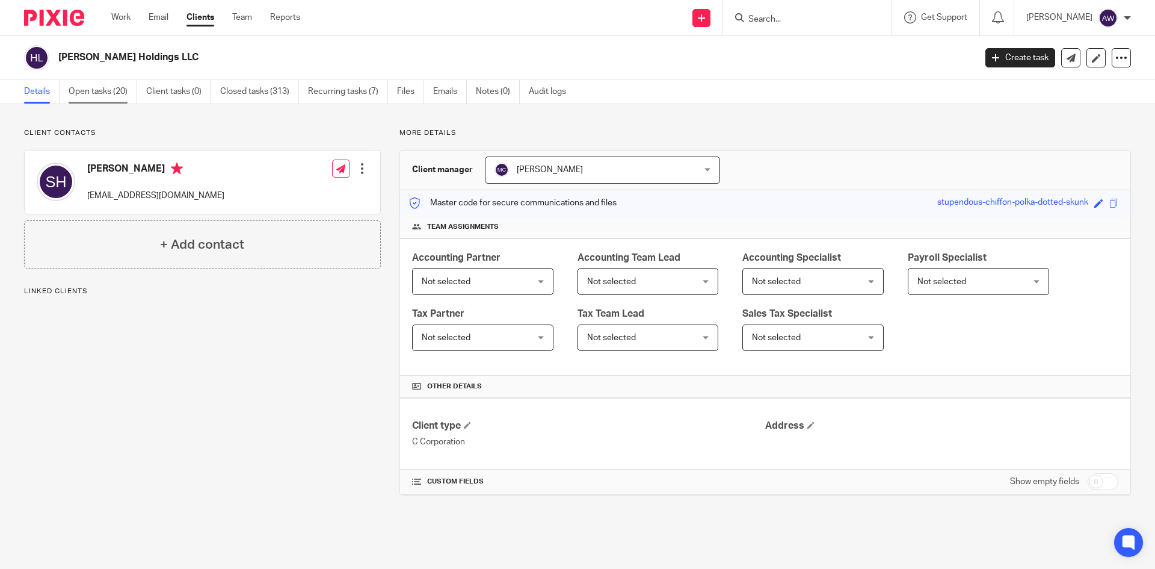
click at [103, 95] on link "Open tasks (20)" at bounding box center [103, 91] width 69 height 23
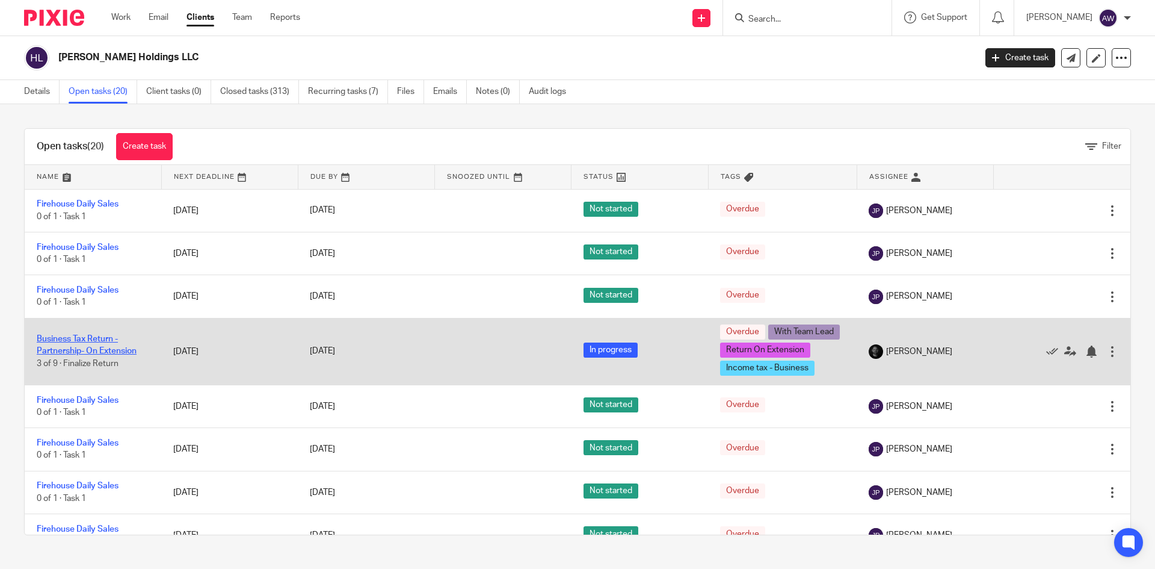
click at [90, 347] on link "Business Tax Return - Partnership- On Extension" at bounding box center [87, 345] width 100 height 20
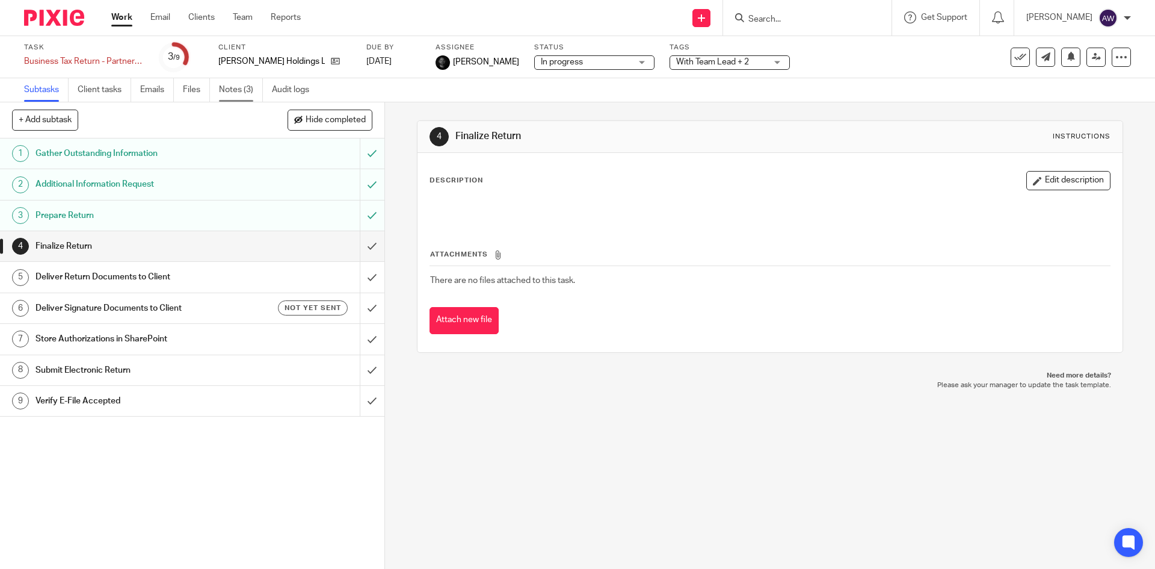
click at [244, 91] on link "Notes (3)" at bounding box center [241, 89] width 44 height 23
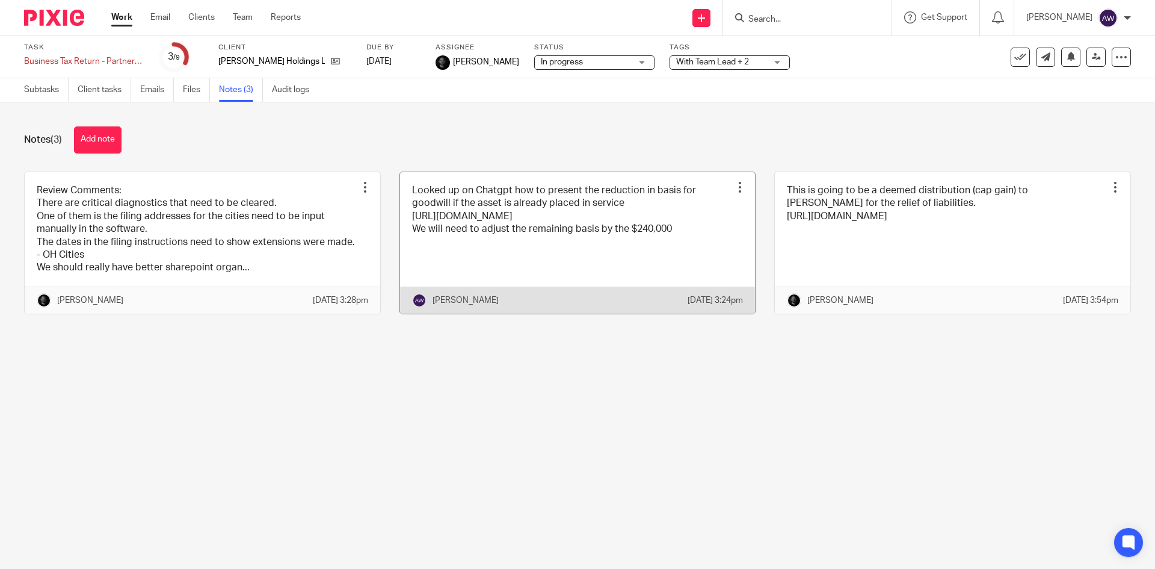
click at [528, 246] on link at bounding box center [578, 242] width 356 height 141
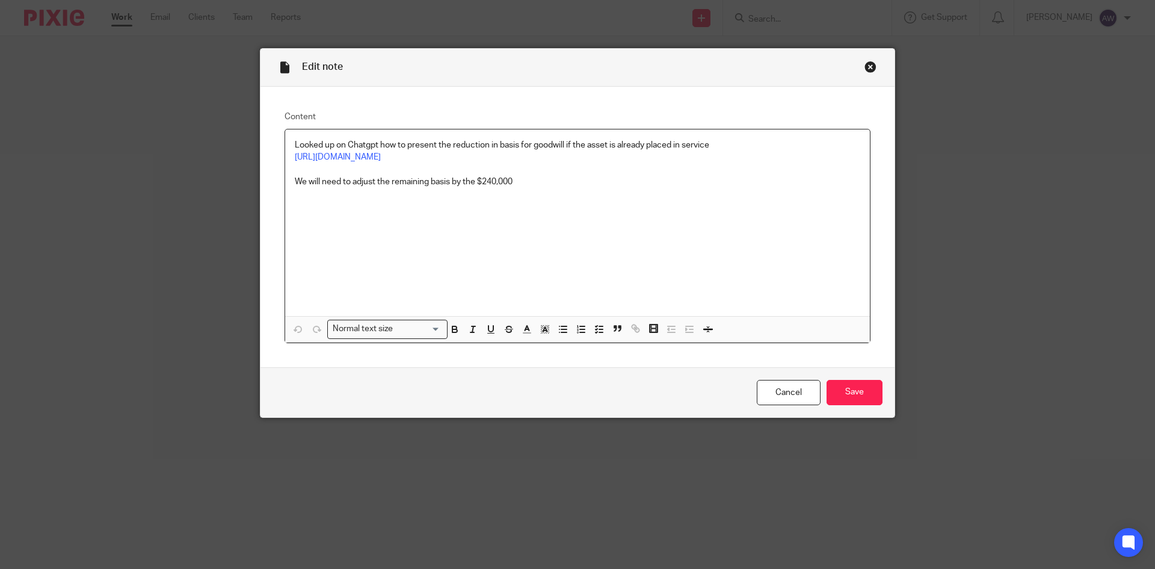
click at [520, 185] on p "We will need to adjust the remaining basis by the $240,000" at bounding box center [578, 182] width 566 height 12
drag, startPoint x: 513, startPoint y: 186, endPoint x: 699, endPoint y: 204, distance: 186.2
click at [699, 204] on div "Looked up on Chatgpt how to present the reduction in basis for goodwill if the …" at bounding box center [577, 222] width 585 height 187
click at [711, 178] on p "We will need to adjust the remaining basis by the $240,000 - this will need to …" at bounding box center [578, 182] width 566 height 12
drag, startPoint x: 517, startPoint y: 181, endPoint x: 720, endPoint y: 182, distance: 202.2
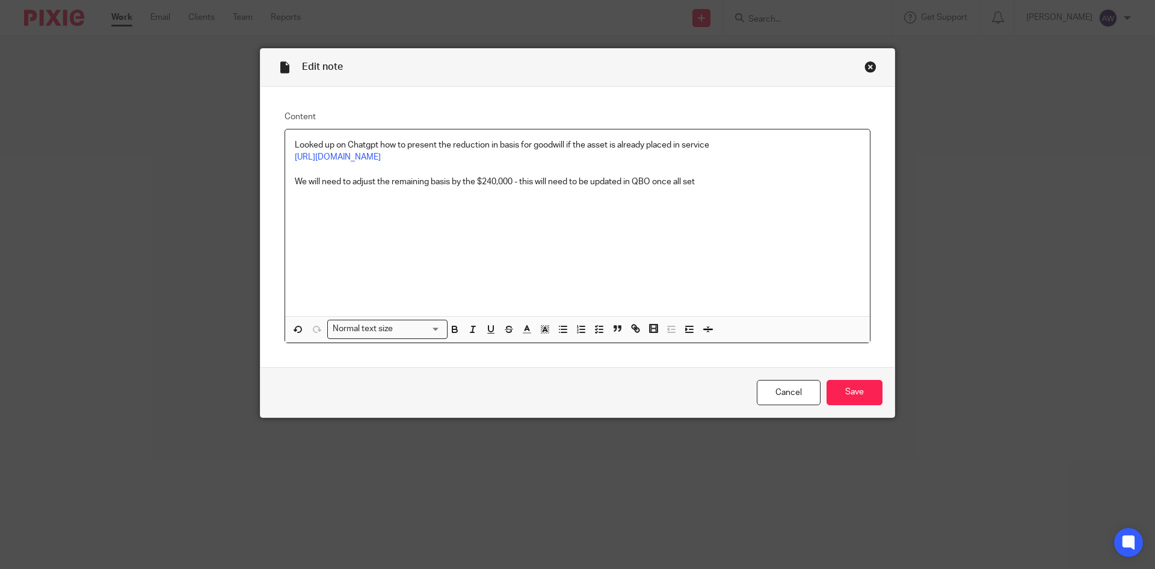
click at [720, 182] on p "We will need to adjust the remaining basis by the $240,000 - this will need to …" at bounding box center [578, 182] width 566 height 12
click at [614, 186] on p "We will need to adjust the remaining basis by the $240,000 - Should we adjust" at bounding box center [578, 182] width 566 height 12
click at [854, 383] on input "Save" at bounding box center [855, 393] width 56 height 26
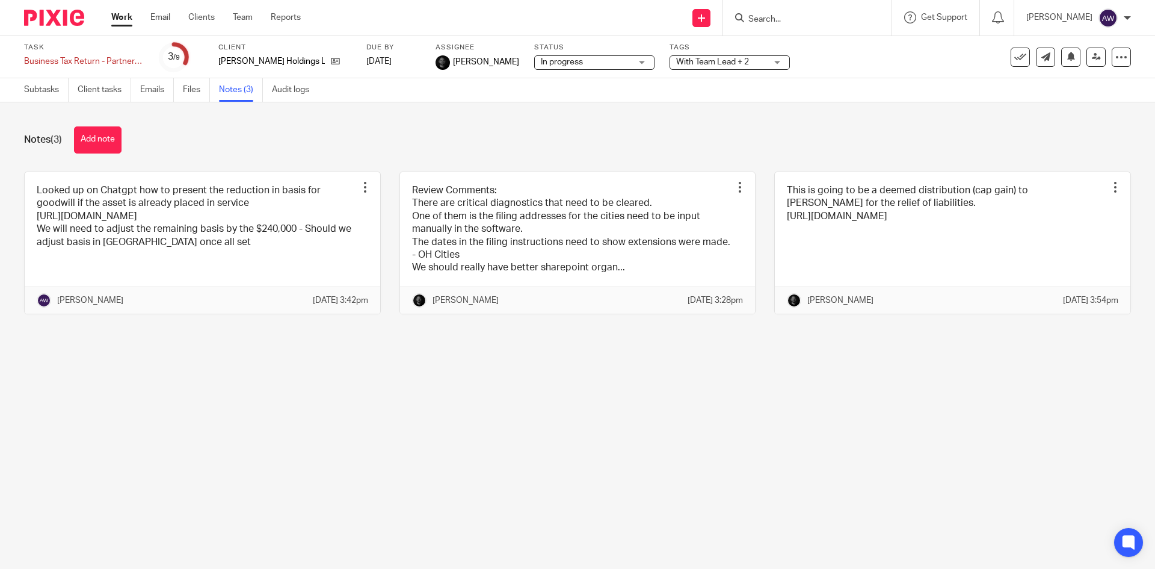
click at [123, 18] on link "Work" at bounding box center [121, 17] width 21 height 12
